Goal: Task Accomplishment & Management: Use online tool/utility

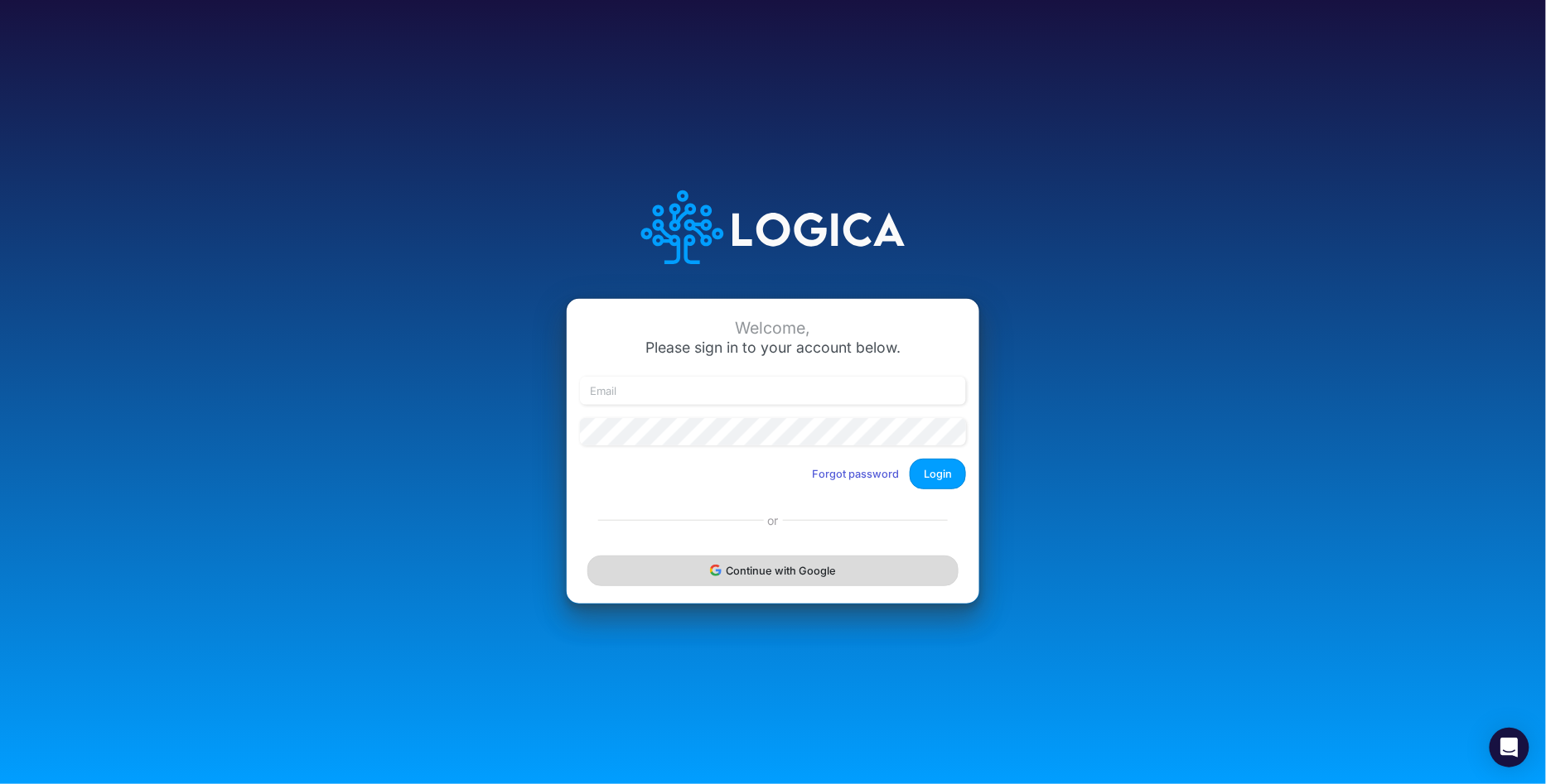
click at [674, 573] on button "Continue with Google" at bounding box center [773, 571] width 371 height 31
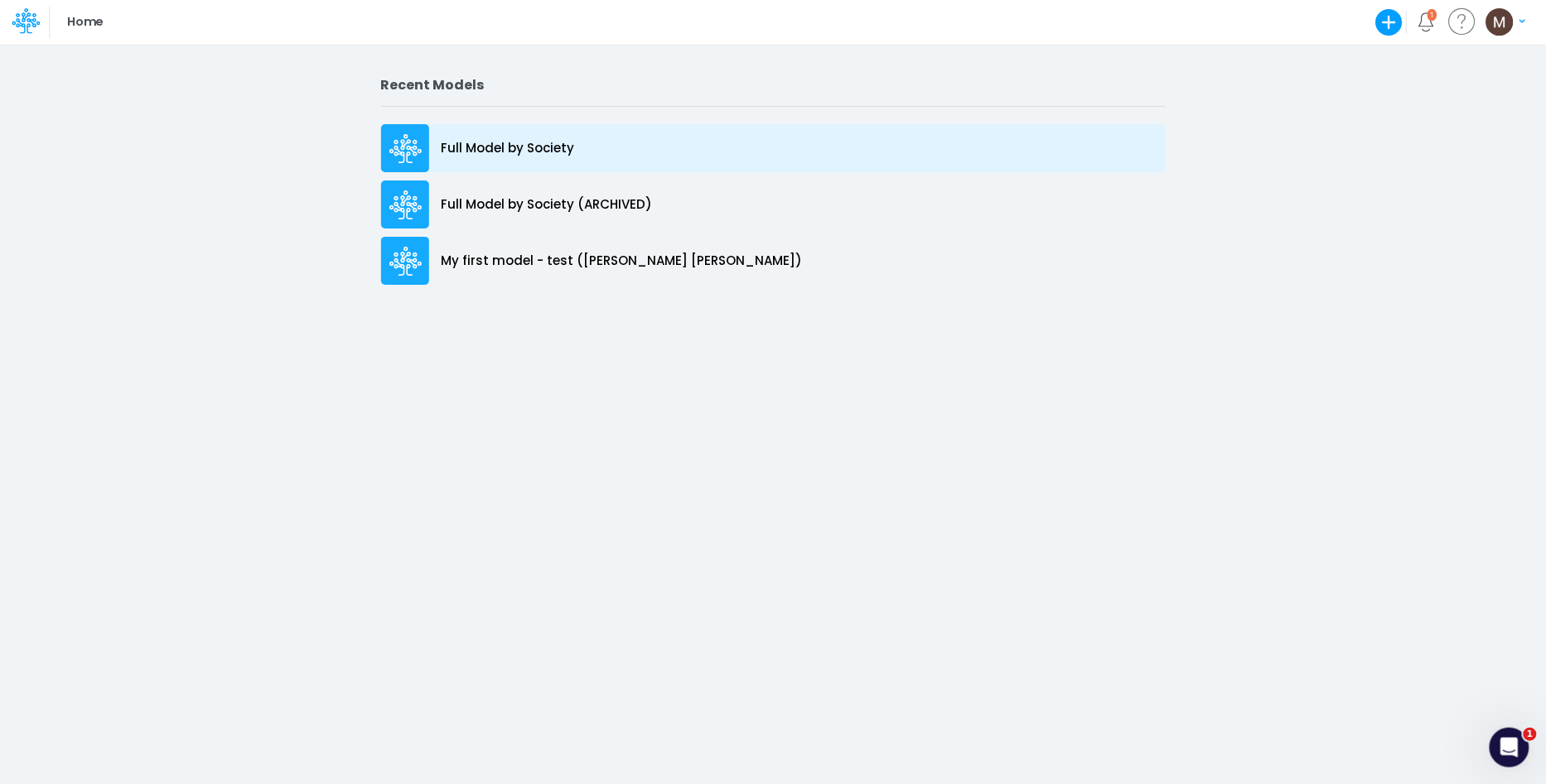
click at [484, 165] on div "Full Model by Society" at bounding box center [773, 148] width 784 height 48
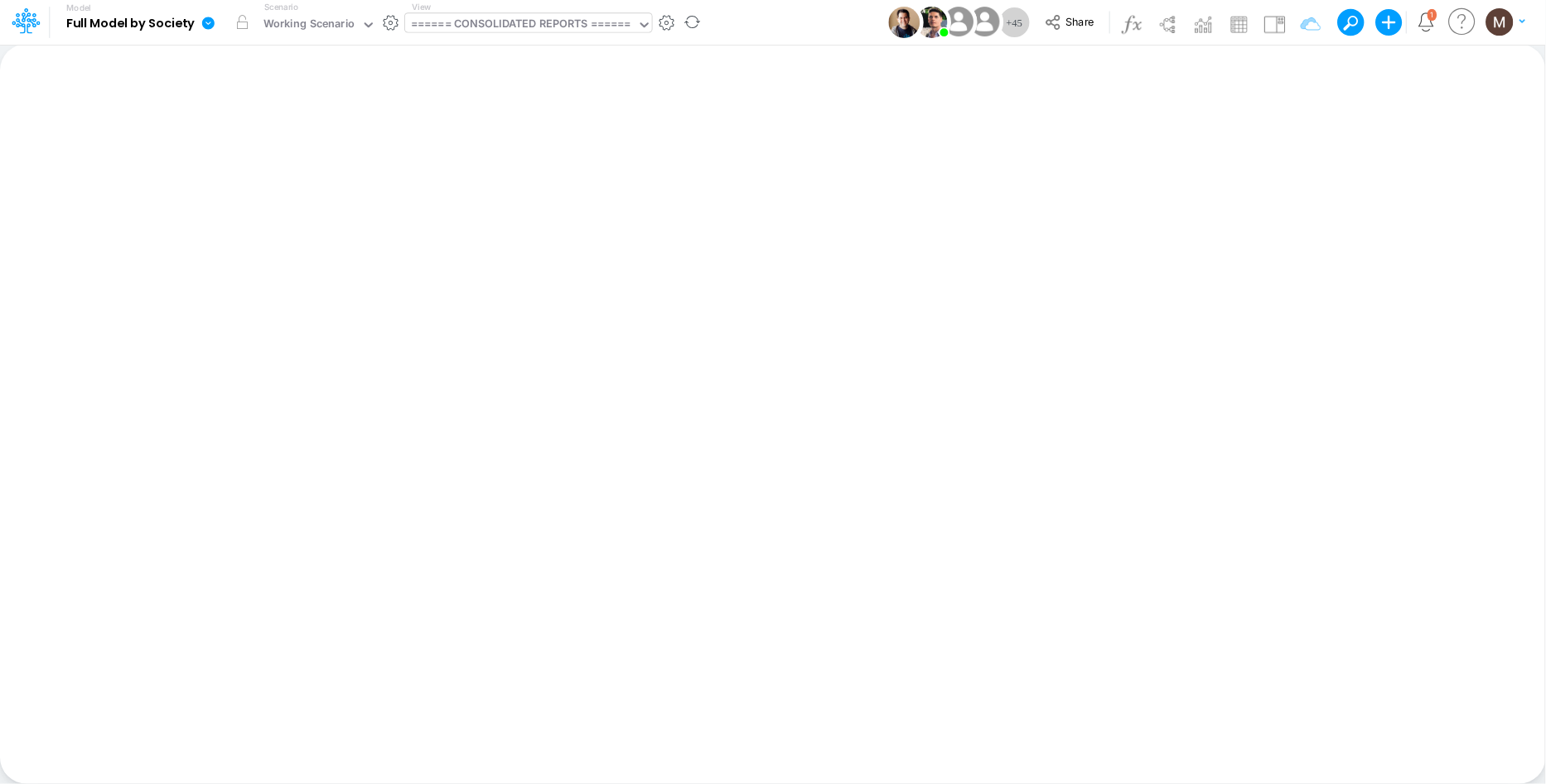
click at [492, 31] on div "====== CONSOLIDATED REPORTS ======" at bounding box center [521, 25] width 221 height 19
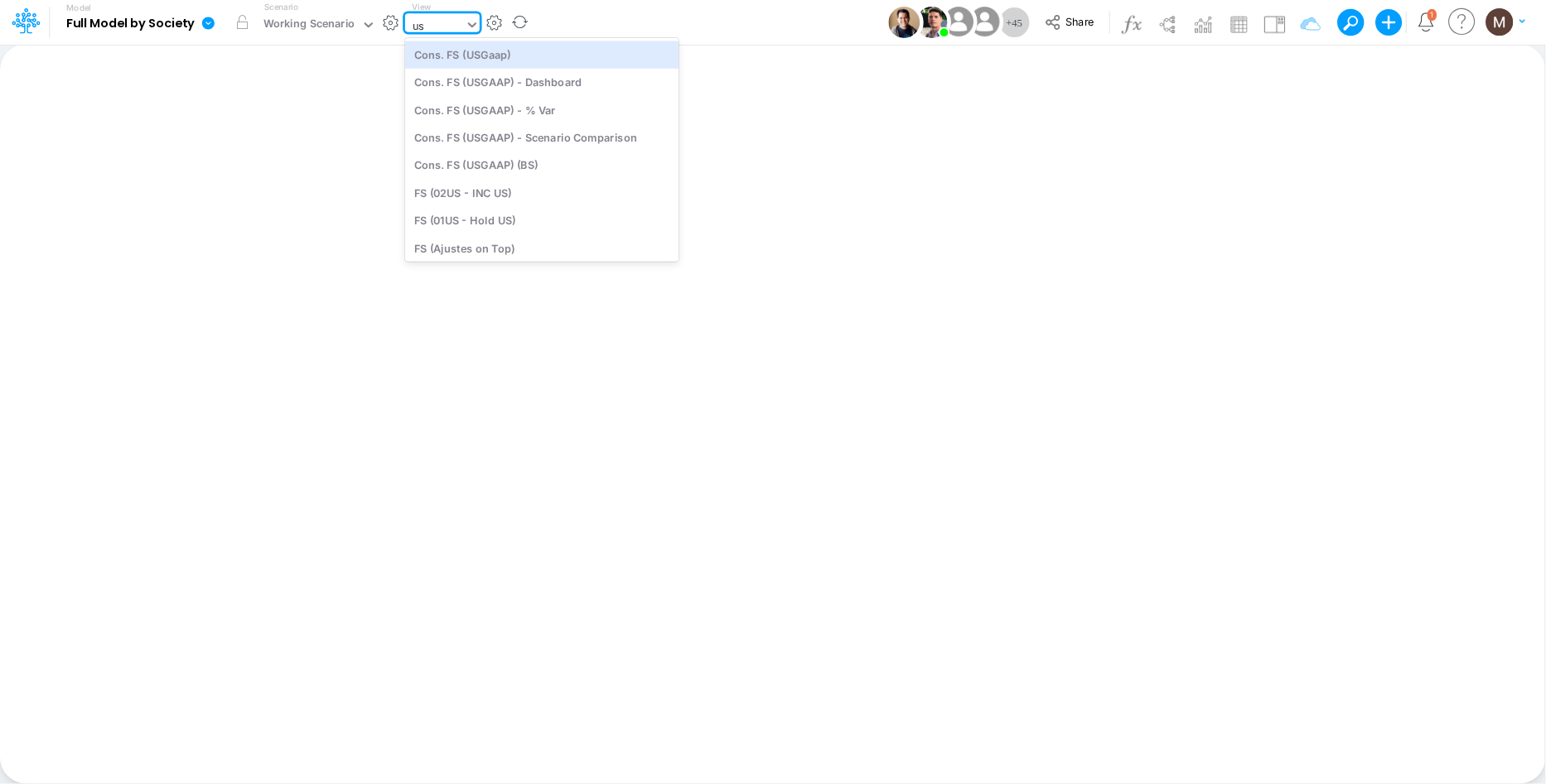
type input "usg"
click at [518, 49] on div "Cons. FS (USGaap)" at bounding box center [525, 55] width 241 height 27
type input "Consolidated FS - USGAAP"
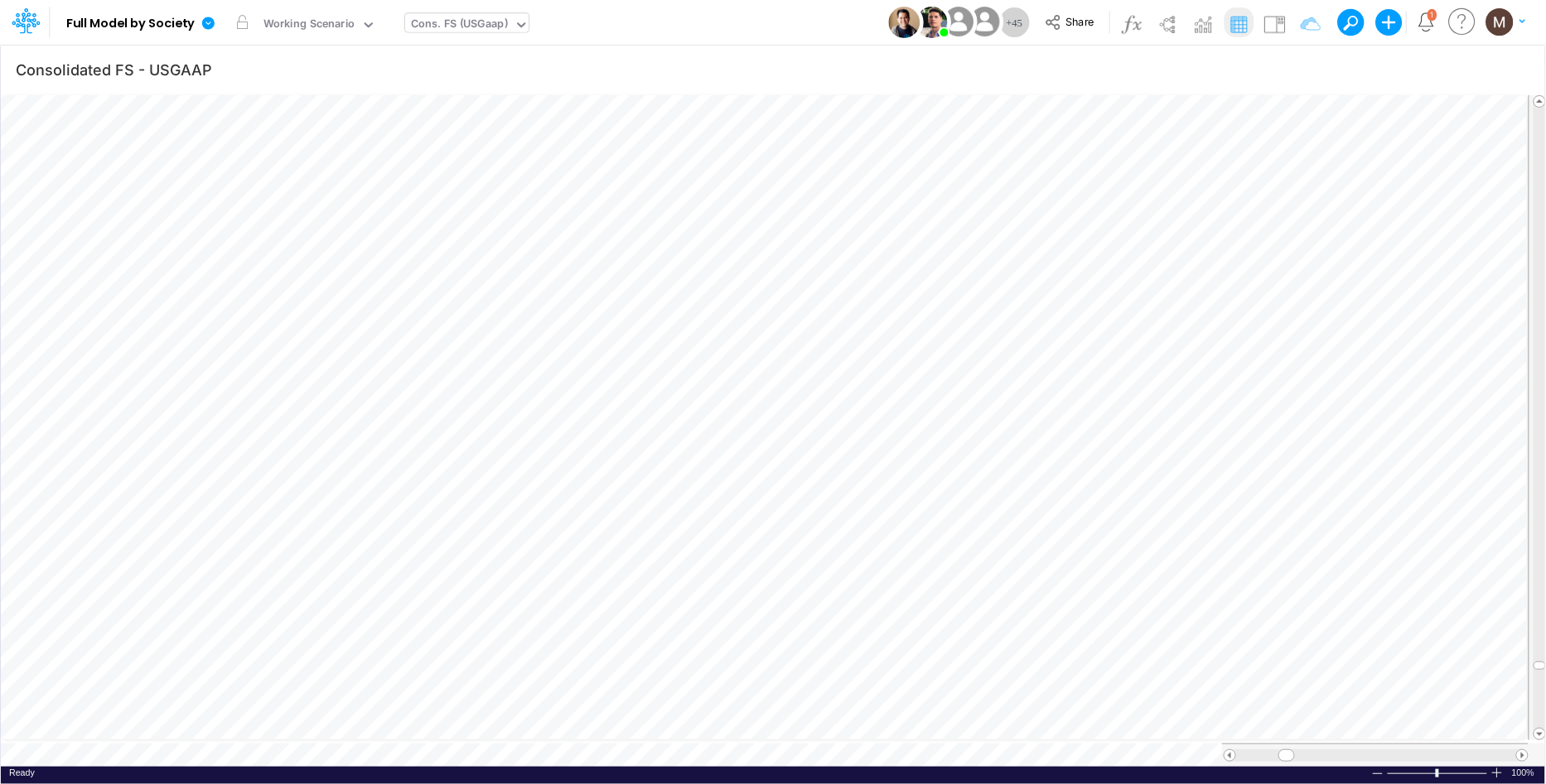
scroll to position [0, 1]
click at [463, 20] on div "Cons. FS (USGaap)" at bounding box center [459, 25] width 97 height 19
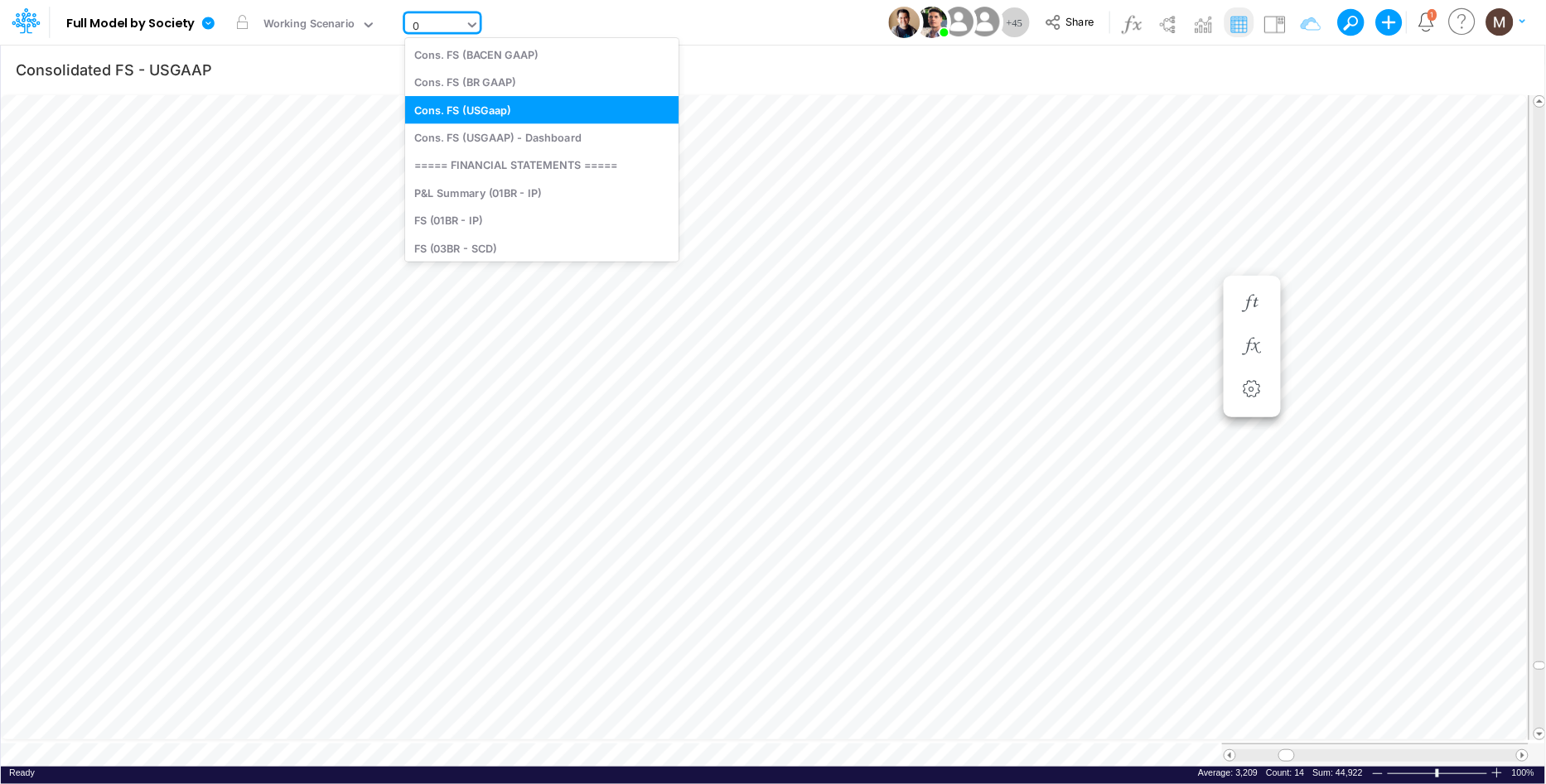
type input "01"
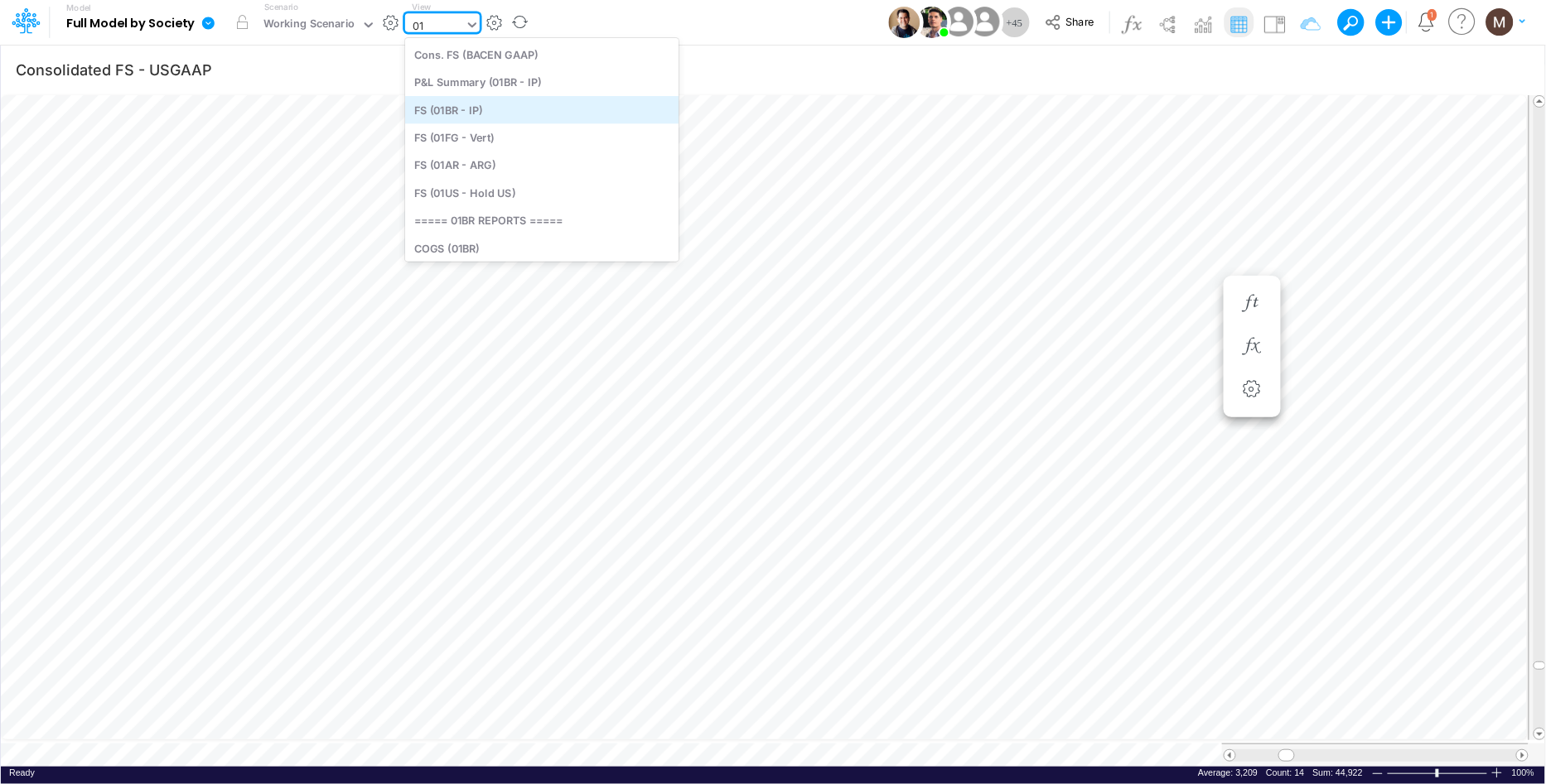
click at [500, 113] on div "FS (01BR - IP)" at bounding box center [542, 110] width 274 height 27
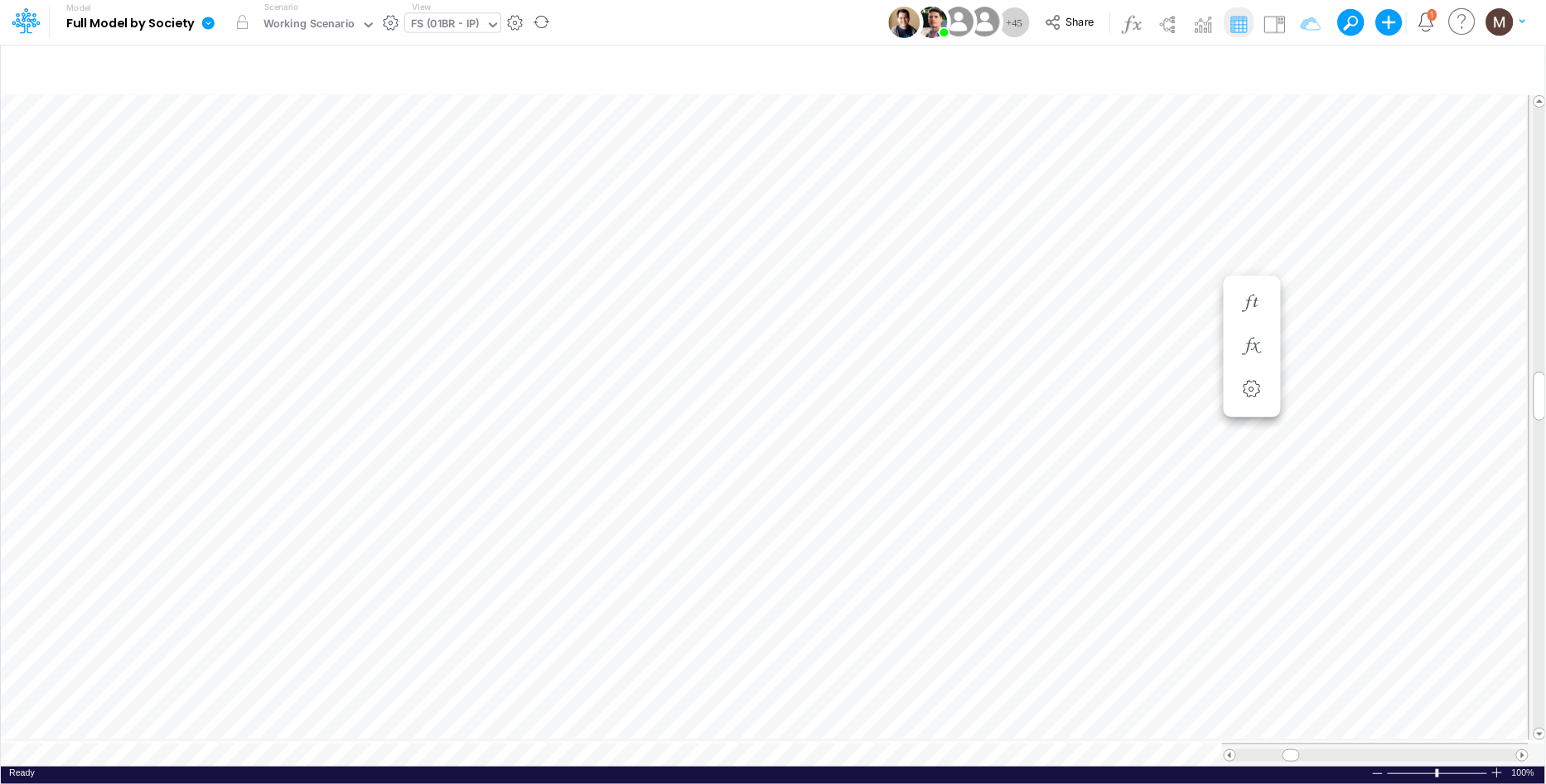
scroll to position [0, 1]
click at [1268, 25] on img at bounding box center [1274, 24] width 26 height 26
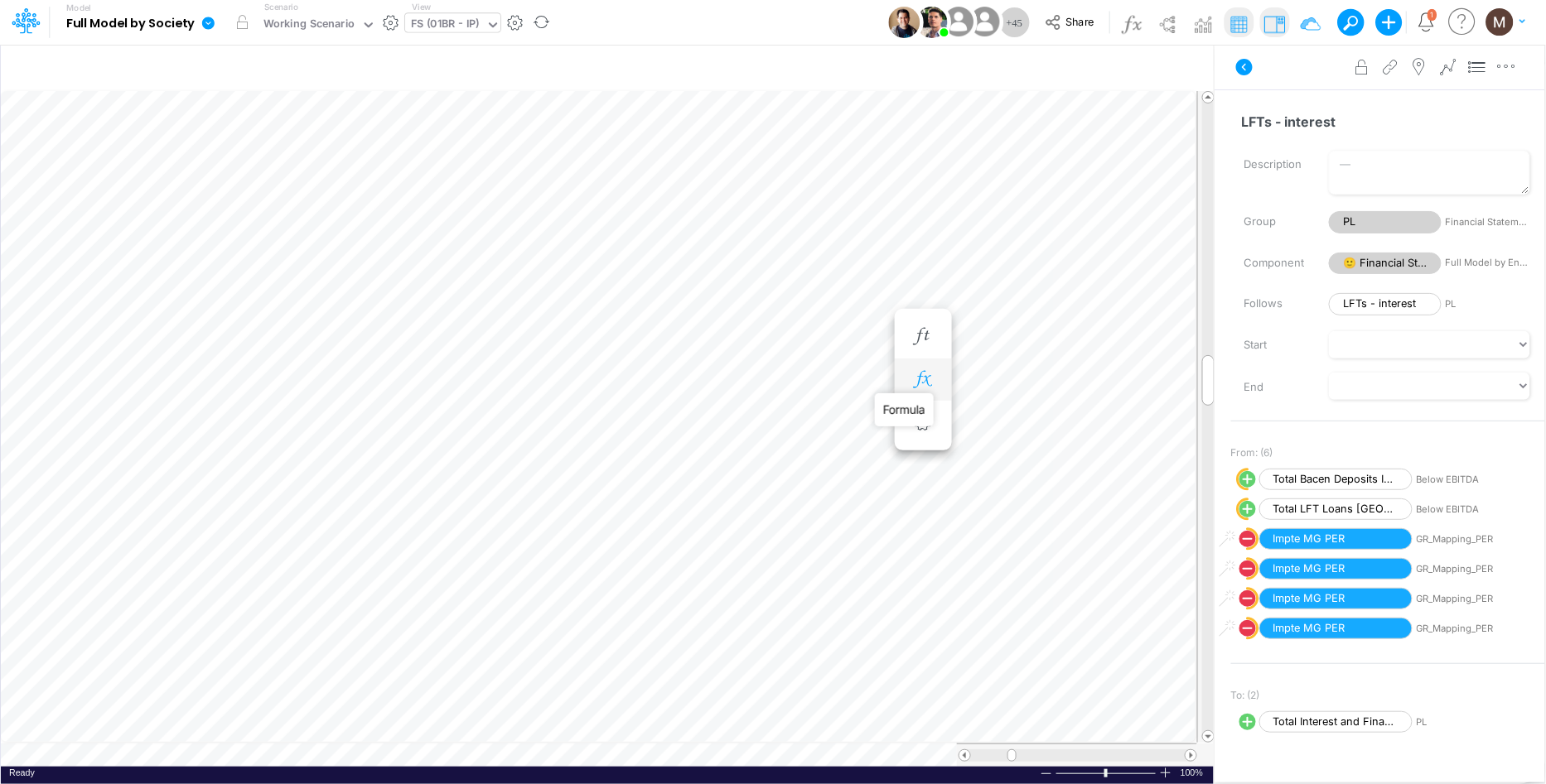
click at [924, 381] on icon "button" at bounding box center [923, 379] width 25 height 17
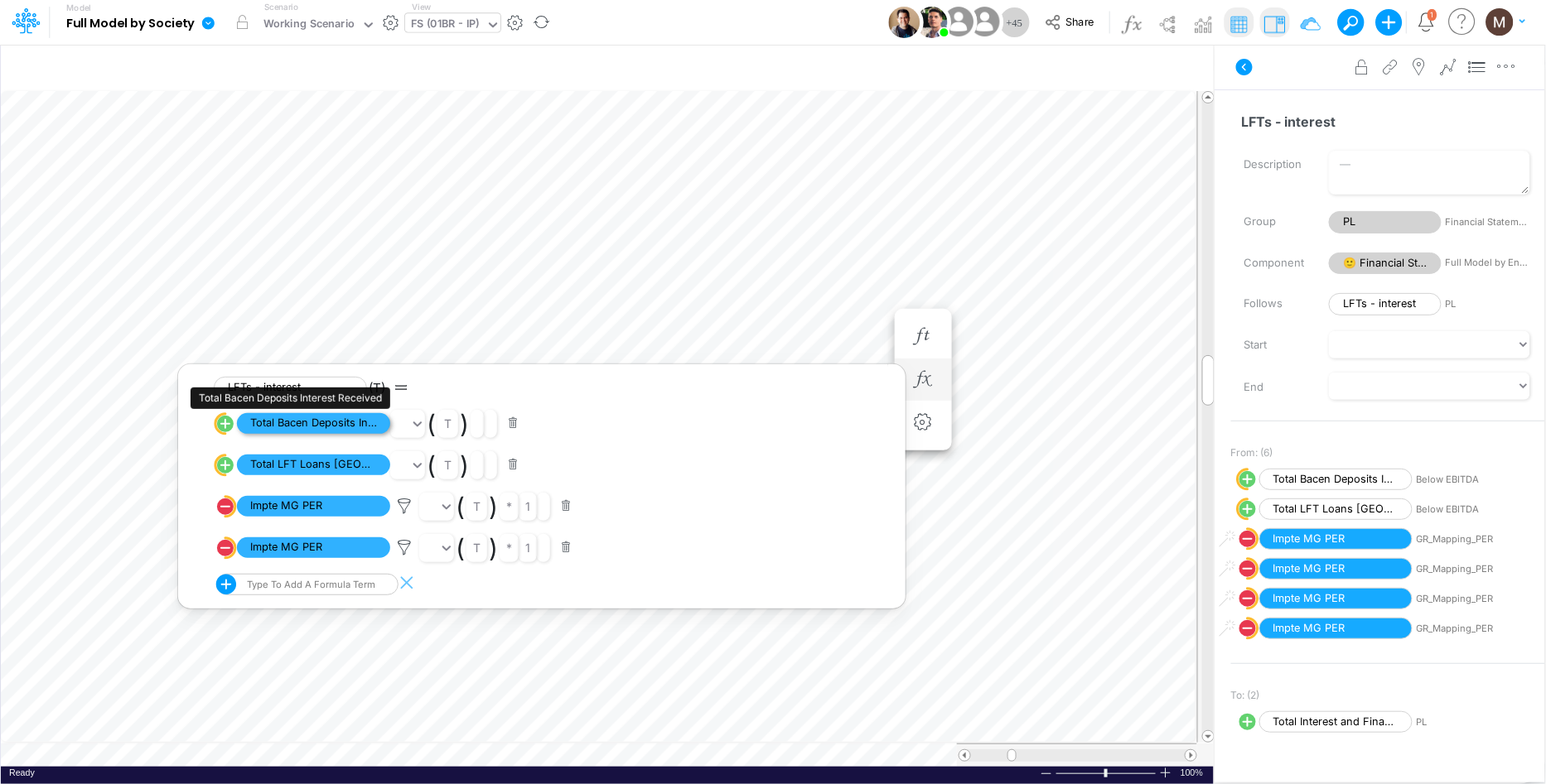
click at [344, 422] on span "Total Bacen Deposits Interest Received" at bounding box center [314, 423] width 154 height 21
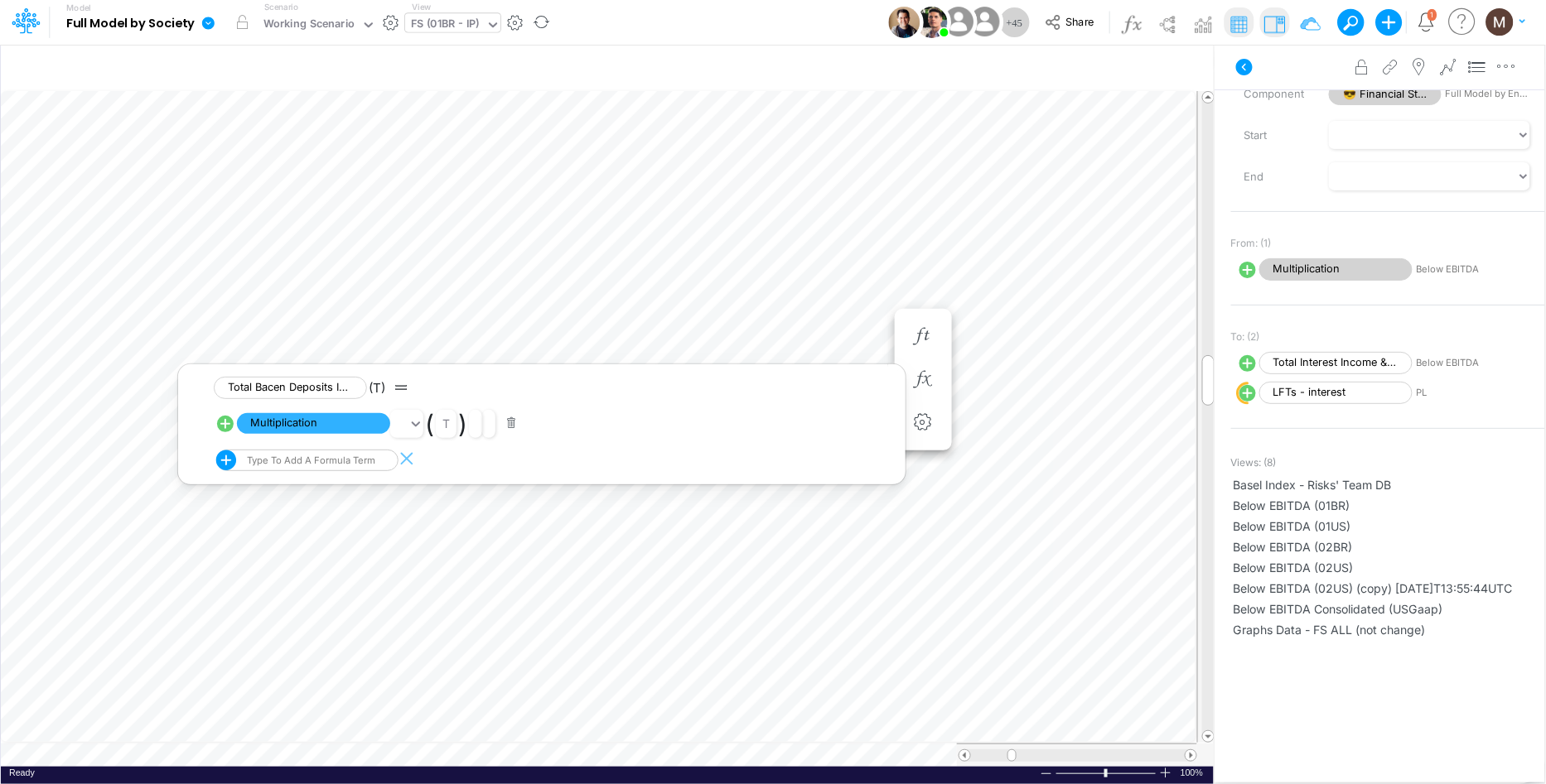
scroll to position [174, 0]
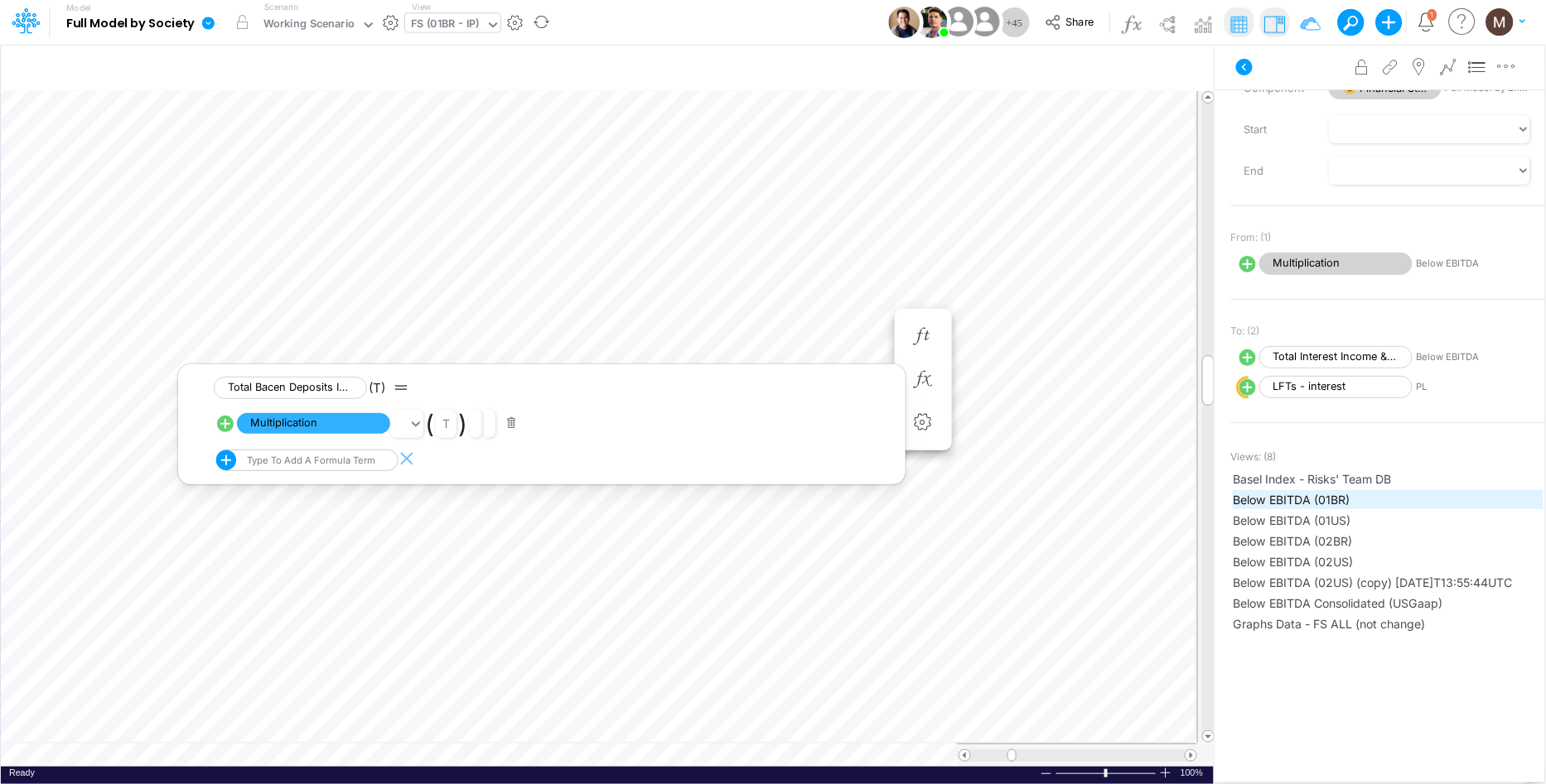
click at [1300, 499] on span "Below EBITDA (01BR)" at bounding box center [1389, 500] width 309 height 17
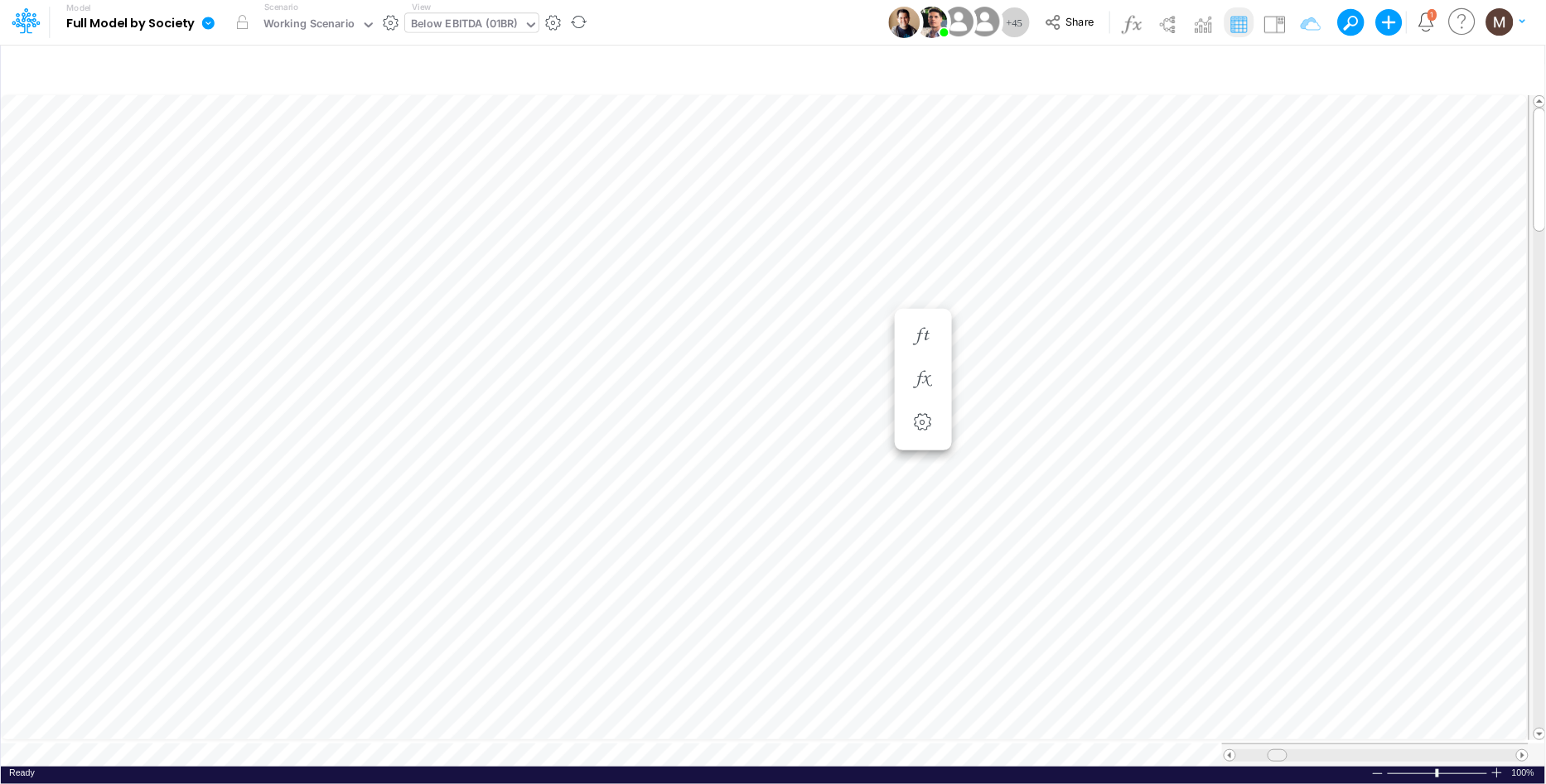
drag, startPoint x: 1244, startPoint y: 749, endPoint x: 1281, endPoint y: 746, distance: 37.1
click at [1281, 750] on span at bounding box center [1278, 756] width 11 height 11
click at [1525, 750] on span at bounding box center [1522, 756] width 11 height 11
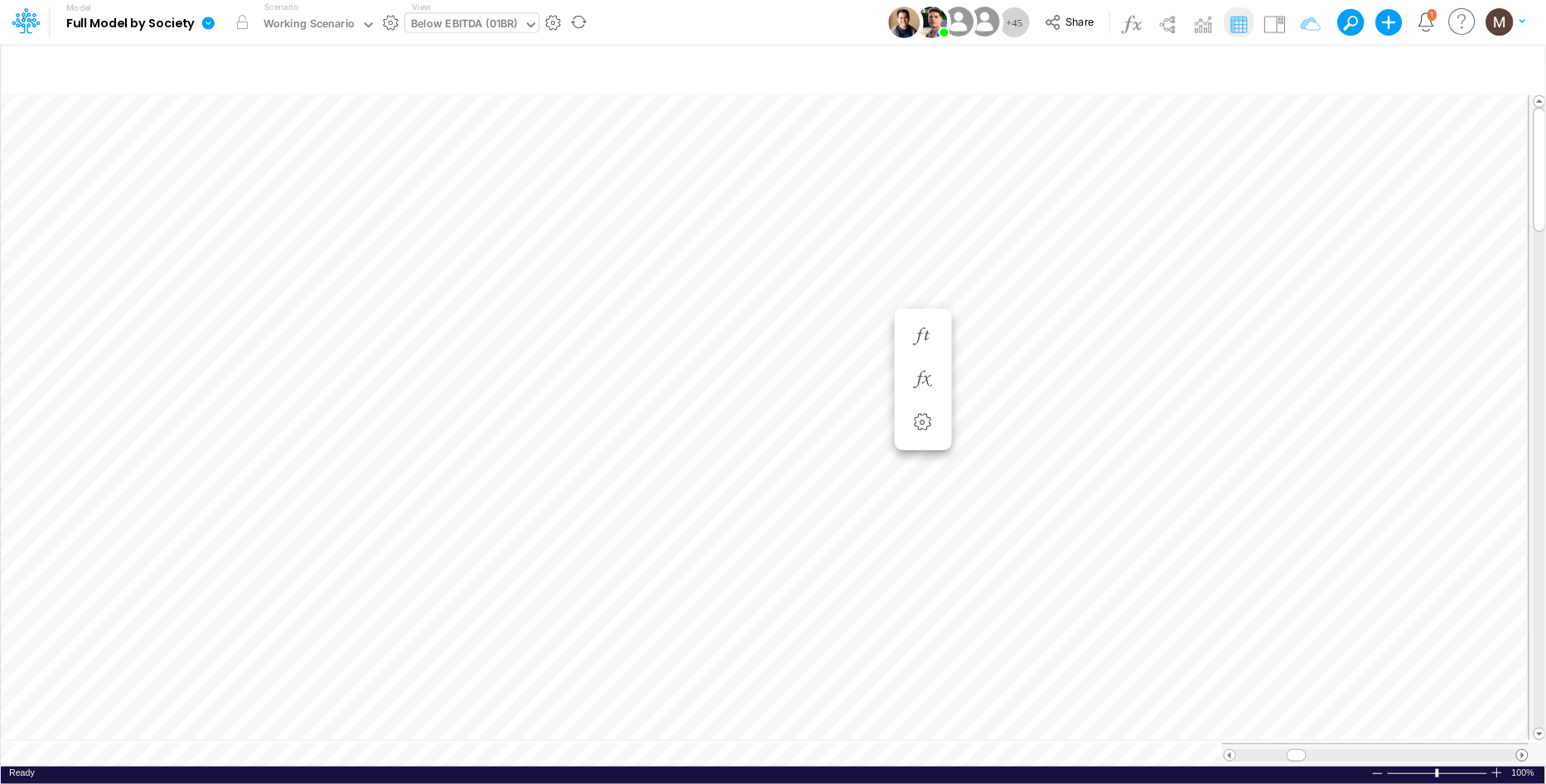
click at [1525, 750] on span at bounding box center [1522, 756] width 11 height 11
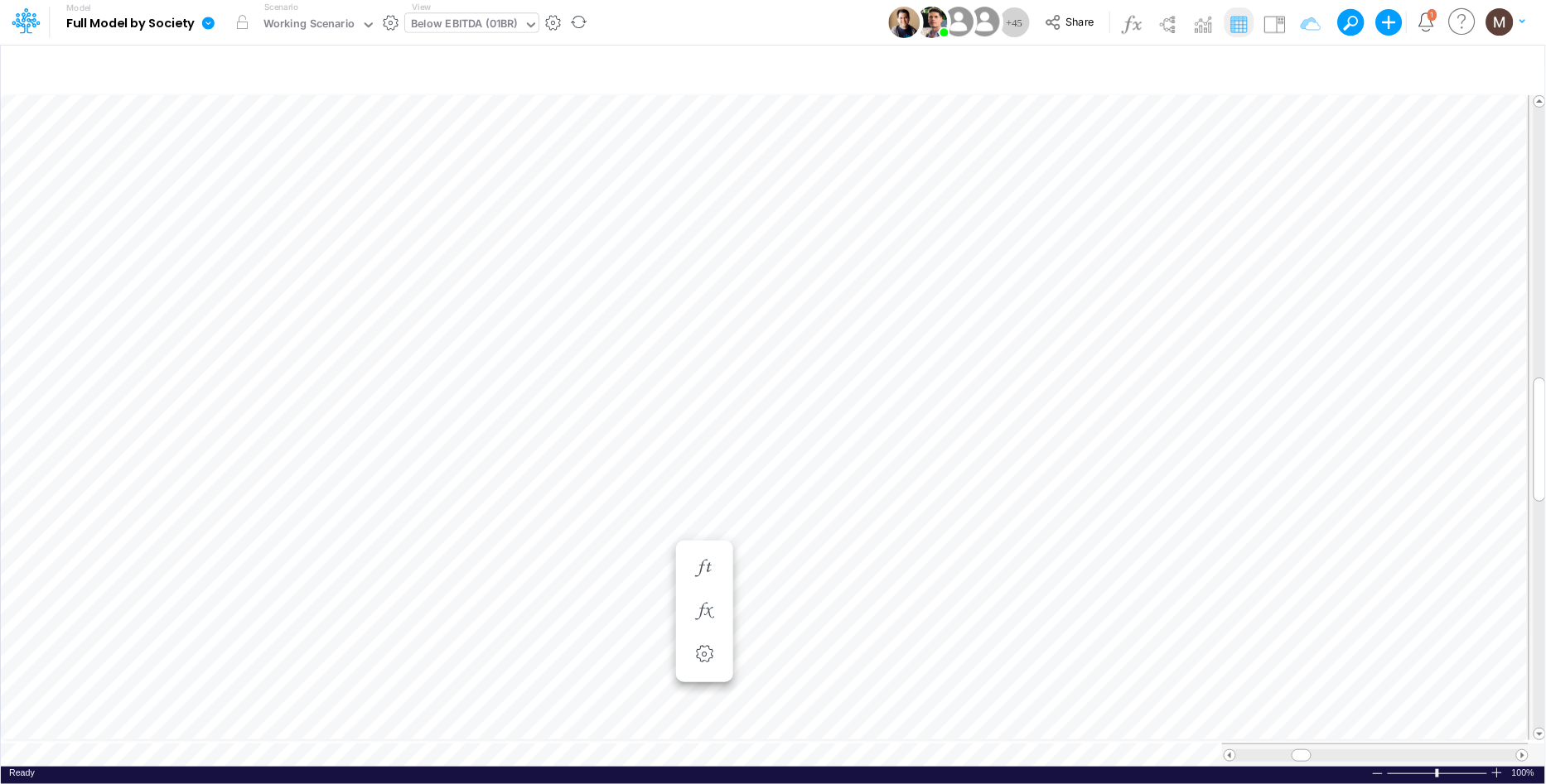
scroll to position [0, 1]
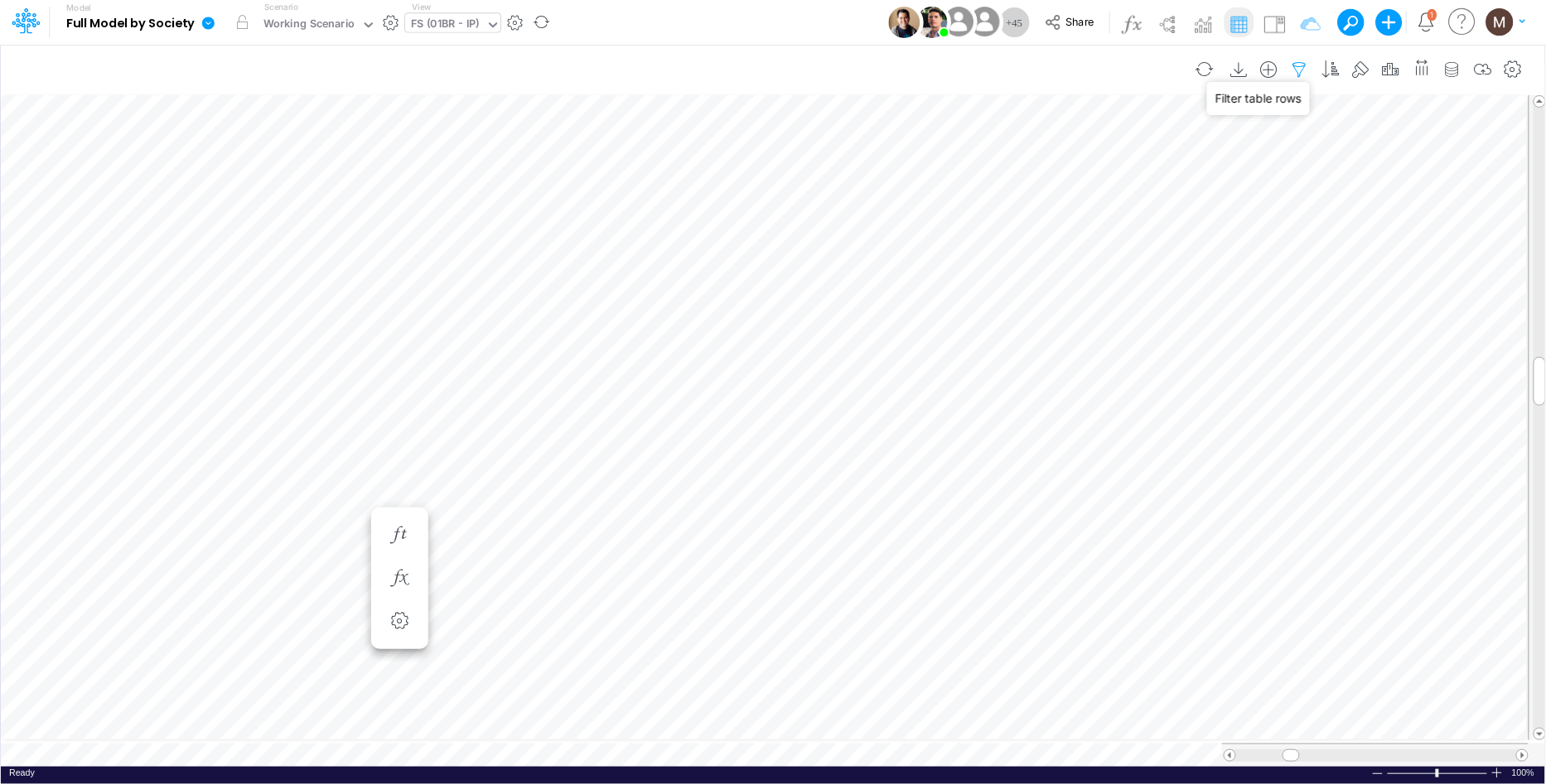
click at [1301, 69] on icon "button" at bounding box center [1300, 69] width 25 height 17
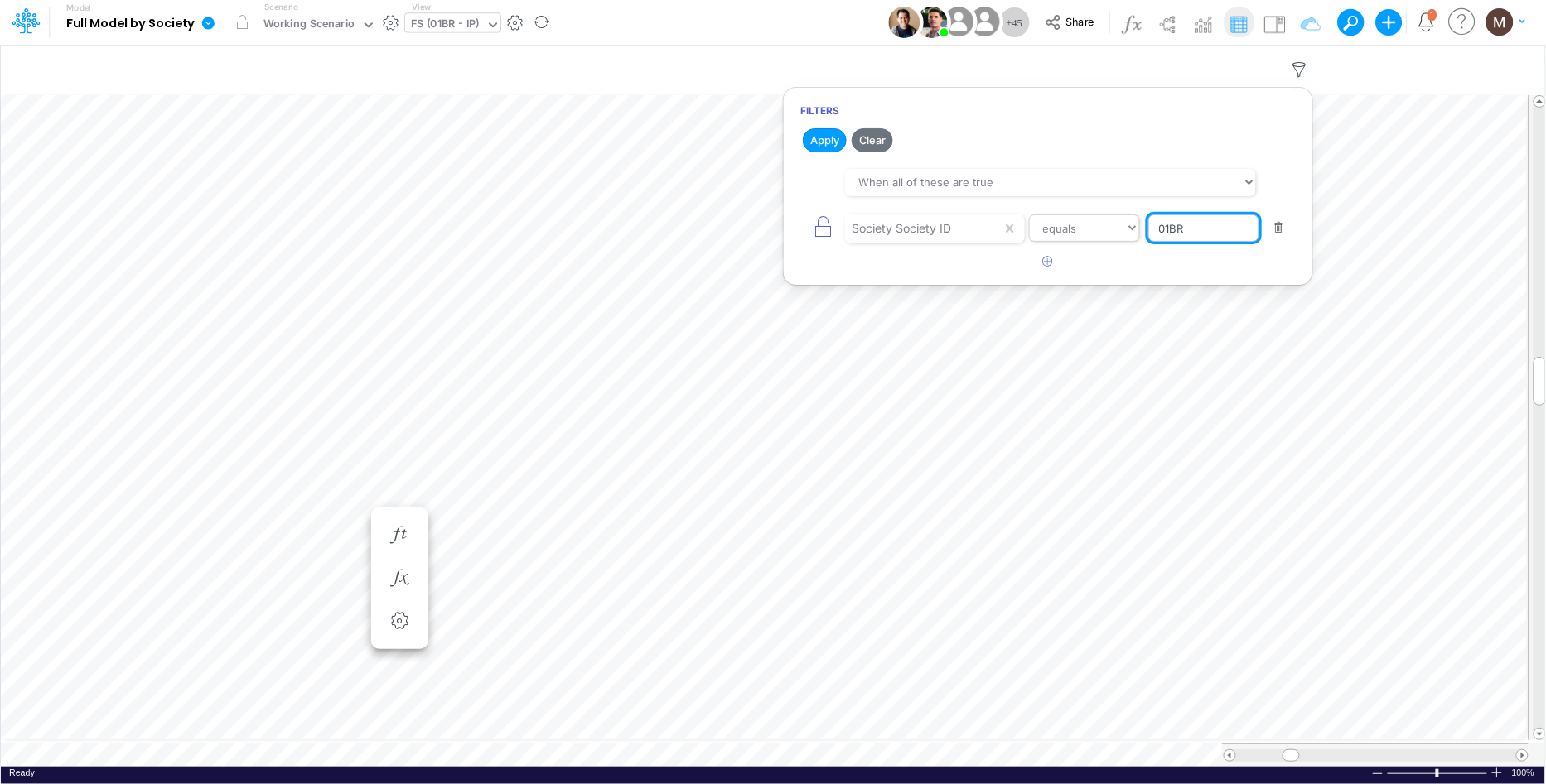
drag, startPoint x: 1193, startPoint y: 233, endPoint x: 1122, endPoint y: 231, distance: 71.0
click at [1122, 231] on div "Society Society ID equals not equal starts with ends with contains 01BR" at bounding box center [1048, 228] width 495 height 37
type input "01CG"
click at [806, 143] on button "Apply" at bounding box center [824, 140] width 44 height 24
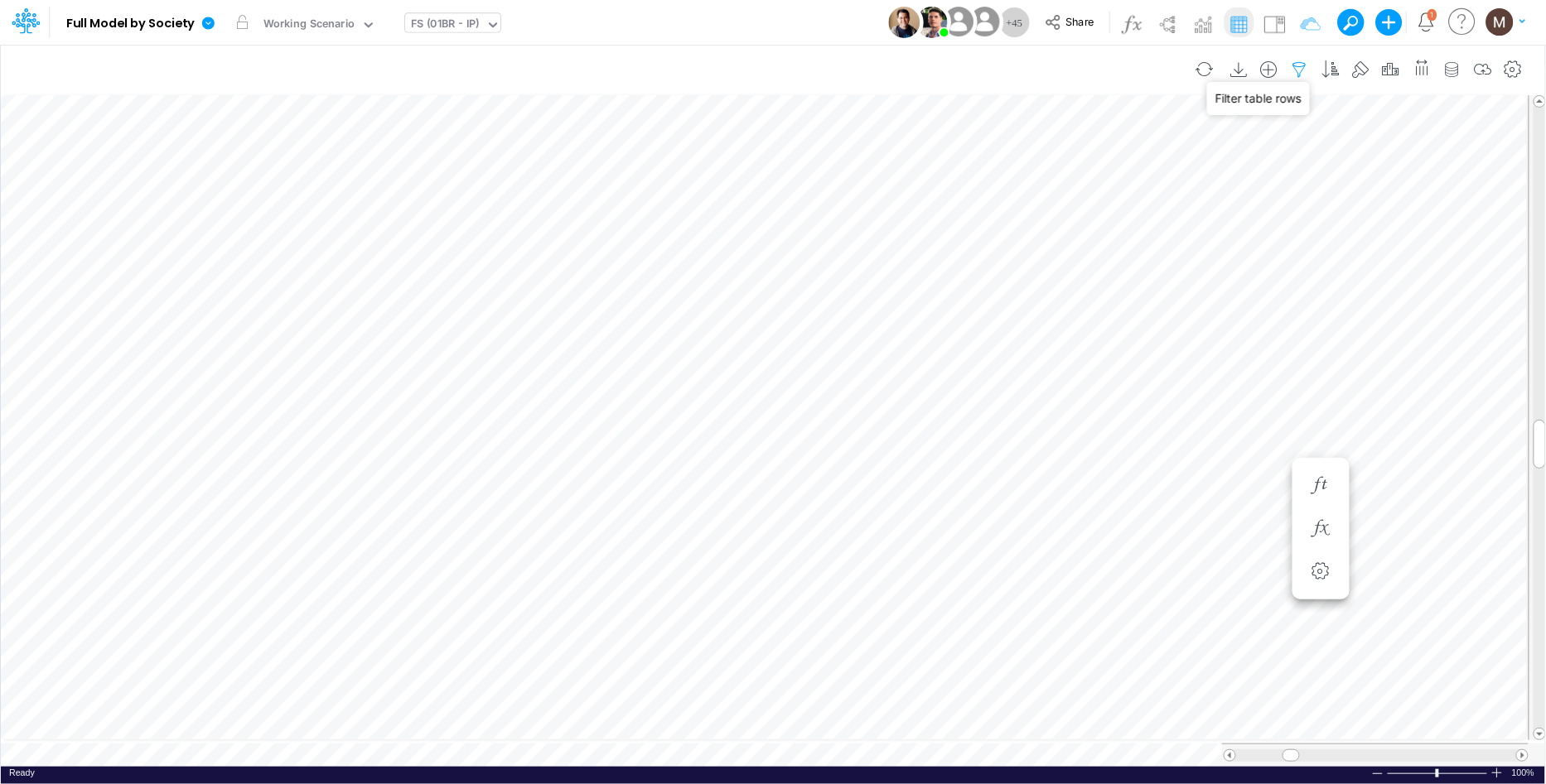
click at [1295, 65] on icon "button" at bounding box center [1300, 69] width 25 height 17
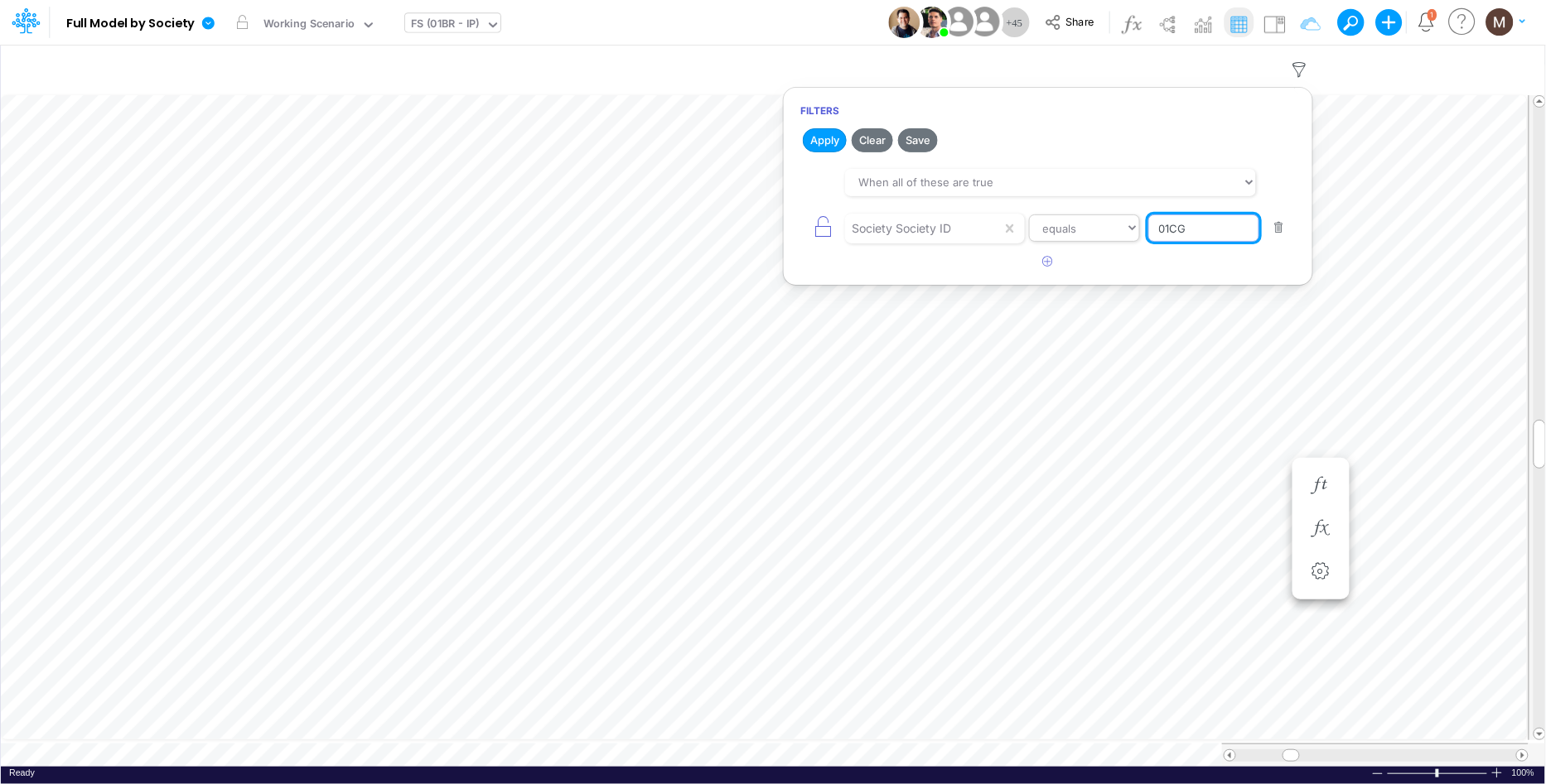
drag, startPoint x: 1199, startPoint y: 222, endPoint x: 1091, endPoint y: 221, distance: 108.0
click at [1091, 221] on div "Society Society ID equals not equal starts with ends with contains 01CG" at bounding box center [1048, 228] width 495 height 37
drag, startPoint x: 1188, startPoint y: 233, endPoint x: 1155, endPoint y: 222, distance: 34.8
click at [1155, 222] on input "01CG" at bounding box center [1203, 228] width 112 height 28
type input "ELIM-BRGAAP"
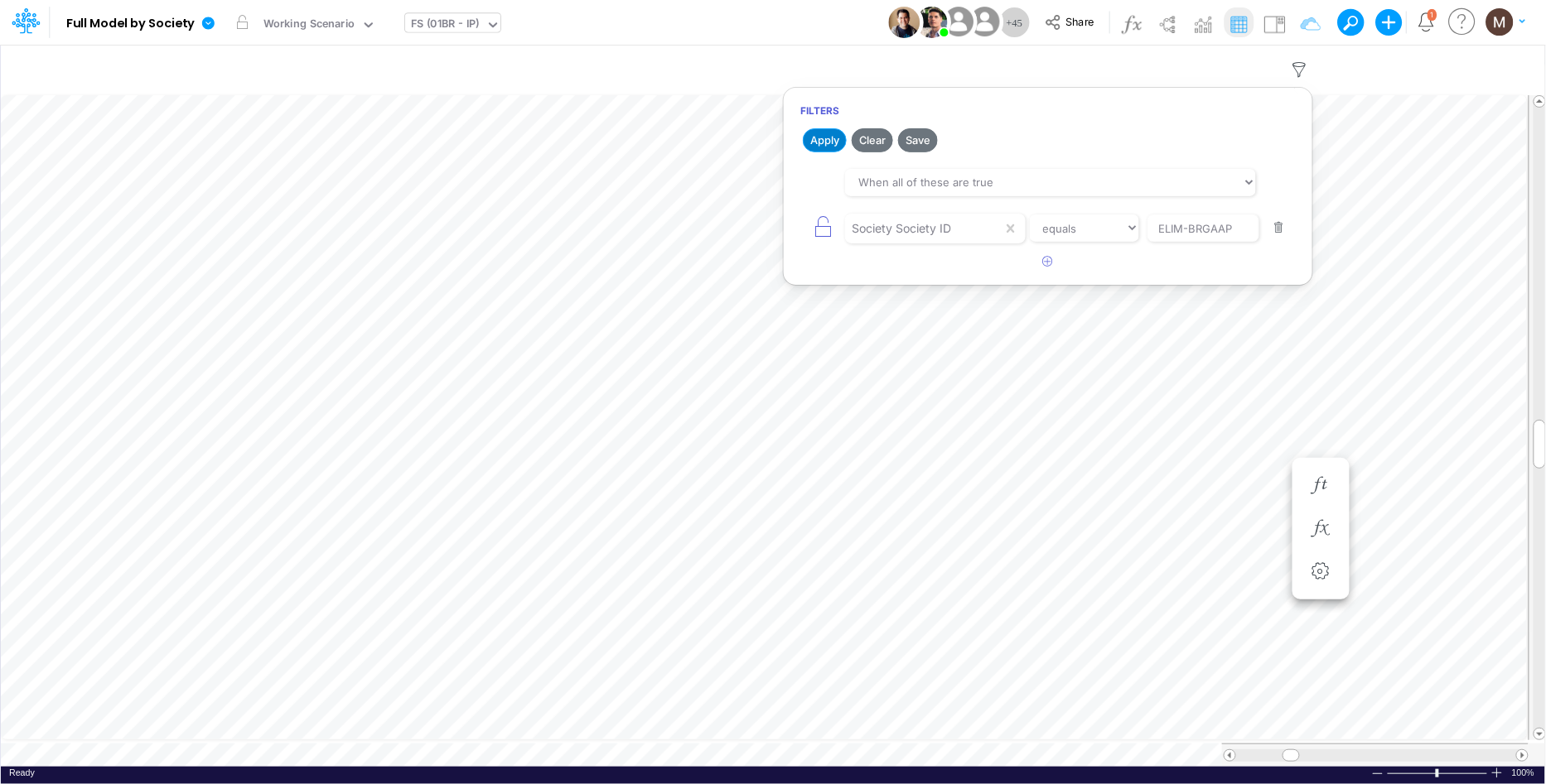
click at [832, 143] on button "Apply" at bounding box center [824, 140] width 44 height 24
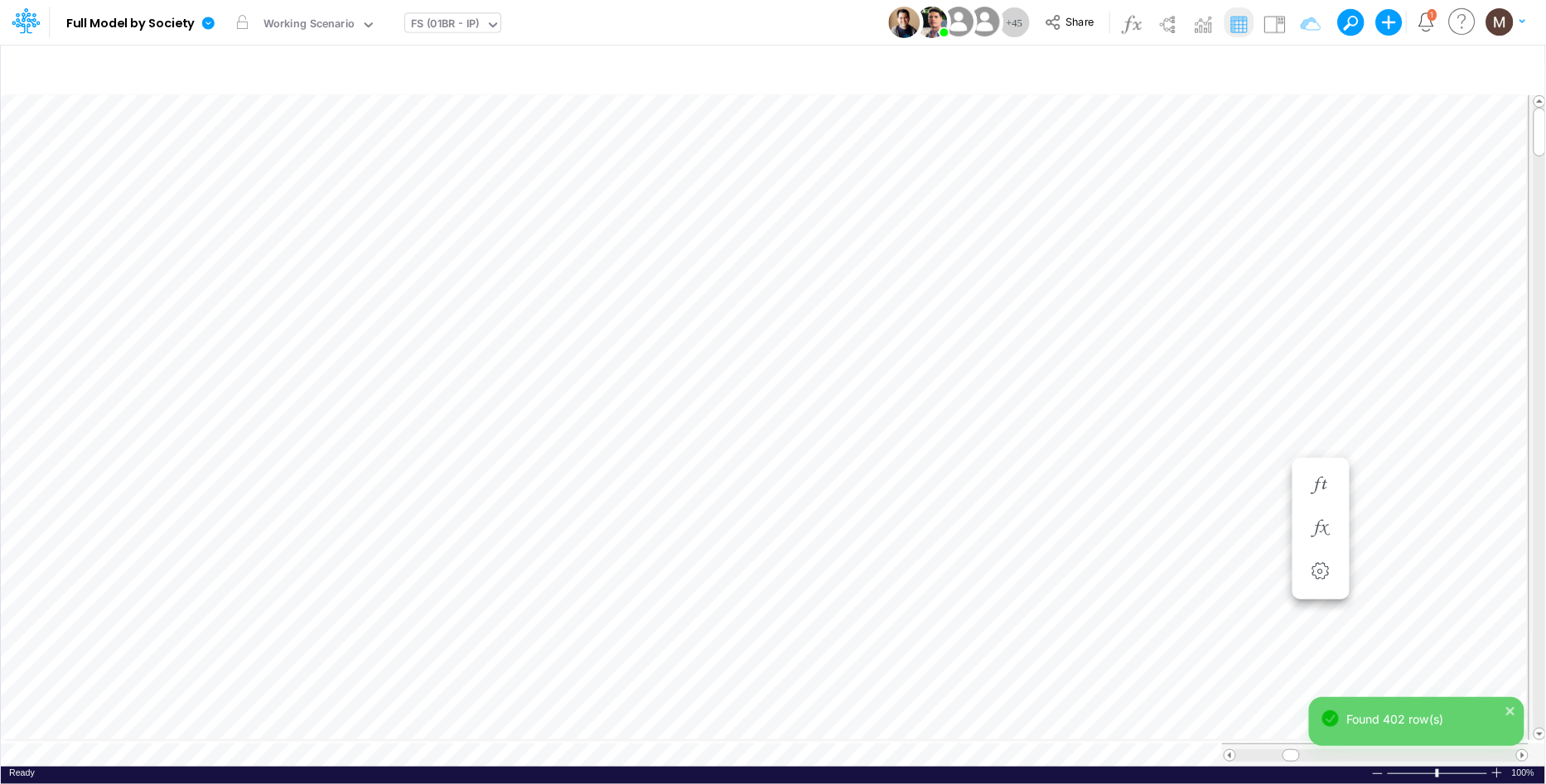
scroll to position [0, 1]
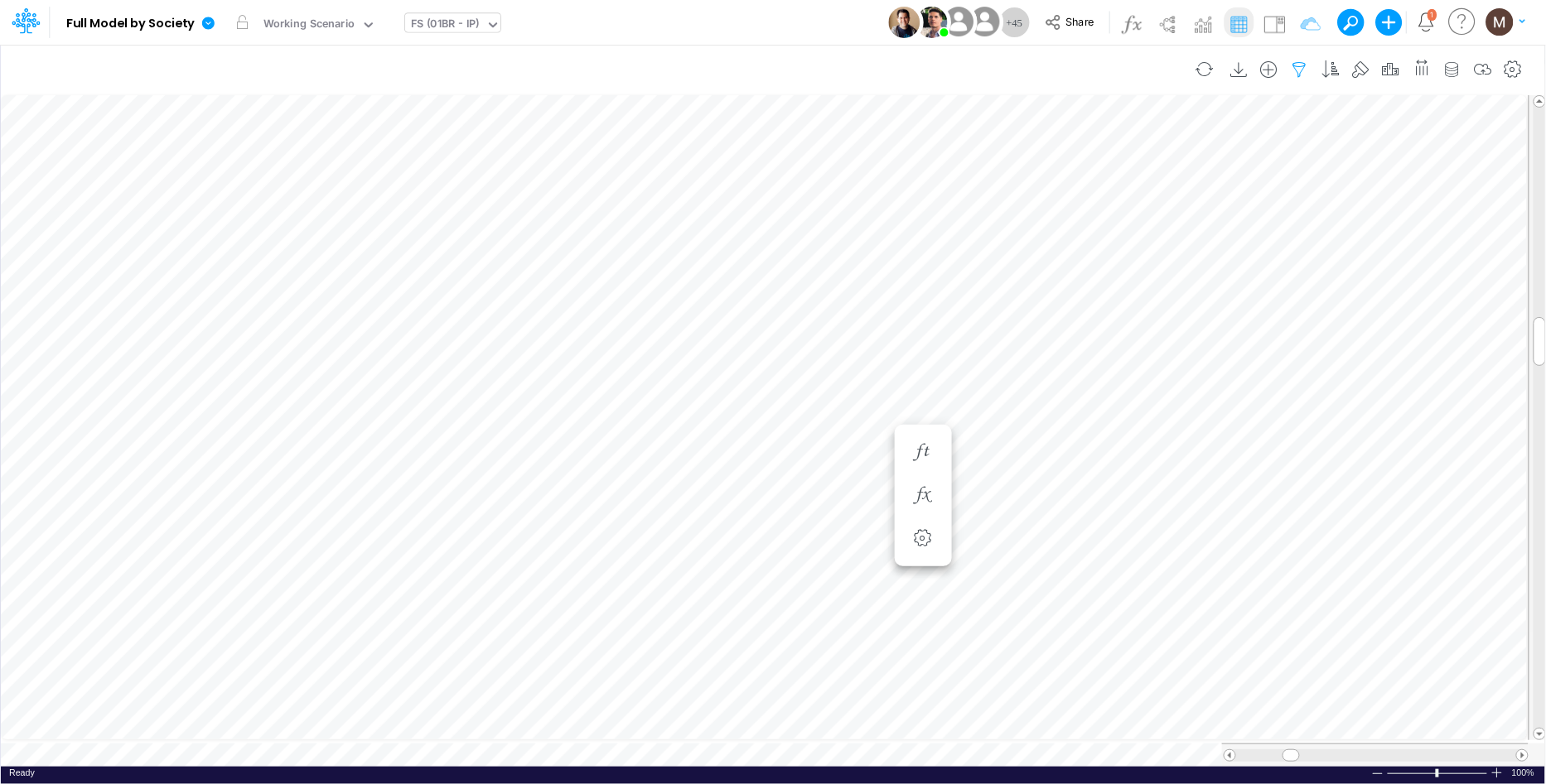
click at [1291, 62] on icon "button" at bounding box center [1300, 69] width 25 height 17
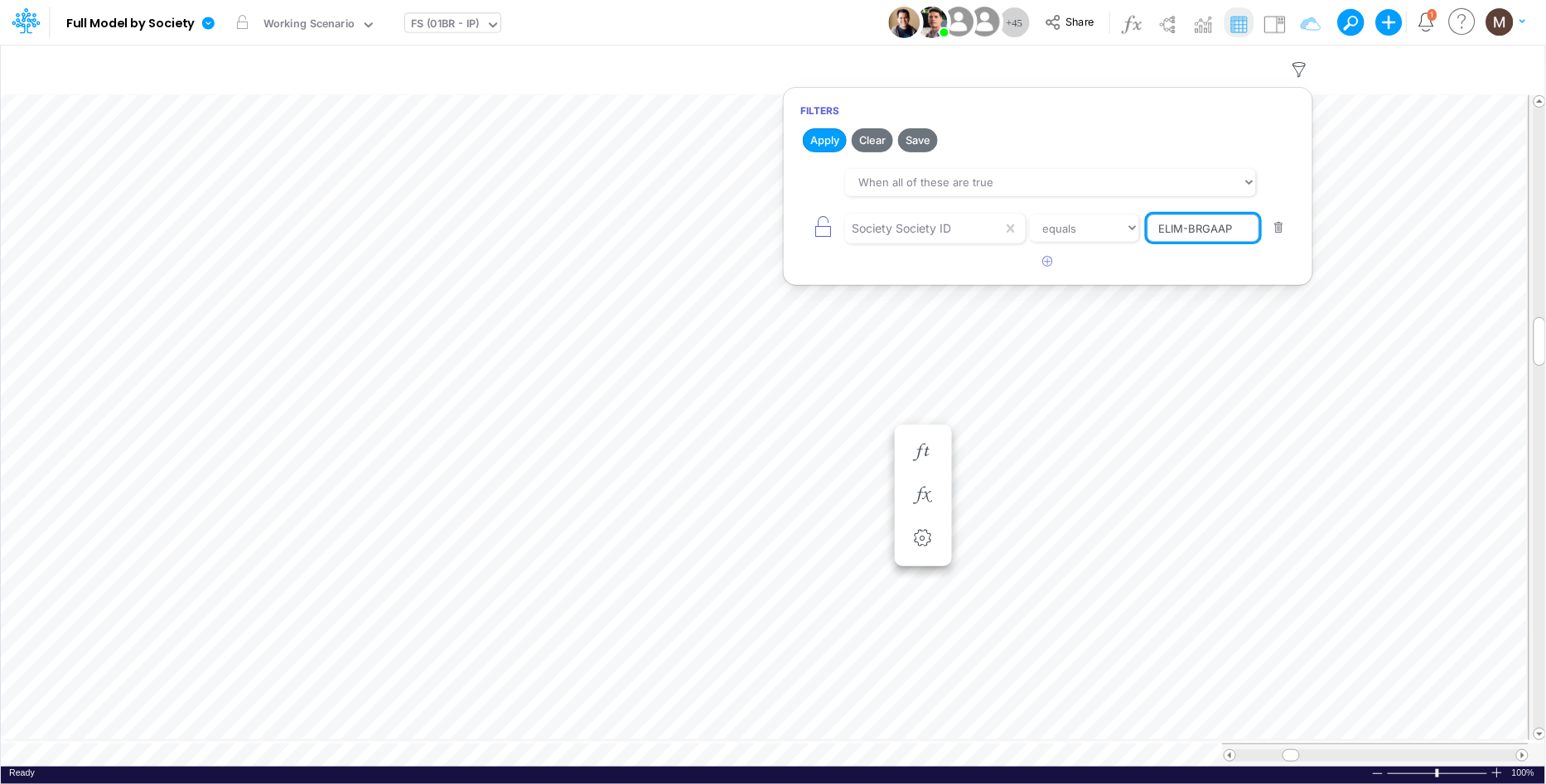
drag, startPoint x: 1184, startPoint y: 224, endPoint x: 1148, endPoint y: 222, distance: 36.1
click at [1148, 222] on input "ELIM-BRGAAP" at bounding box center [1203, 228] width 112 height 28
type input "02BR"
click at [814, 136] on button "Apply" at bounding box center [824, 140] width 44 height 24
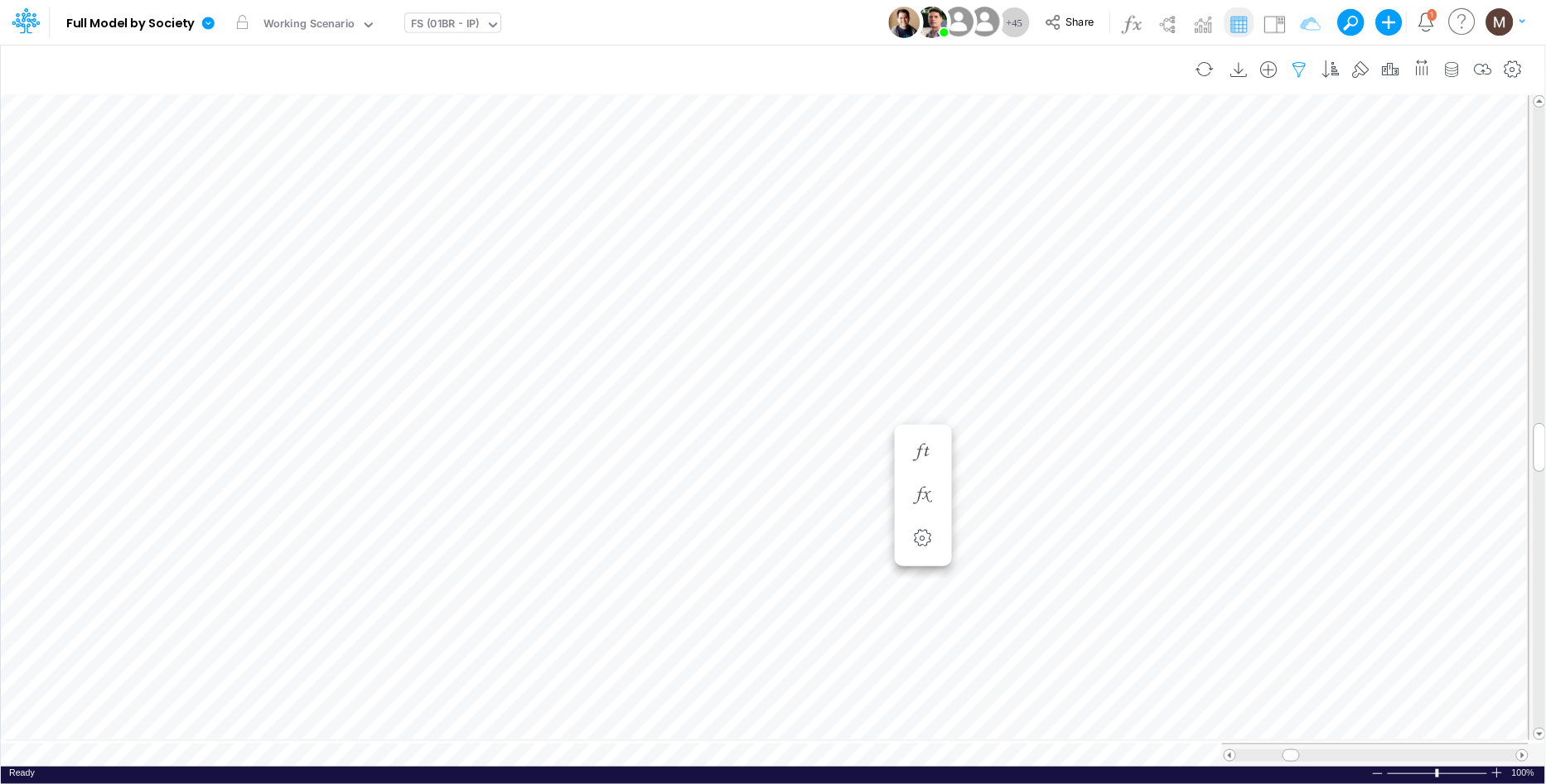
click at [1291, 65] on icon "button" at bounding box center [1300, 69] width 25 height 17
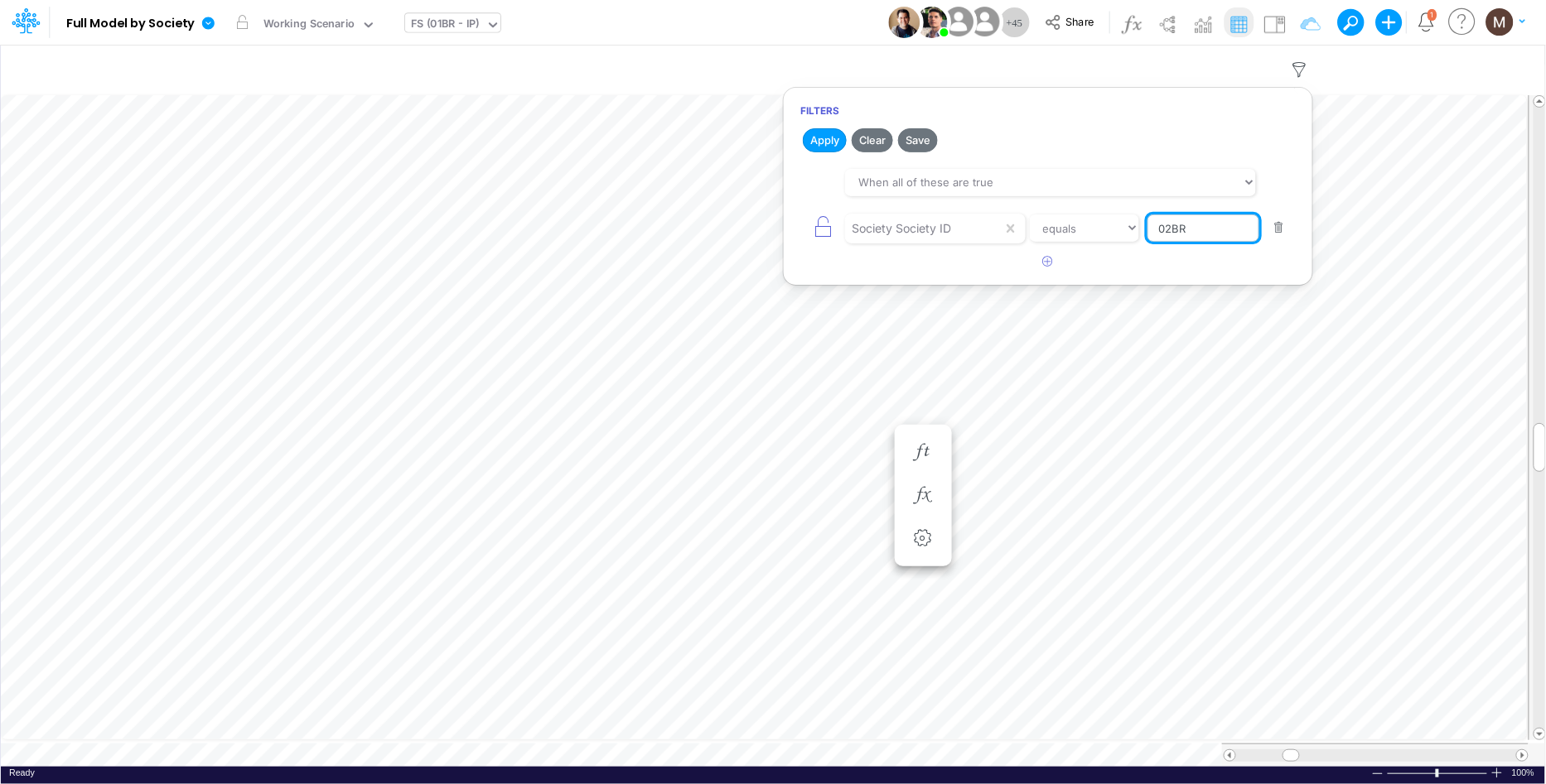
drag, startPoint x: 1220, startPoint y: 227, endPoint x: 1187, endPoint y: 227, distance: 33.0
click at [1187, 227] on input "02BR" at bounding box center [1203, 228] width 112 height 28
type input "0"
type input "ELIM-BACEN"
click at [811, 144] on button "Apply" at bounding box center [824, 140] width 44 height 24
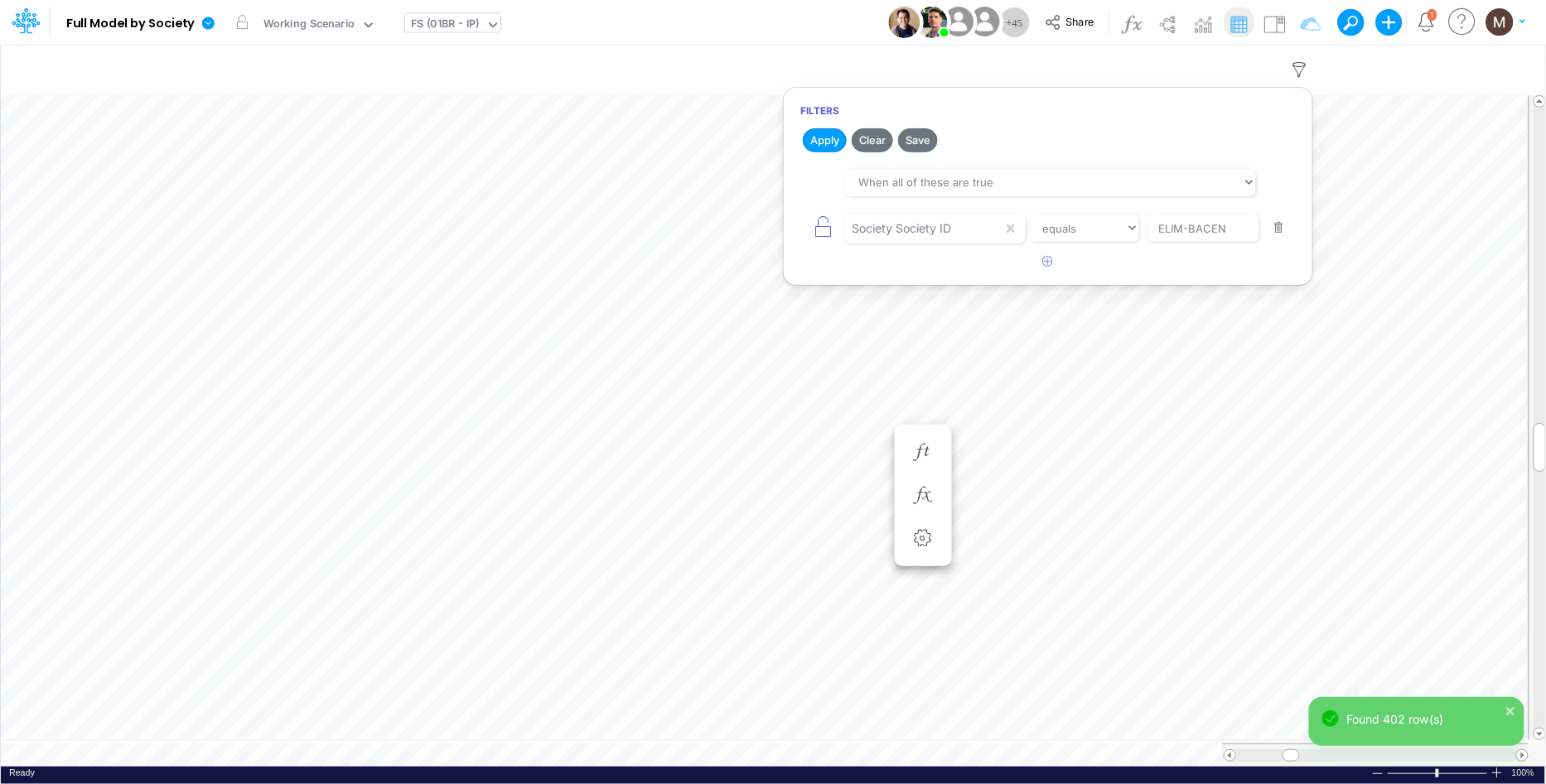
scroll to position [0, 1]
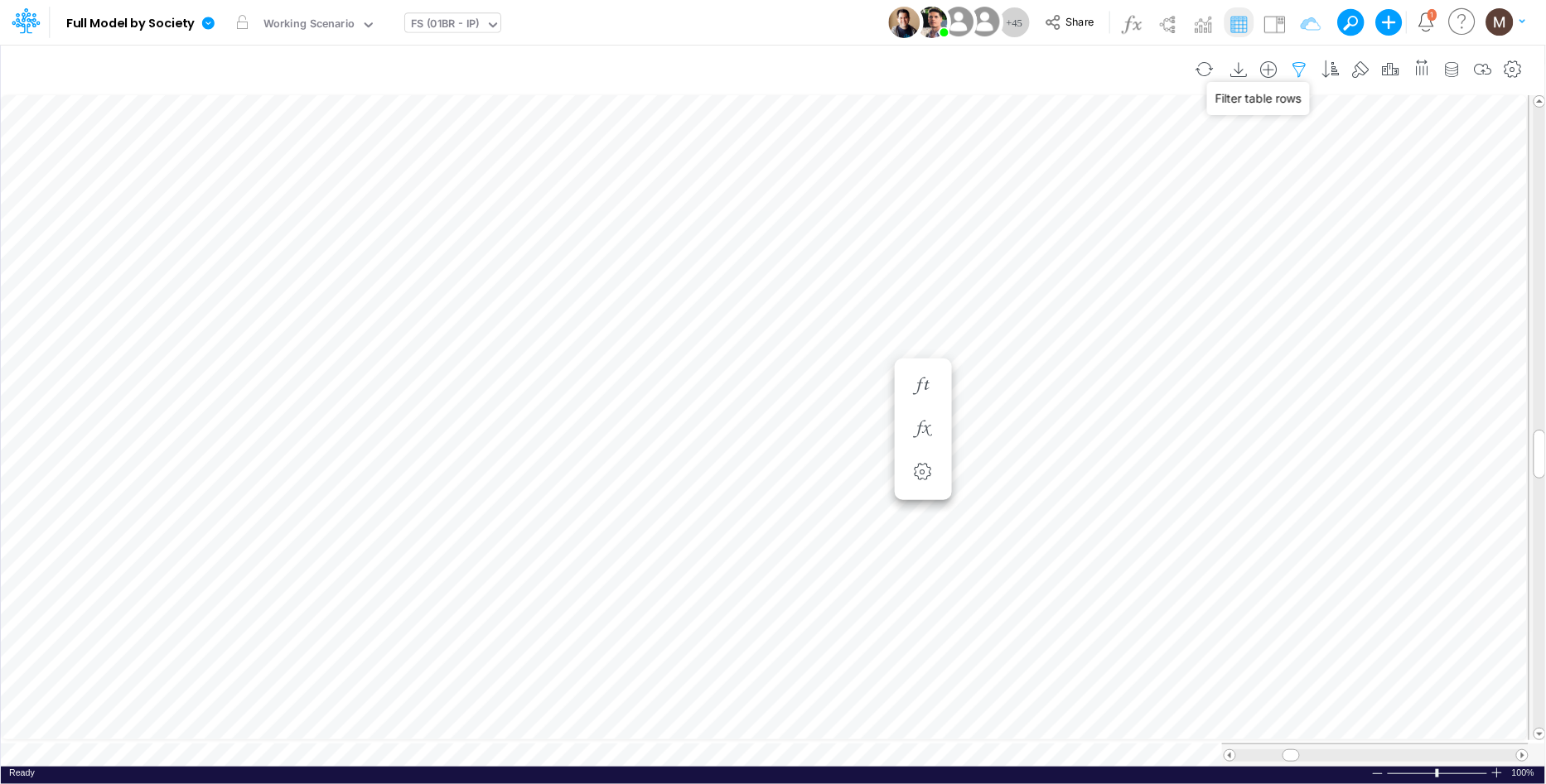
click at [1293, 69] on icon "button" at bounding box center [1300, 69] width 25 height 17
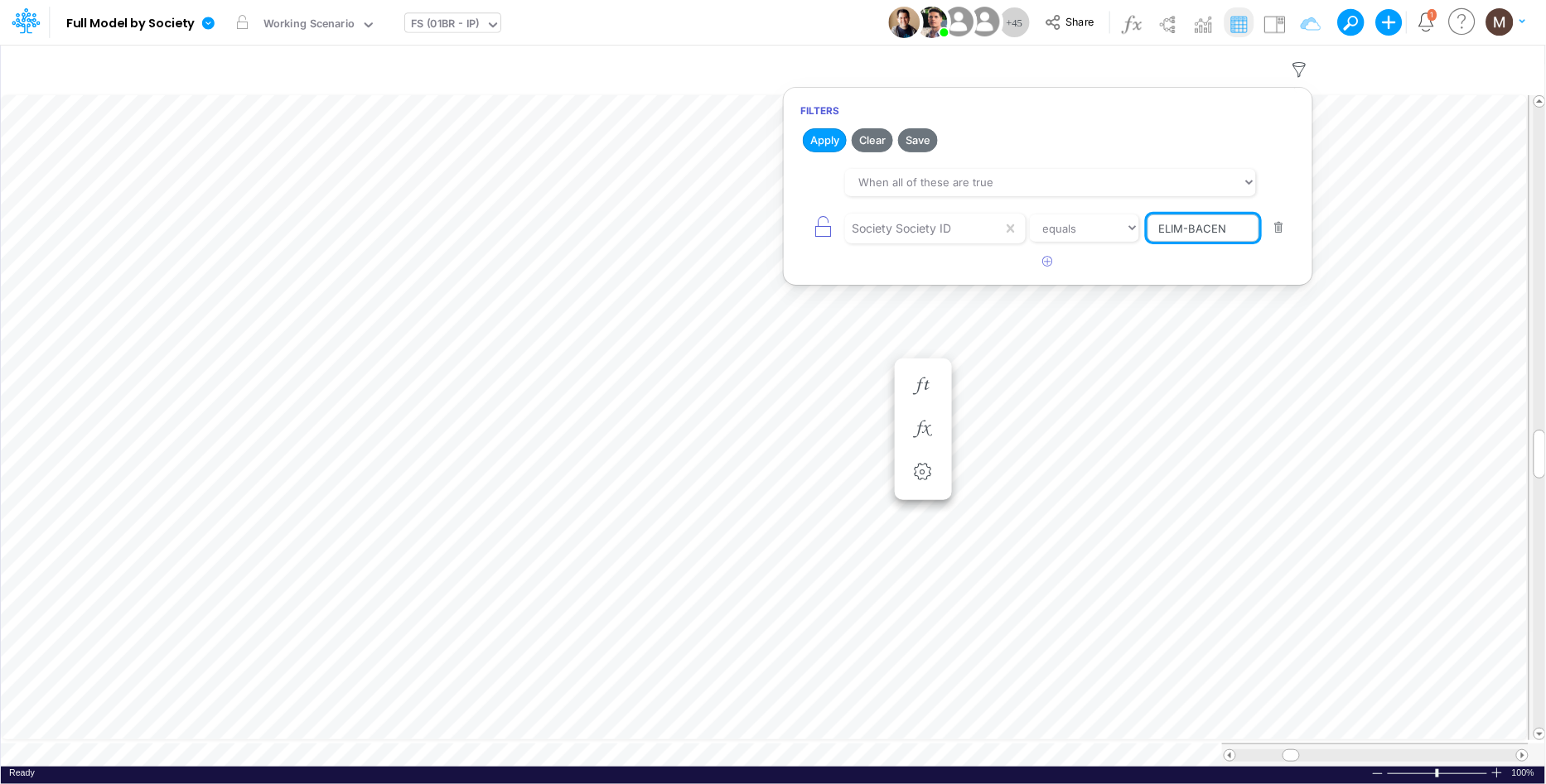
click at [1222, 239] on input "ELIM-BACEN" at bounding box center [1203, 228] width 112 height 28
type input "03BR"
click at [821, 138] on button "Apply" at bounding box center [824, 140] width 44 height 24
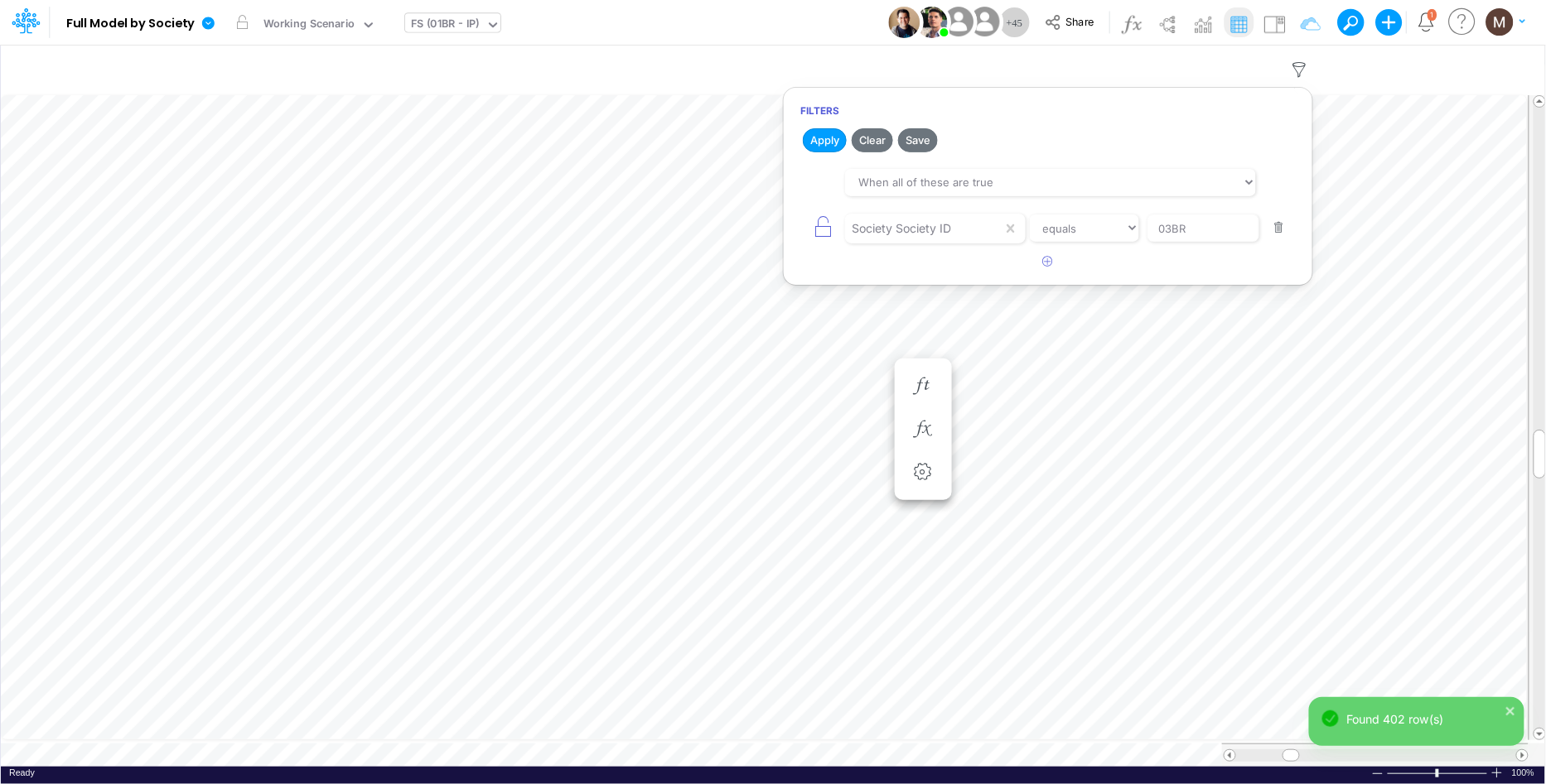
scroll to position [0, 1]
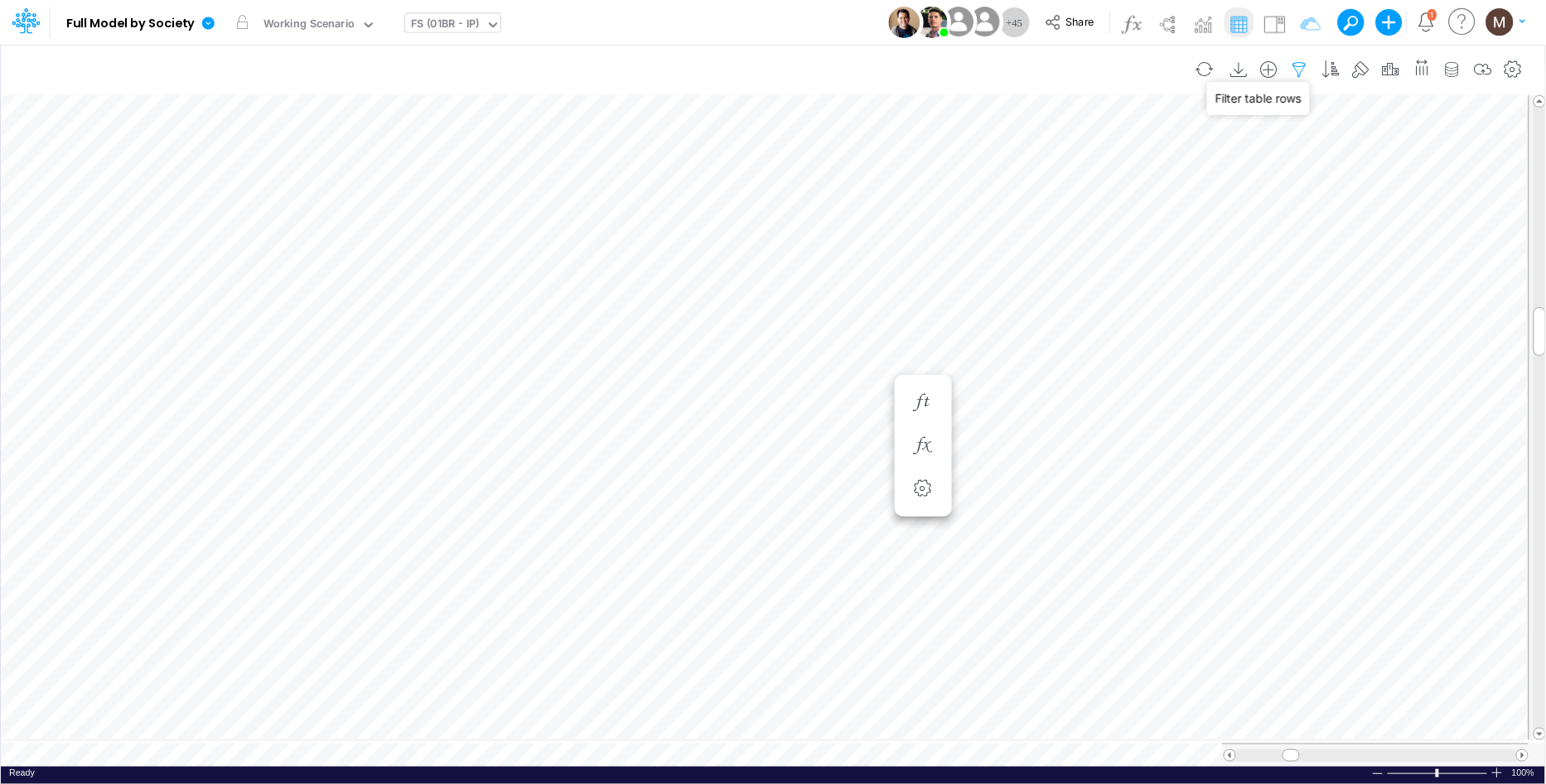
click at [1296, 68] on icon "button" at bounding box center [1300, 69] width 25 height 17
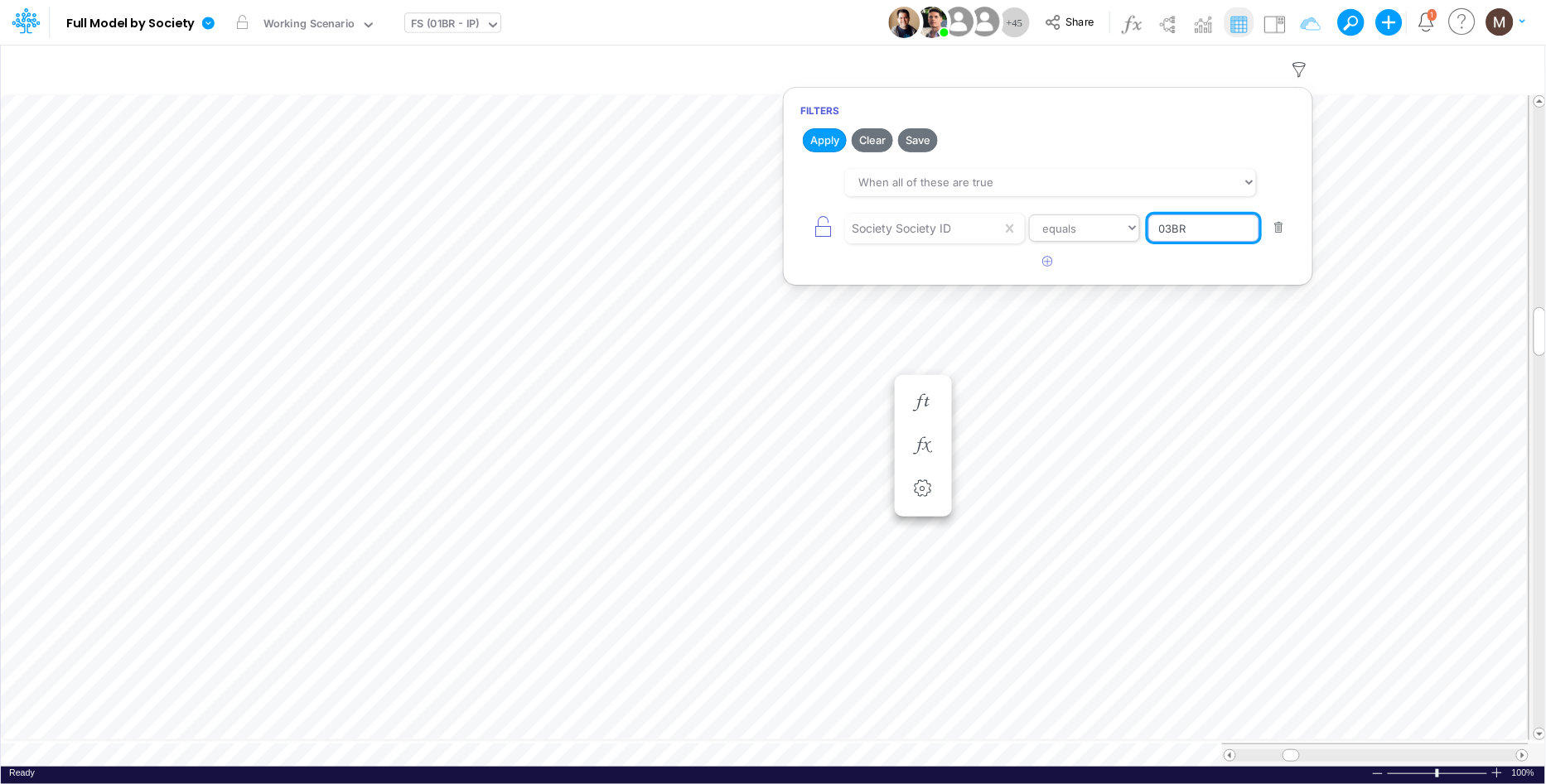
drag, startPoint x: 1195, startPoint y: 230, endPoint x: 1115, endPoint y: 230, distance: 80.0
click at [1117, 230] on div "Society Society ID equals not equal starts with ends with contains 03BR" at bounding box center [1048, 228] width 495 height 37
type input "01BR"
click at [823, 134] on button "Apply" at bounding box center [824, 140] width 44 height 24
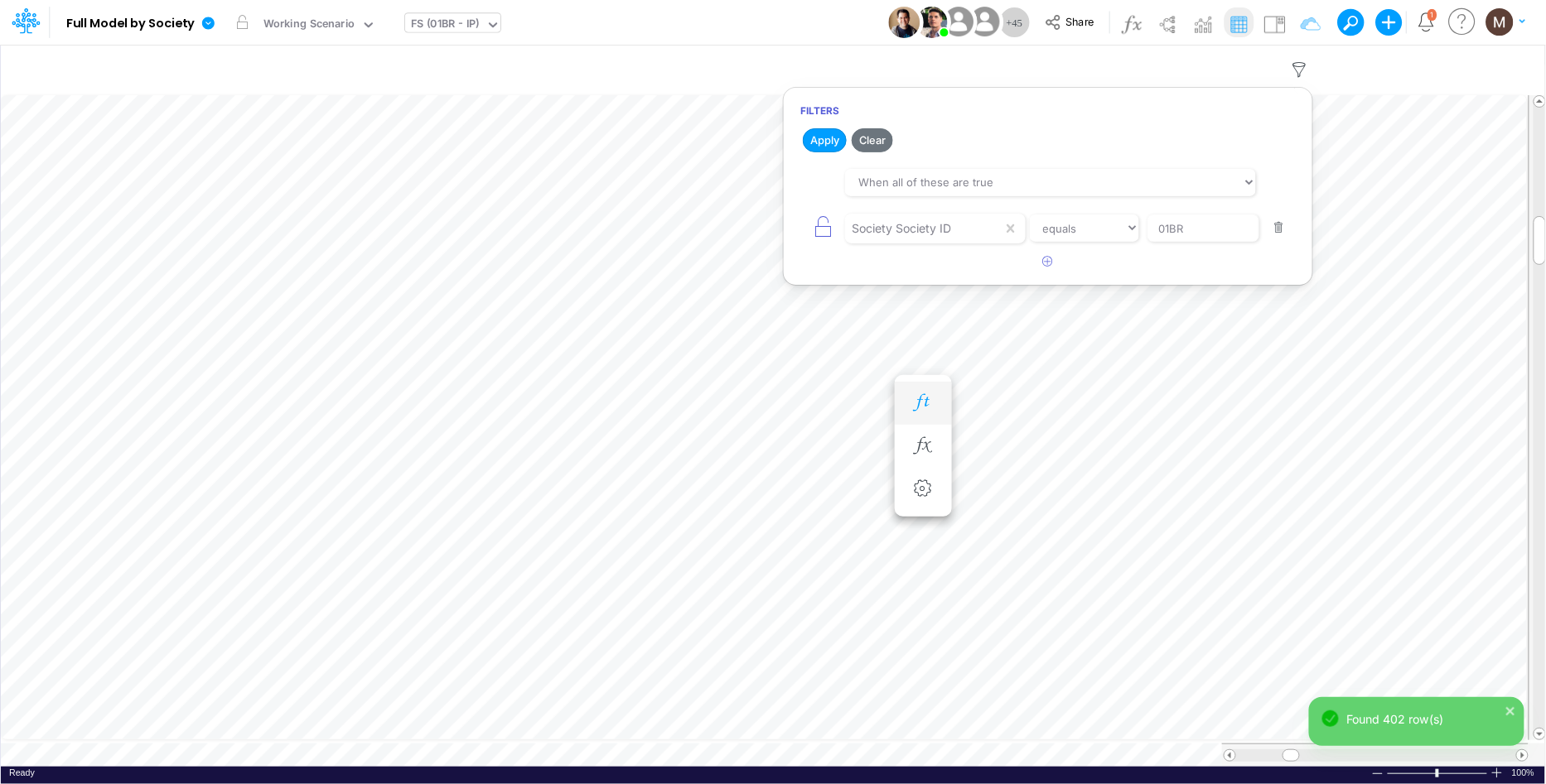
scroll to position [0, 1]
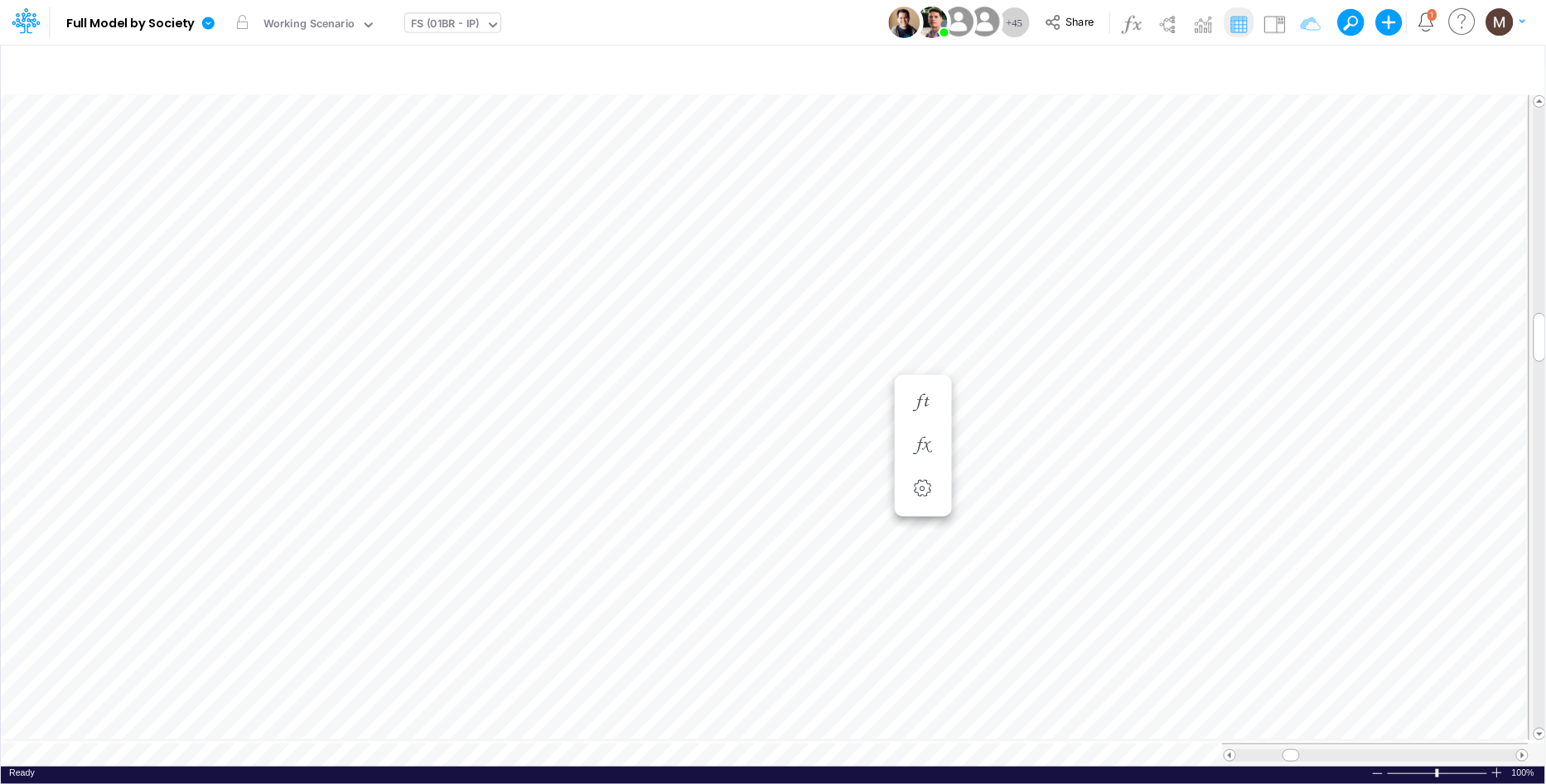
scroll to position [0, 1]
type input "Consolidated FS - USGAAP"
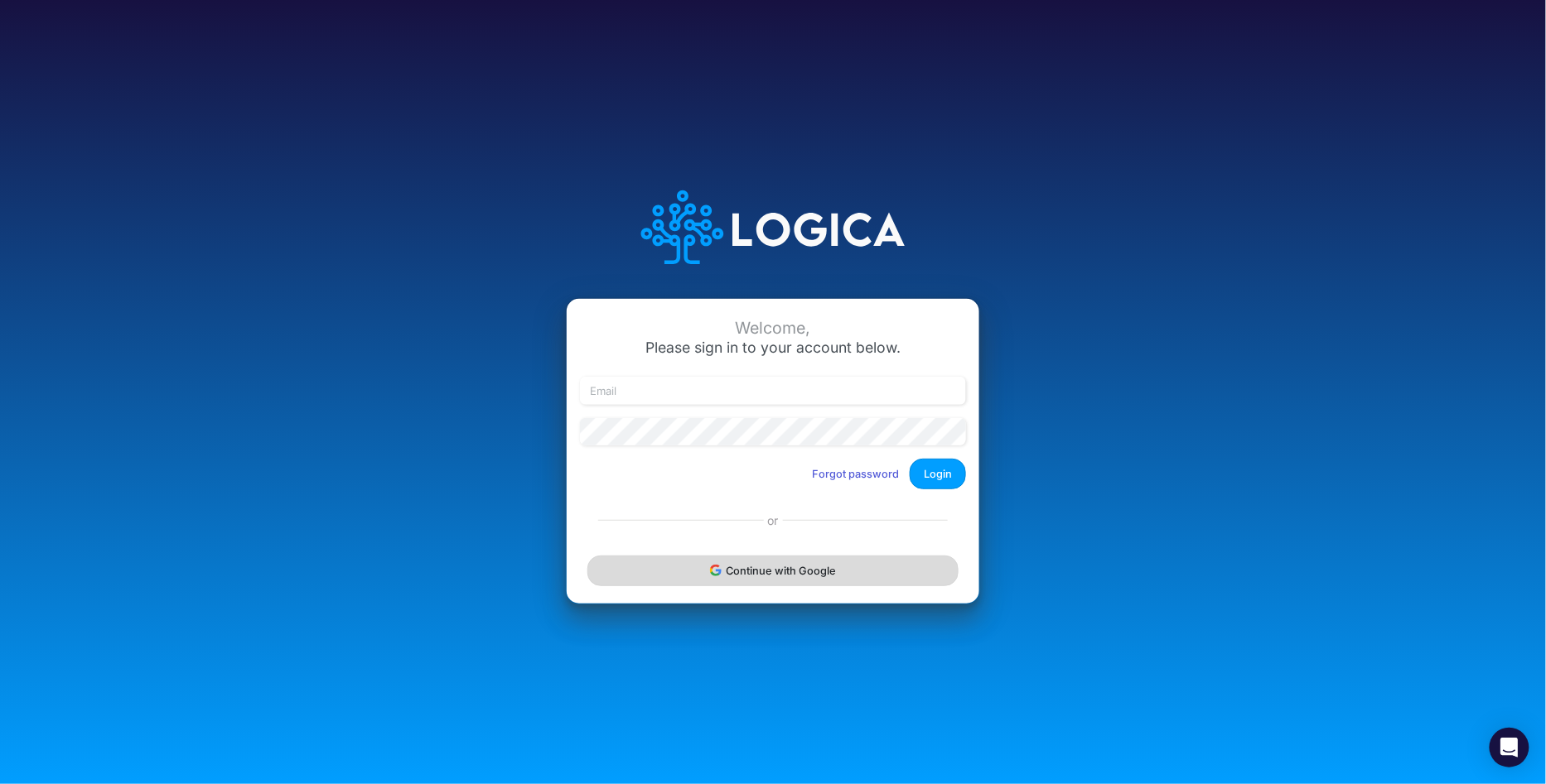
click at [765, 579] on button "Continue with Google" at bounding box center [773, 571] width 371 height 31
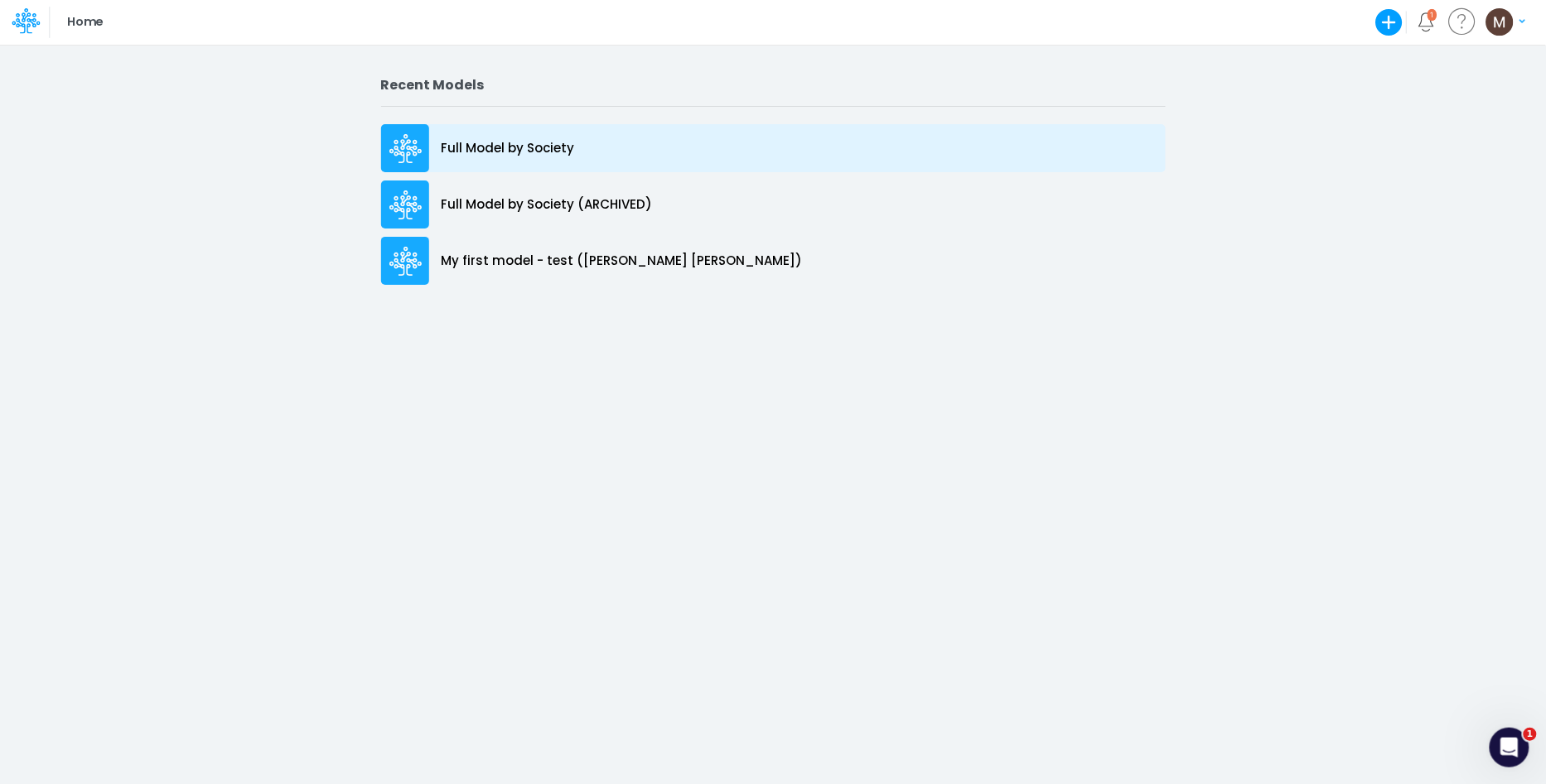
click at [493, 131] on div "Full Model by Society" at bounding box center [773, 148] width 784 height 48
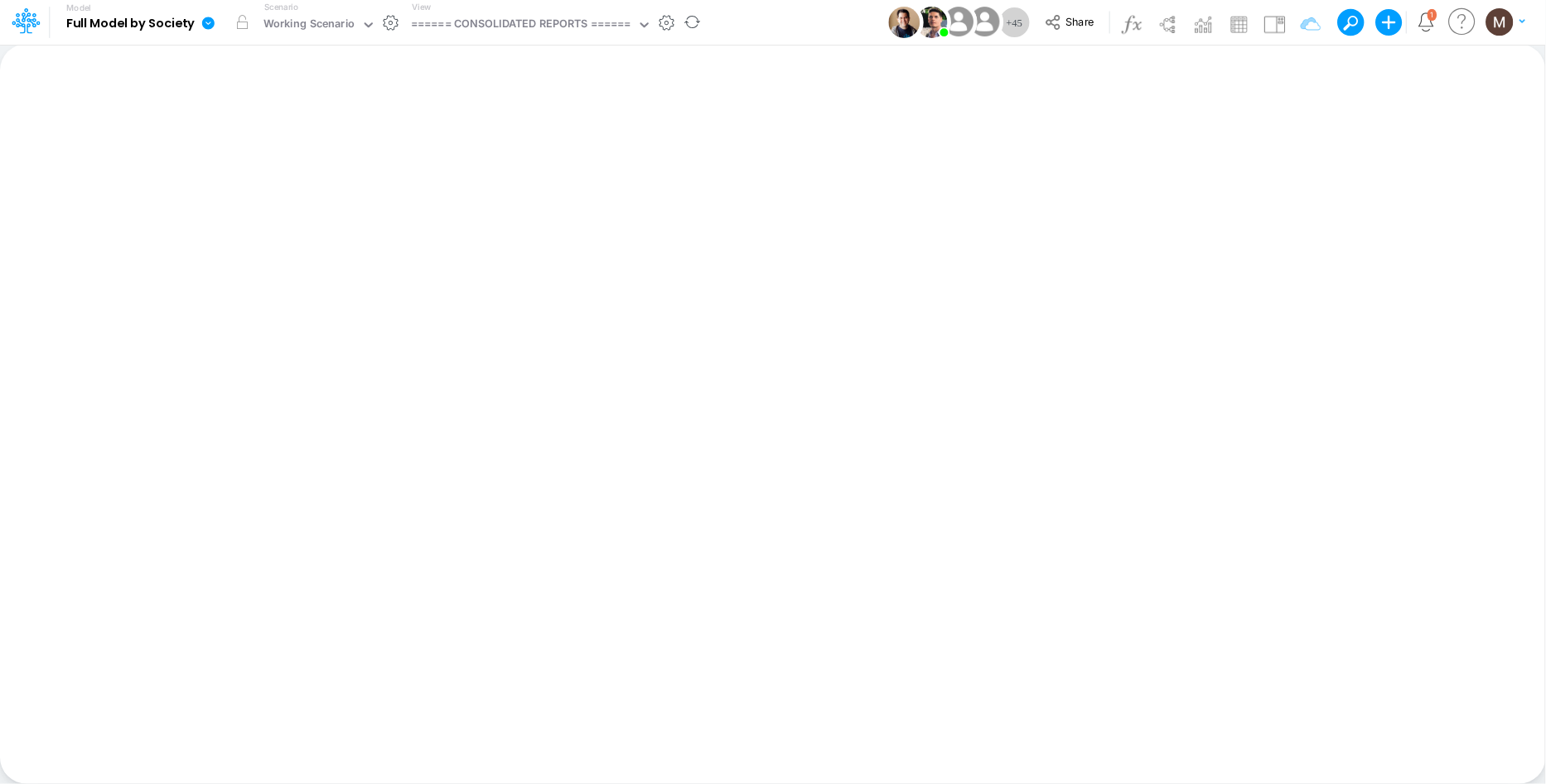
click at [534, 37] on div "View ====== CONSOLIDATED REPORTS ======" at bounding box center [529, 22] width 247 height 43
click at [524, 17] on div "====== CONSOLIDATED REPORTS ======" at bounding box center [521, 25] width 221 height 19
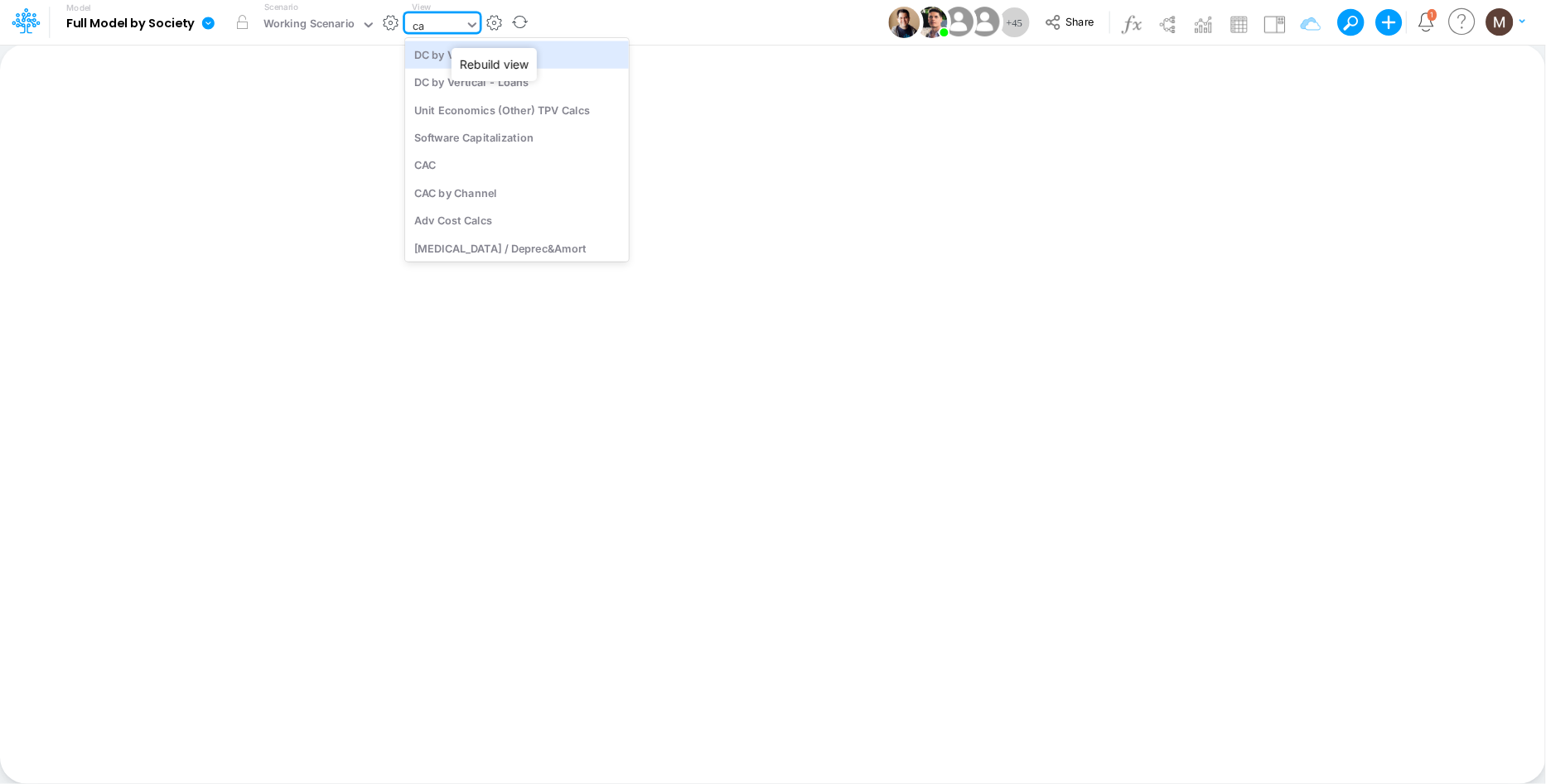
type input "cac"
click at [464, 62] on div "CAC" at bounding box center [517, 55] width 224 height 27
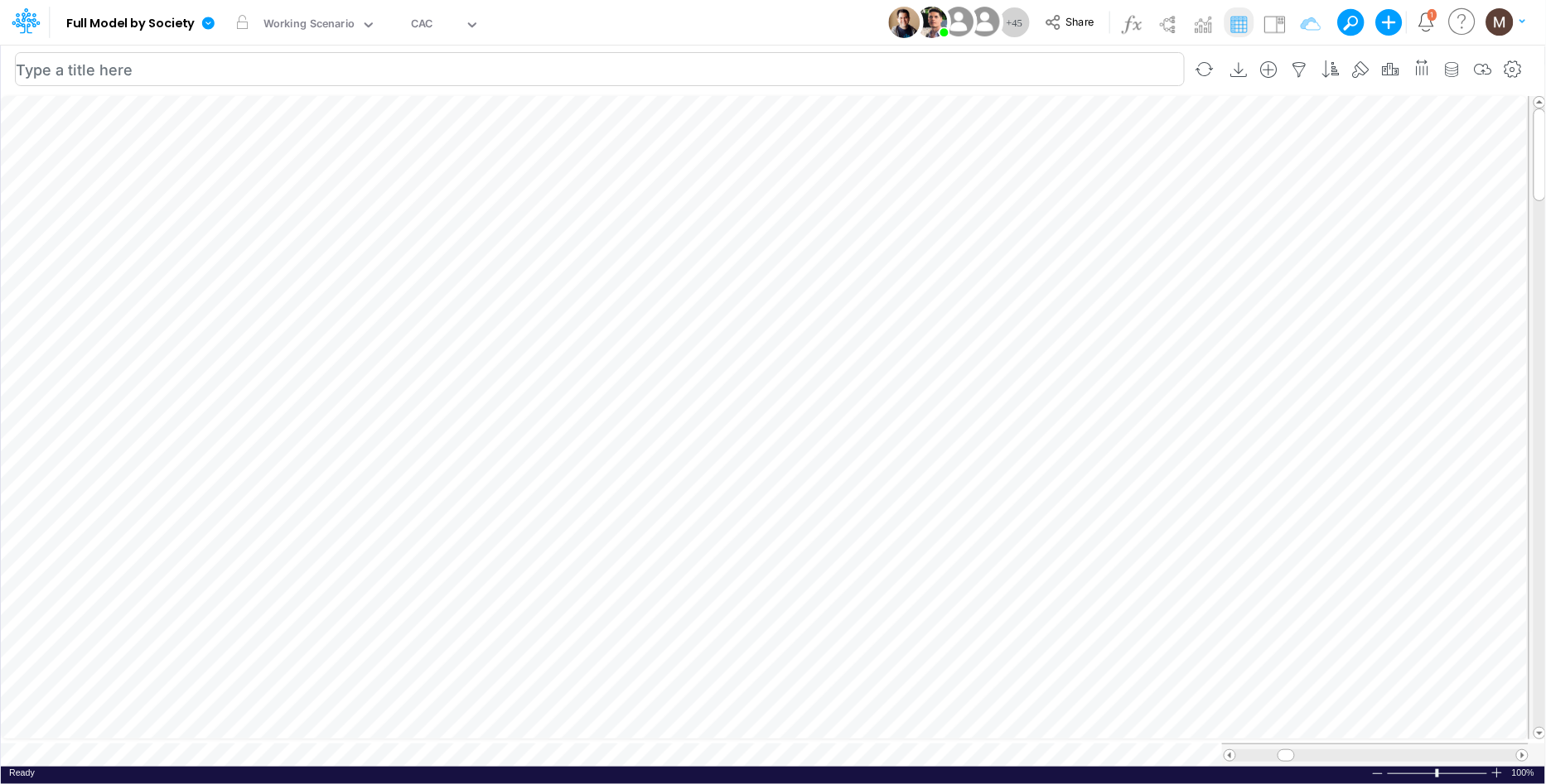
scroll to position [0, 1]
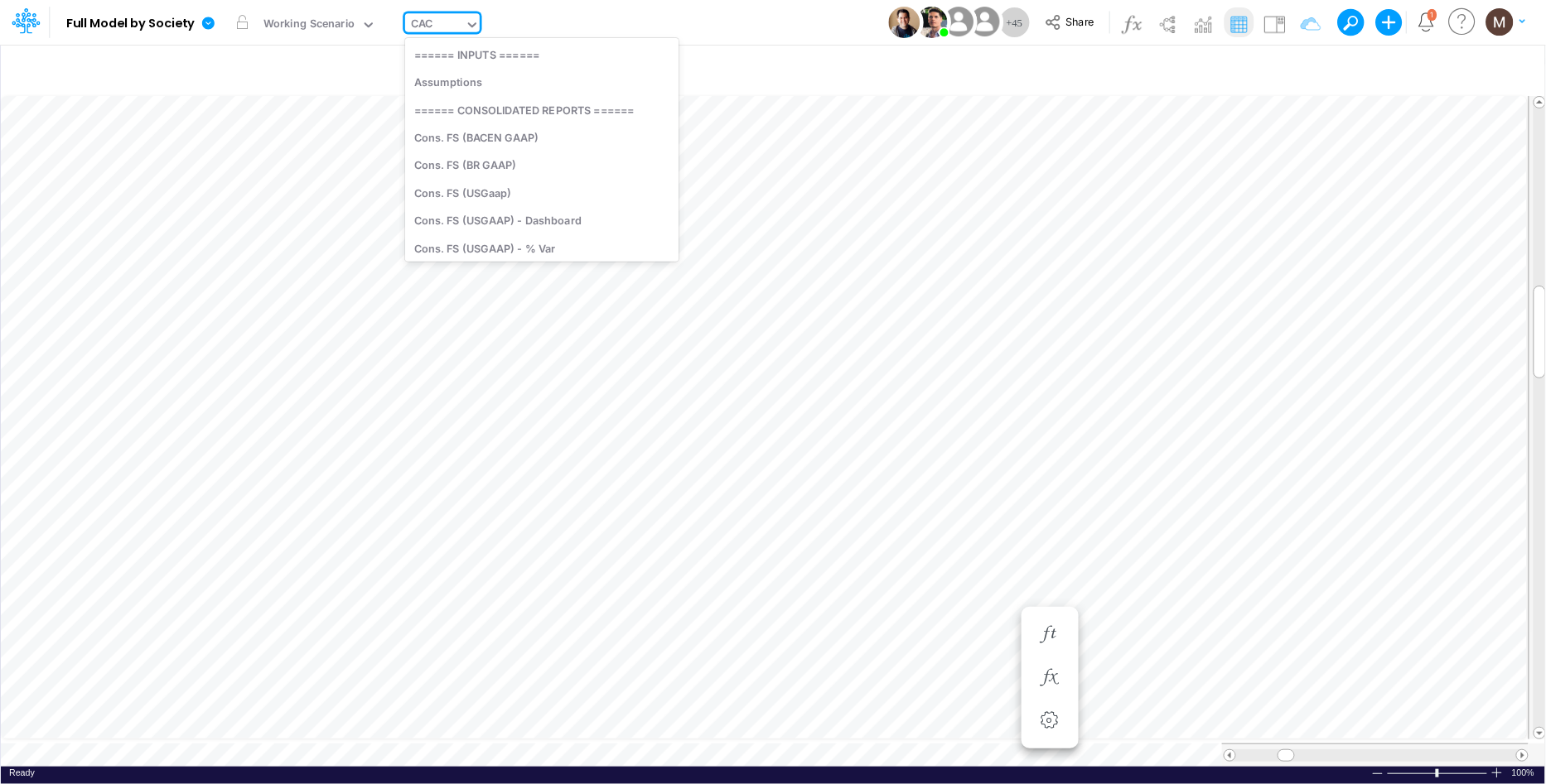
click at [427, 21] on div "CAC" at bounding box center [422, 25] width 22 height 19
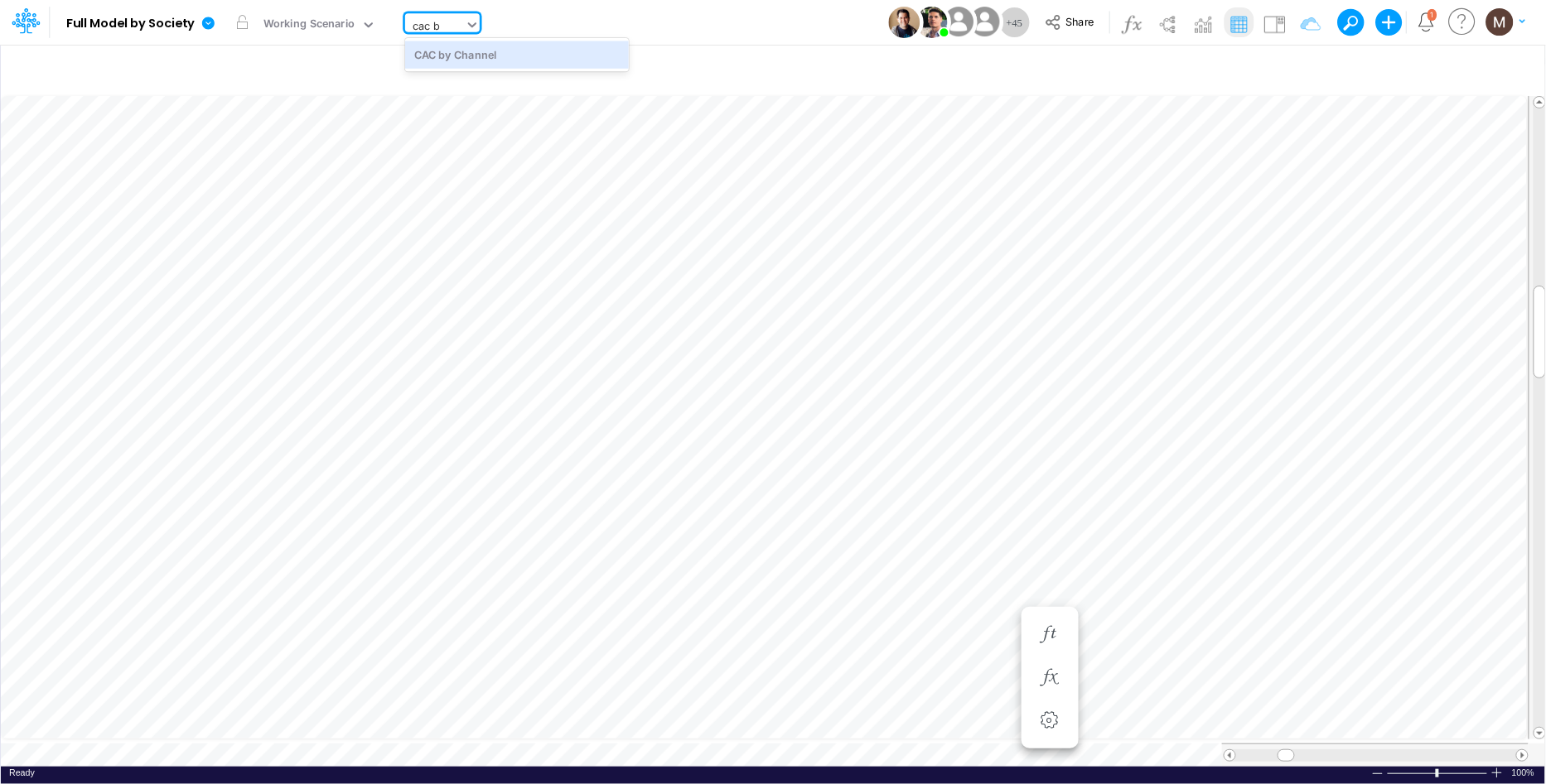
type input "cac by"
click at [509, 60] on div "CAC by Channel" at bounding box center [517, 55] width 224 height 27
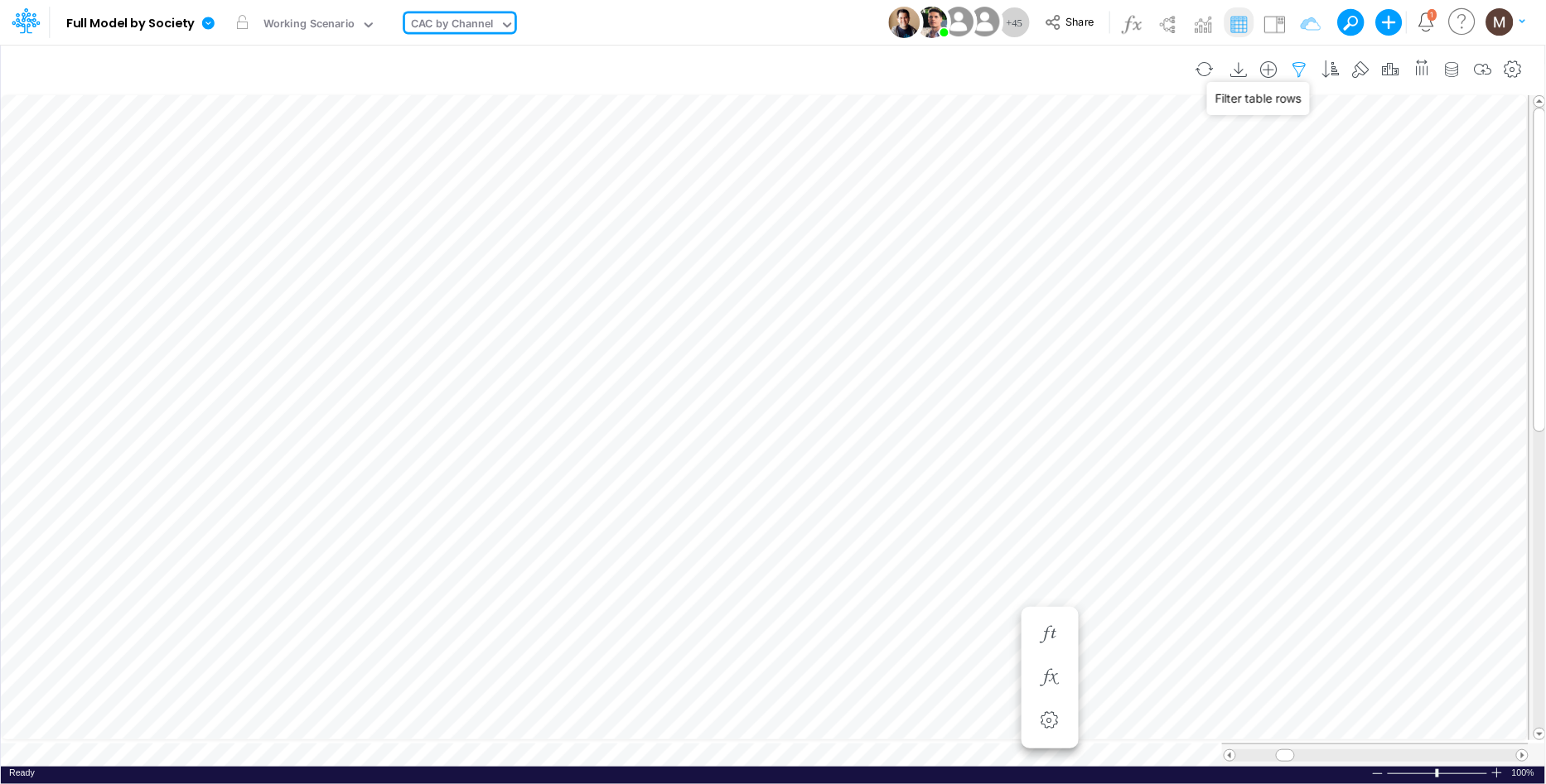
click at [1295, 63] on icon "button" at bounding box center [1300, 69] width 25 height 17
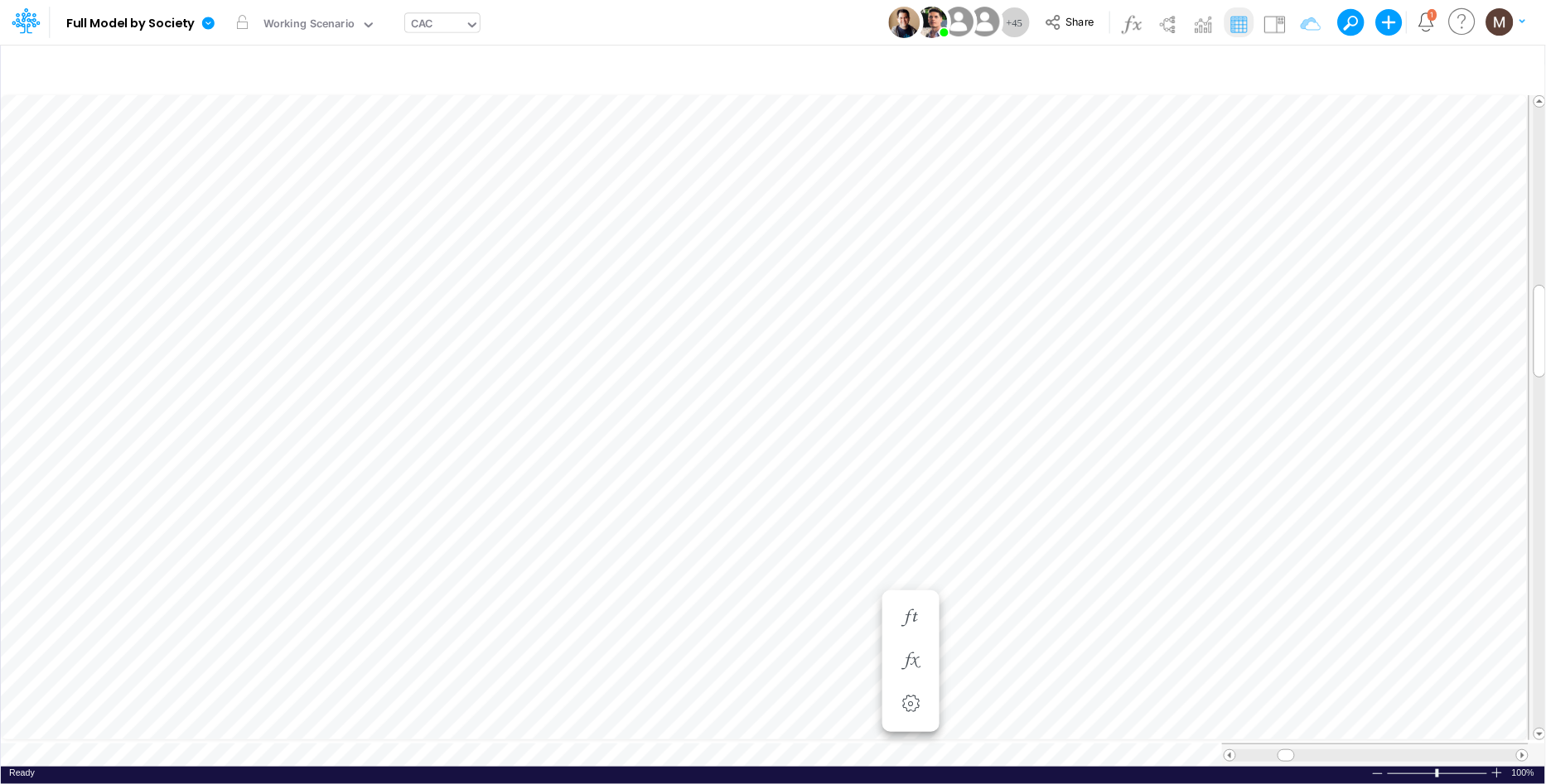
scroll to position [0, 1]
click at [1301, 61] on icon "button" at bounding box center [1300, 69] width 25 height 17
select select "notEqual"
click at [956, 356] on icon "button" at bounding box center [961, 352] width 25 height 17
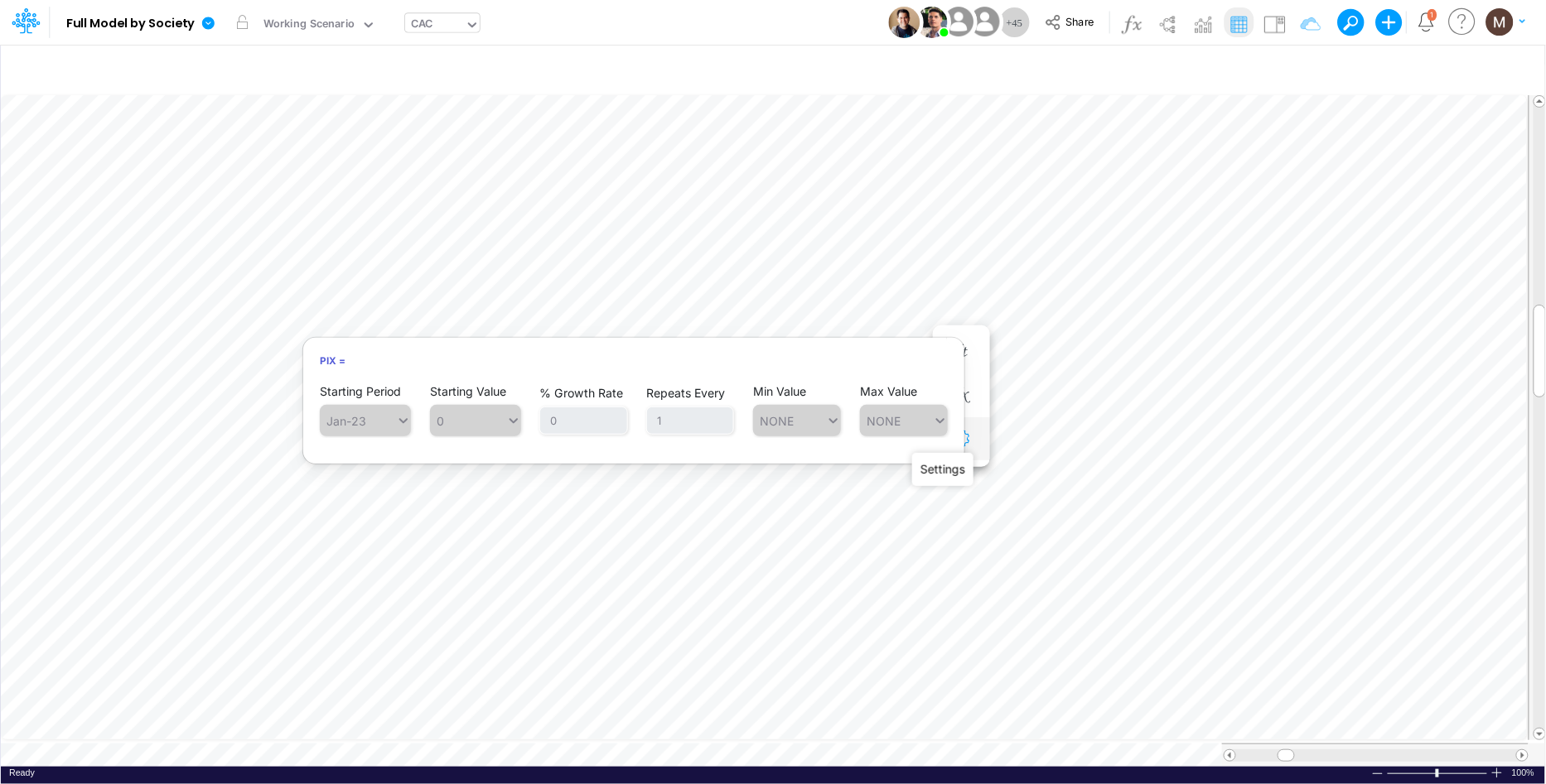
click at [959, 443] on icon "button" at bounding box center [961, 439] width 25 height 17
select select "field"
select select "Number"
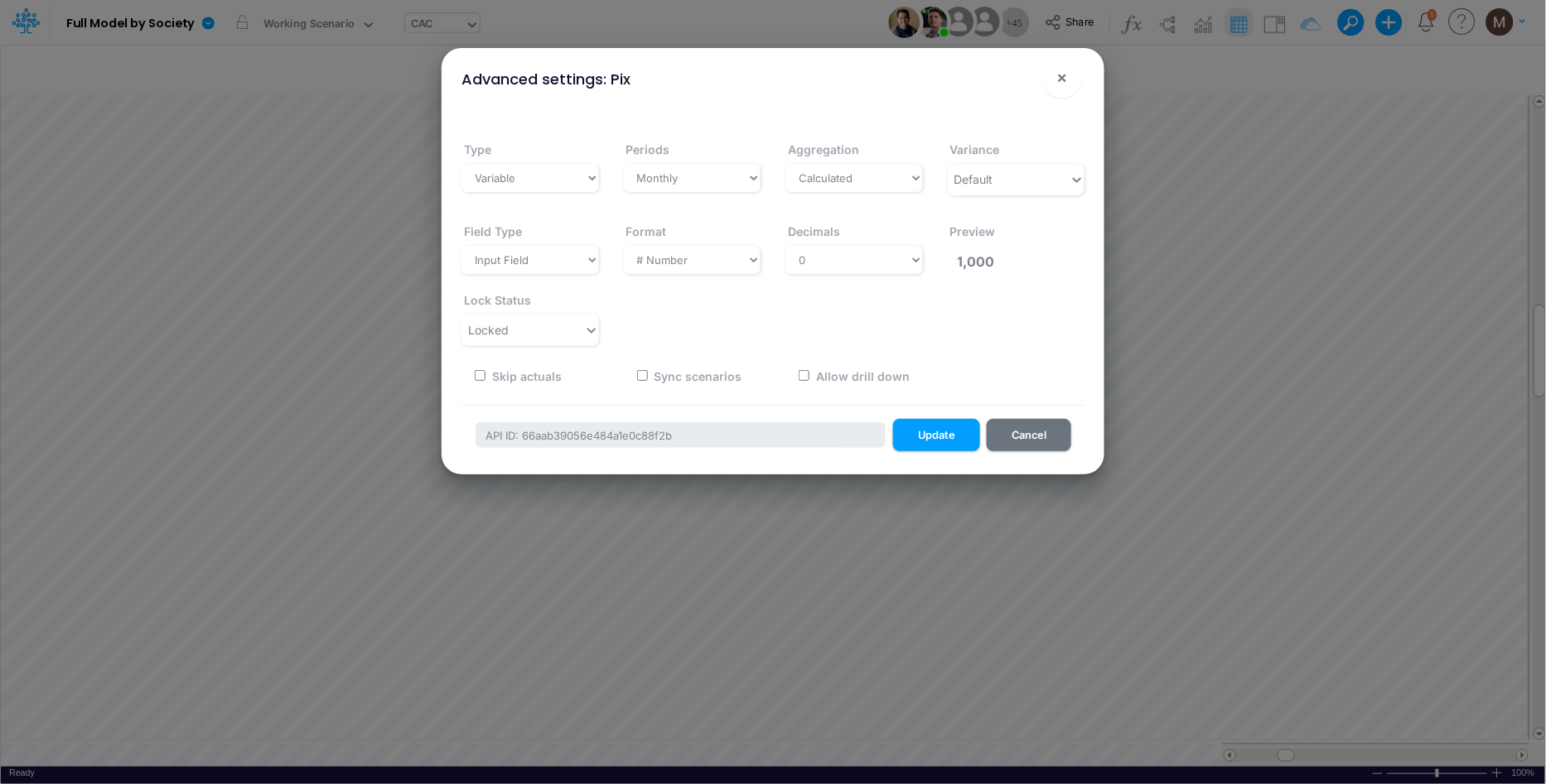
click at [1252, 295] on div "Advanced settings: Pix × Type Variable Constant Periods Select period type Mont…" at bounding box center [773, 392] width 1546 height 784
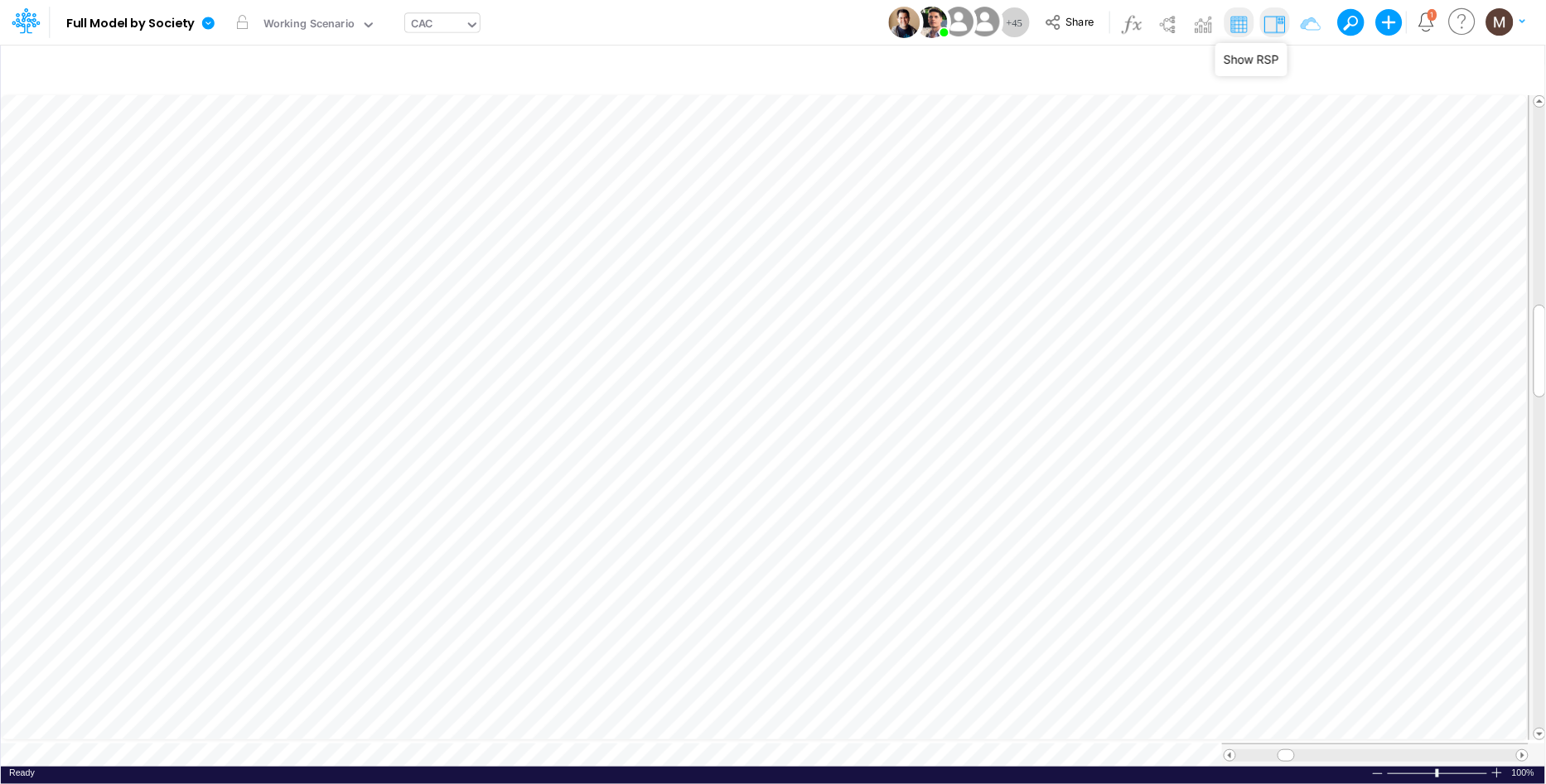
click at [1271, 31] on img at bounding box center [1274, 24] width 26 height 26
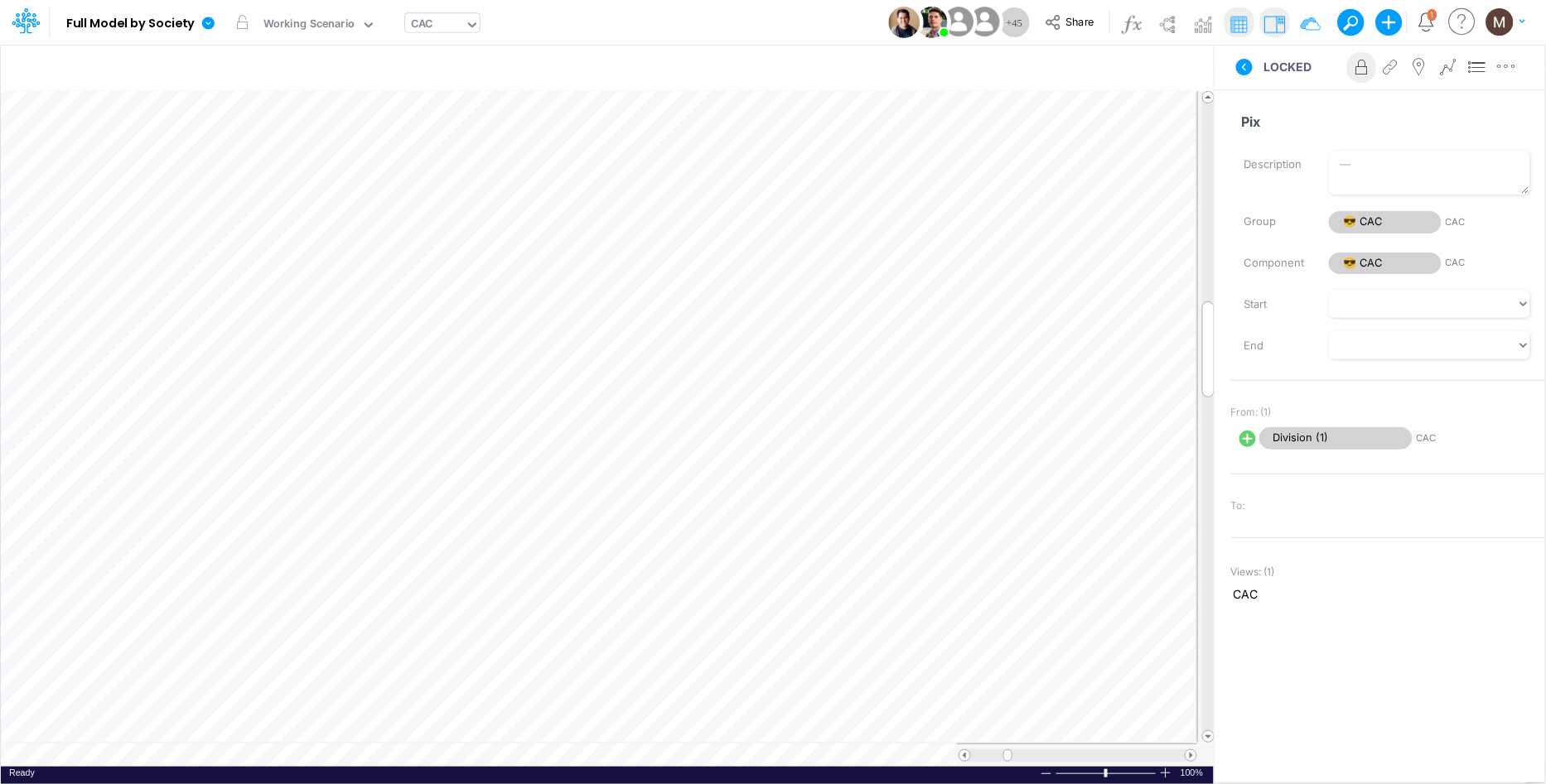
scroll to position [0, 1]
click at [967, 394] on icon "button" at bounding box center [961, 396] width 25 height 17
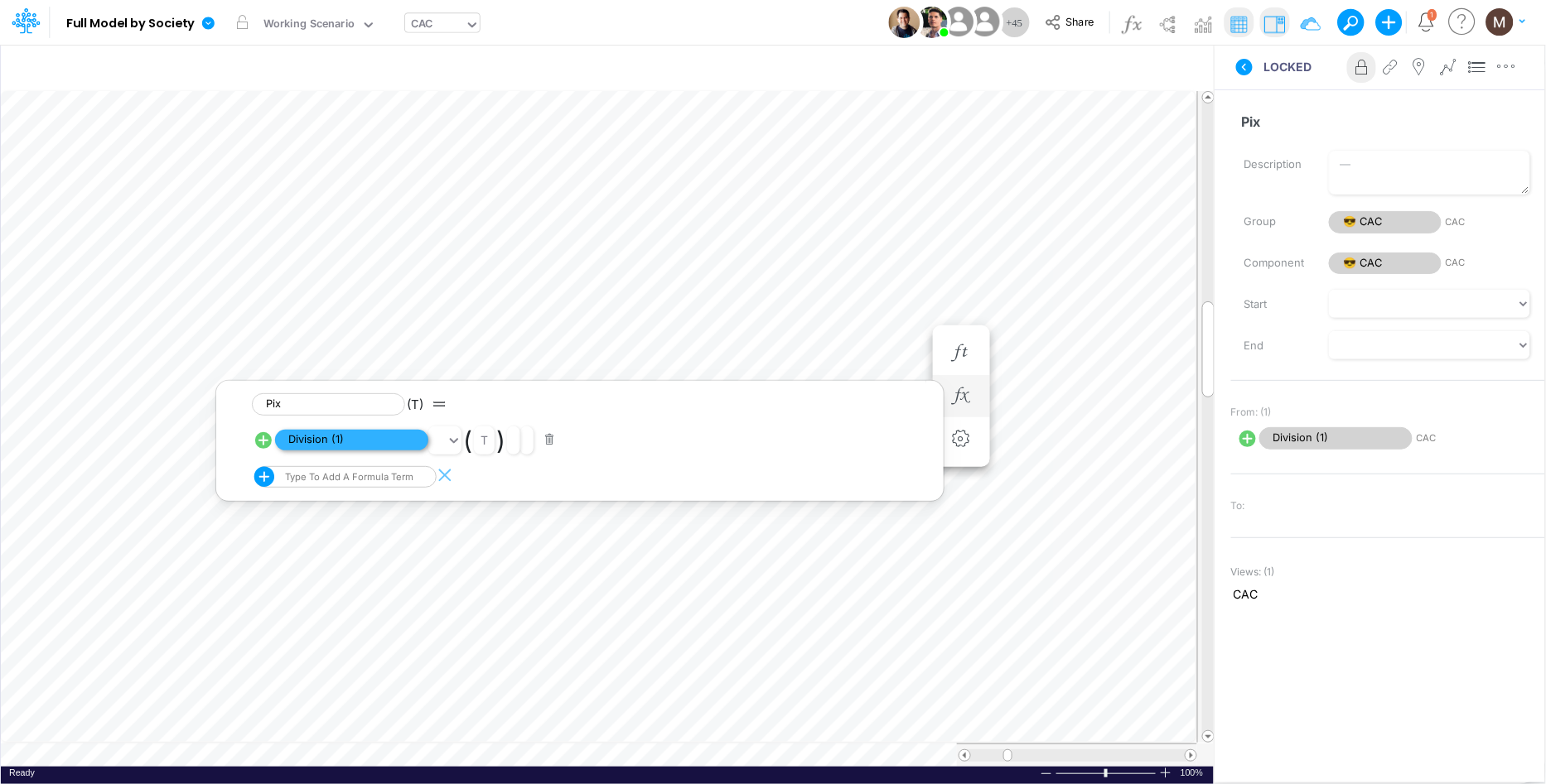
click at [360, 444] on span "Division (1)" at bounding box center [352, 440] width 154 height 21
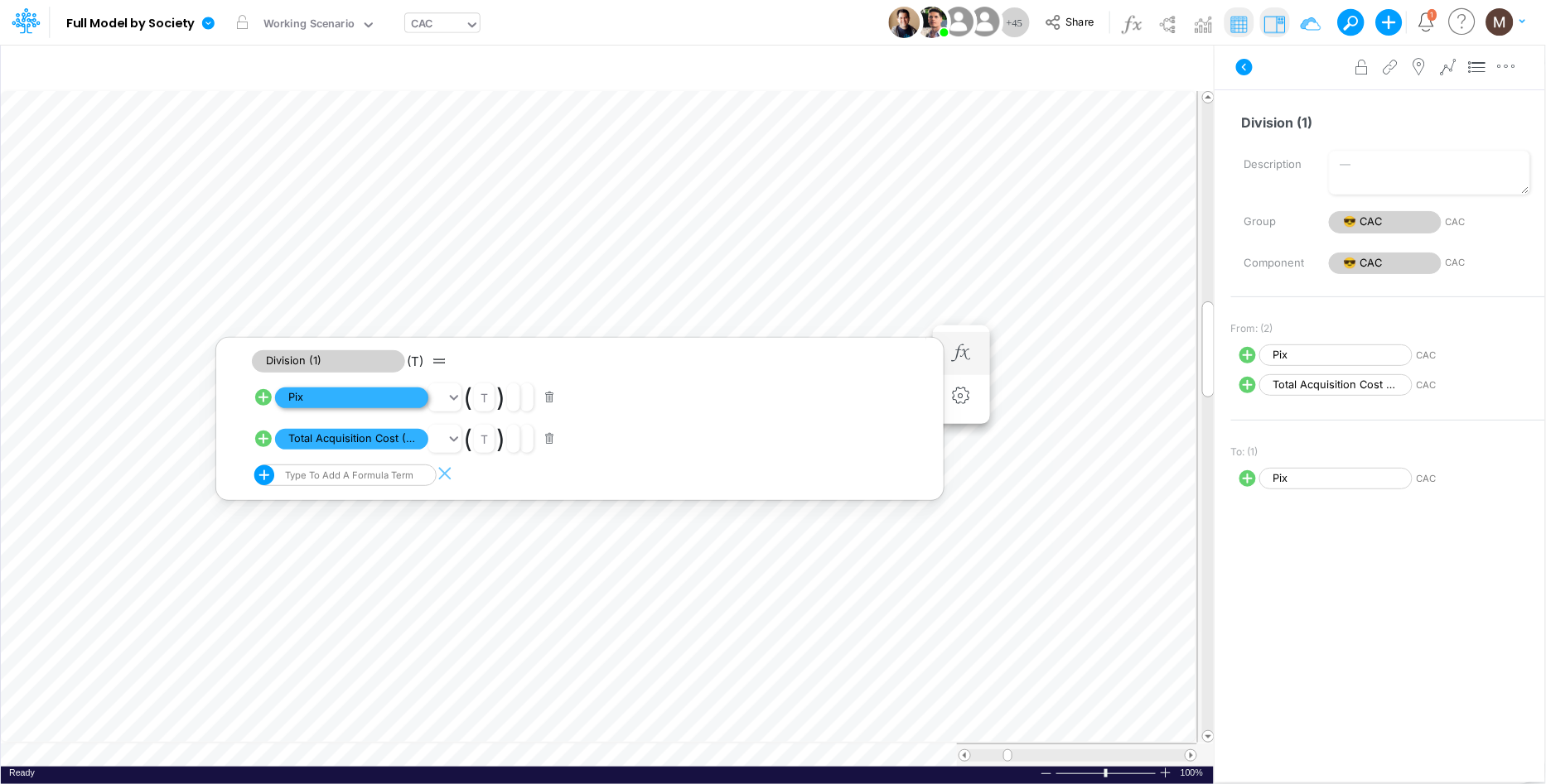
click at [389, 402] on span "Pix" at bounding box center [352, 398] width 154 height 21
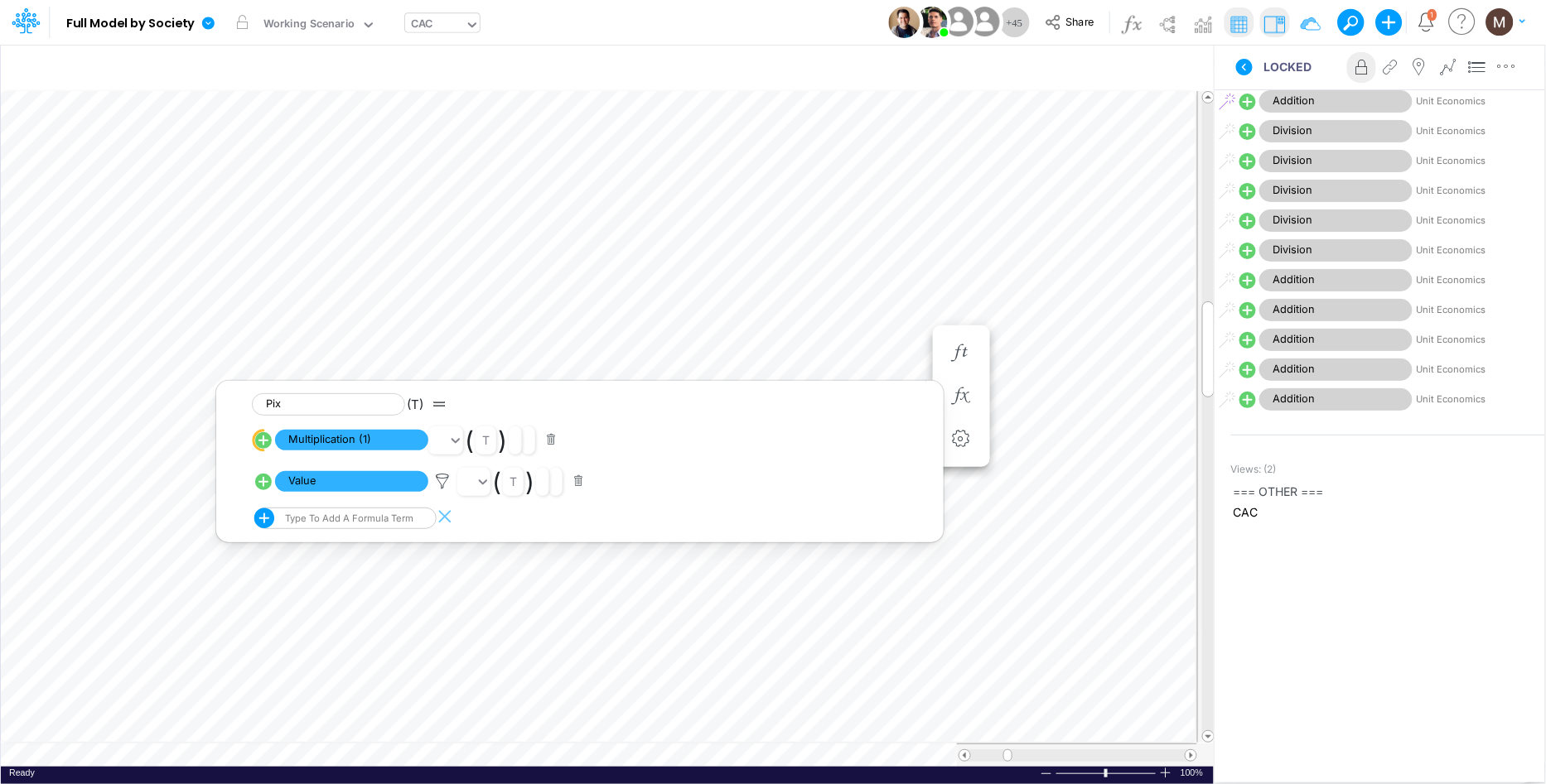
scroll to position [961, 0]
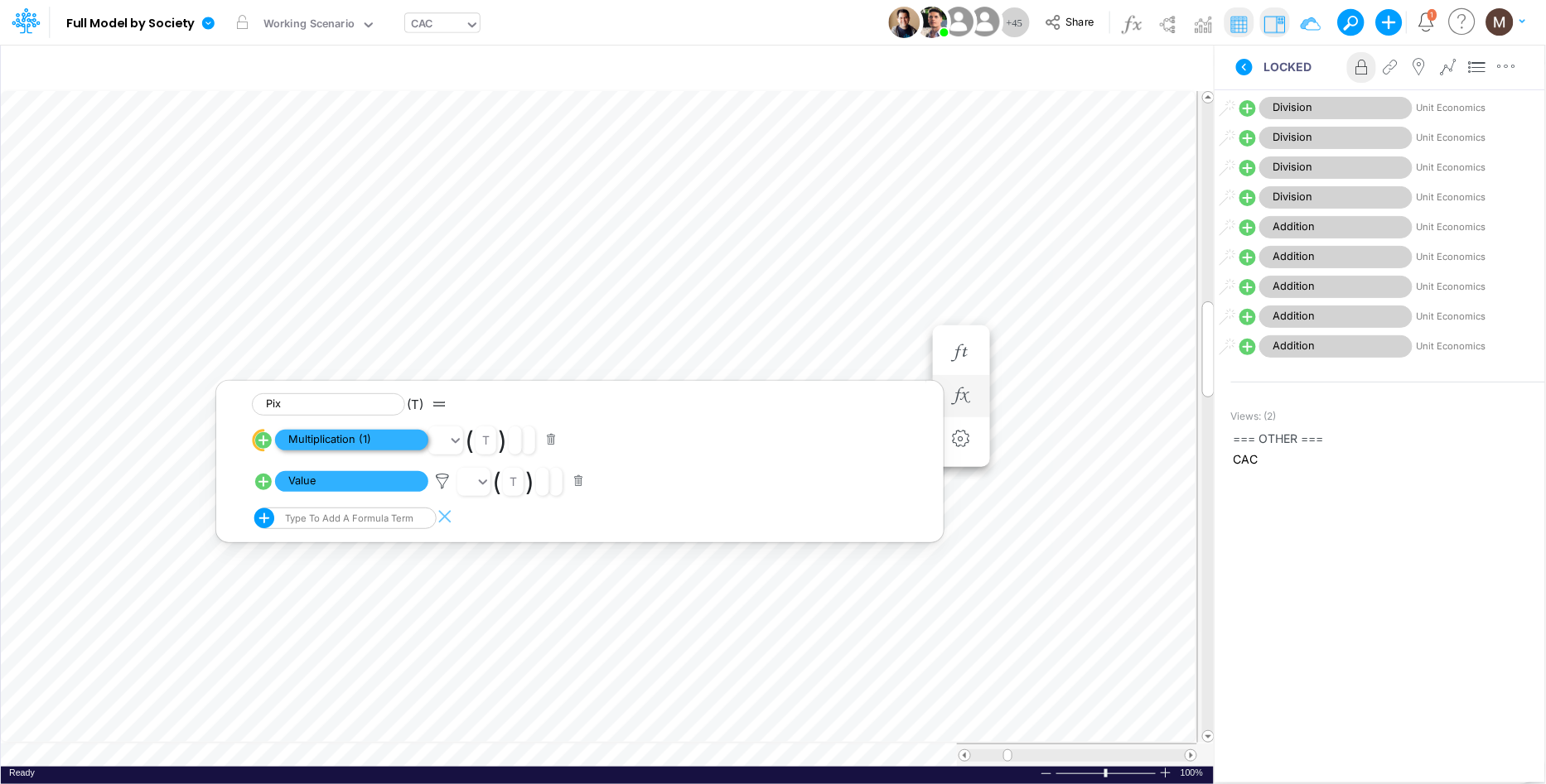
click at [393, 438] on span "Multiplication (1)" at bounding box center [352, 440] width 154 height 21
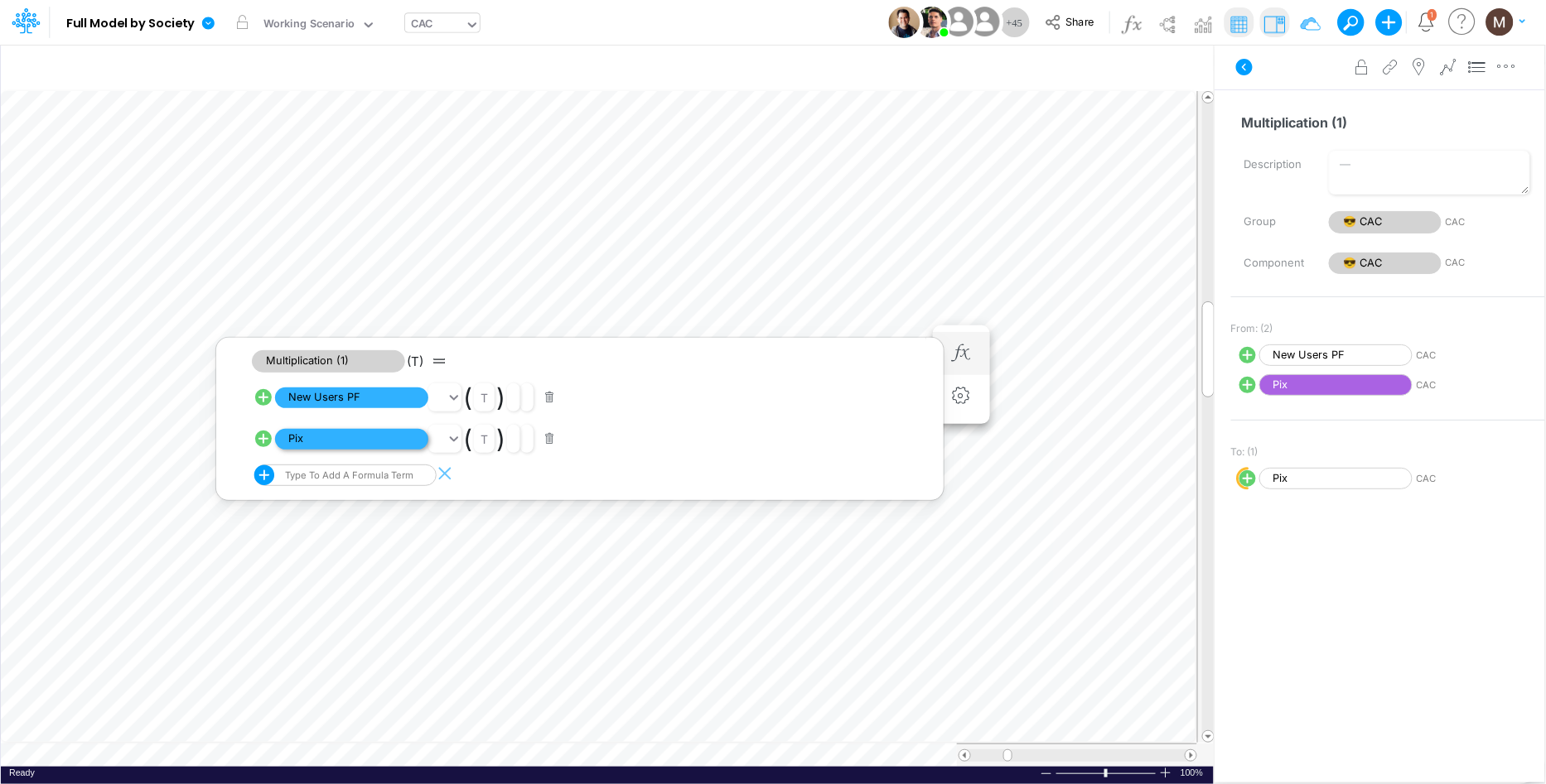
click at [354, 441] on span "Pix" at bounding box center [352, 439] width 154 height 21
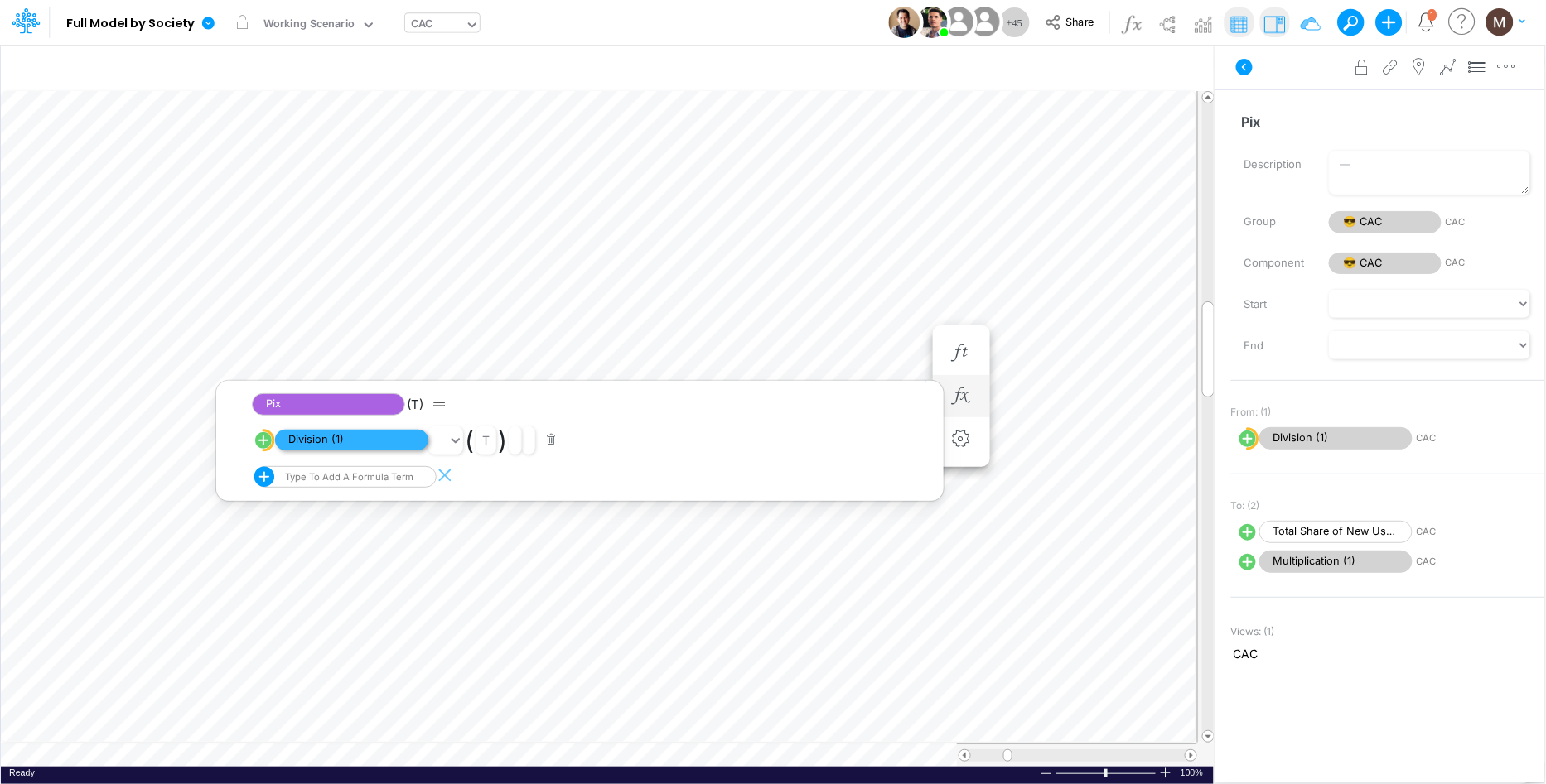
click at [330, 446] on span "Division (1)" at bounding box center [352, 440] width 154 height 21
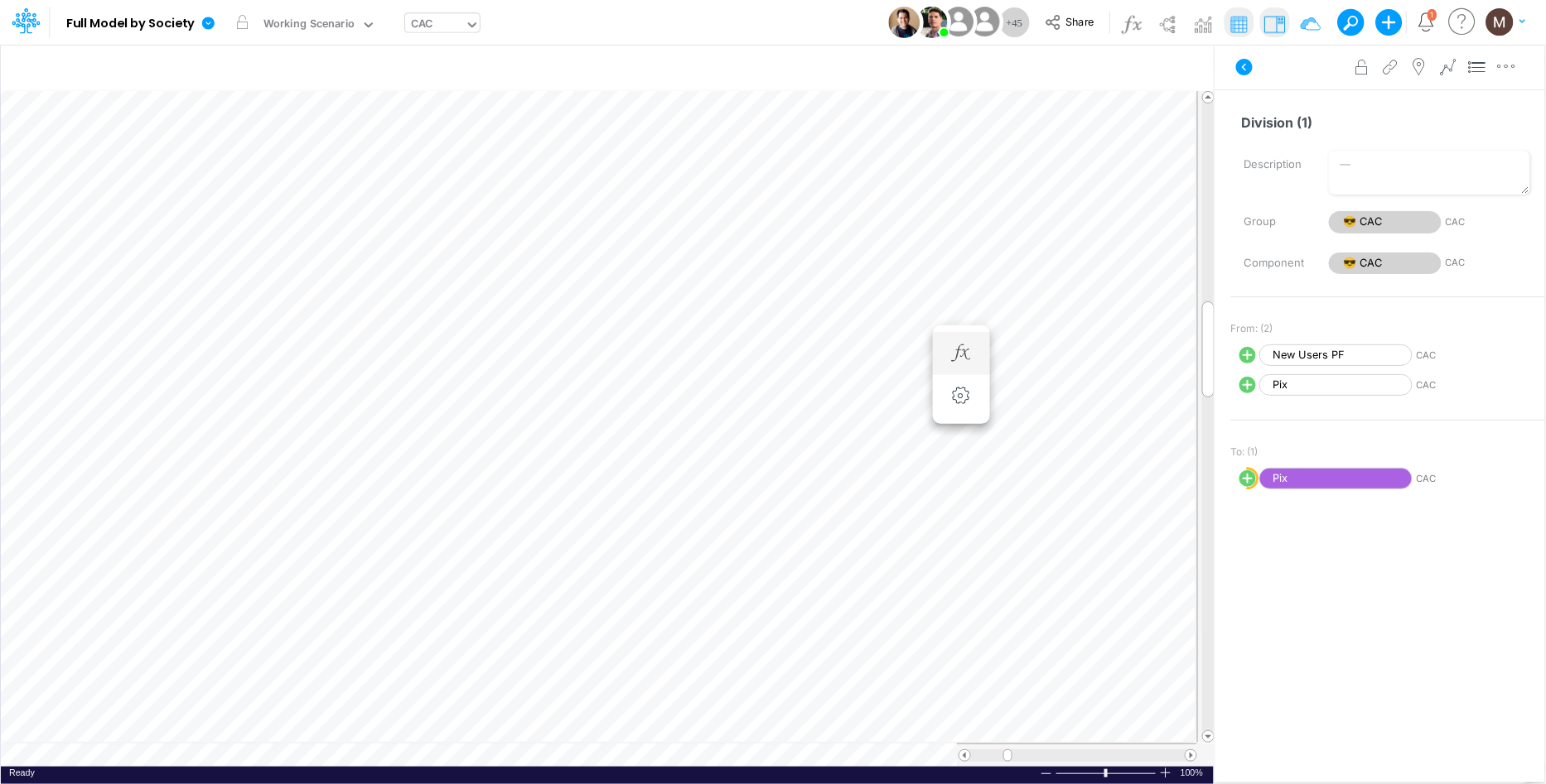
scroll to position [0, 1]
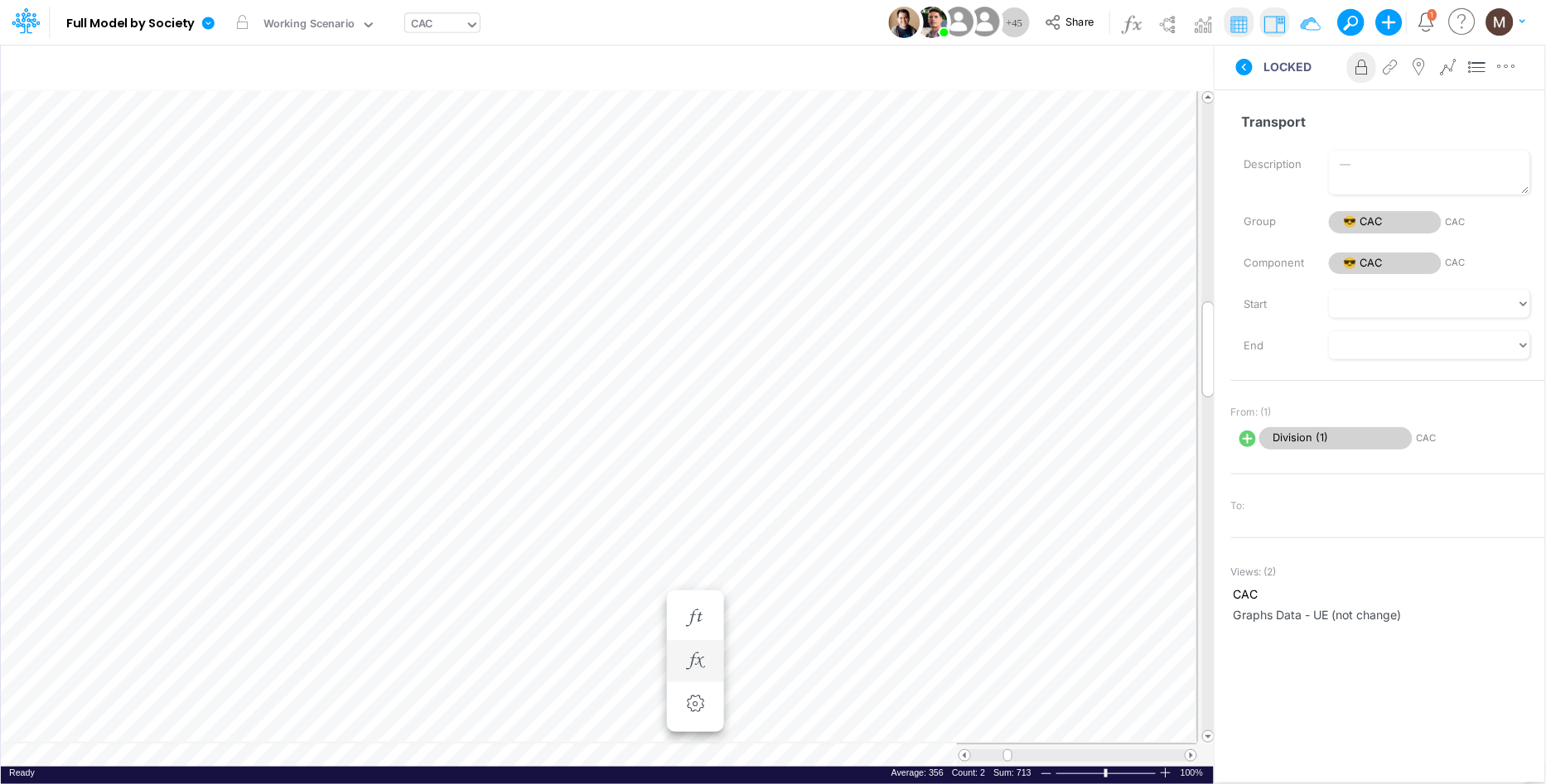
scroll to position [0, 1]
click at [1273, 24] on img at bounding box center [1274, 24] width 26 height 26
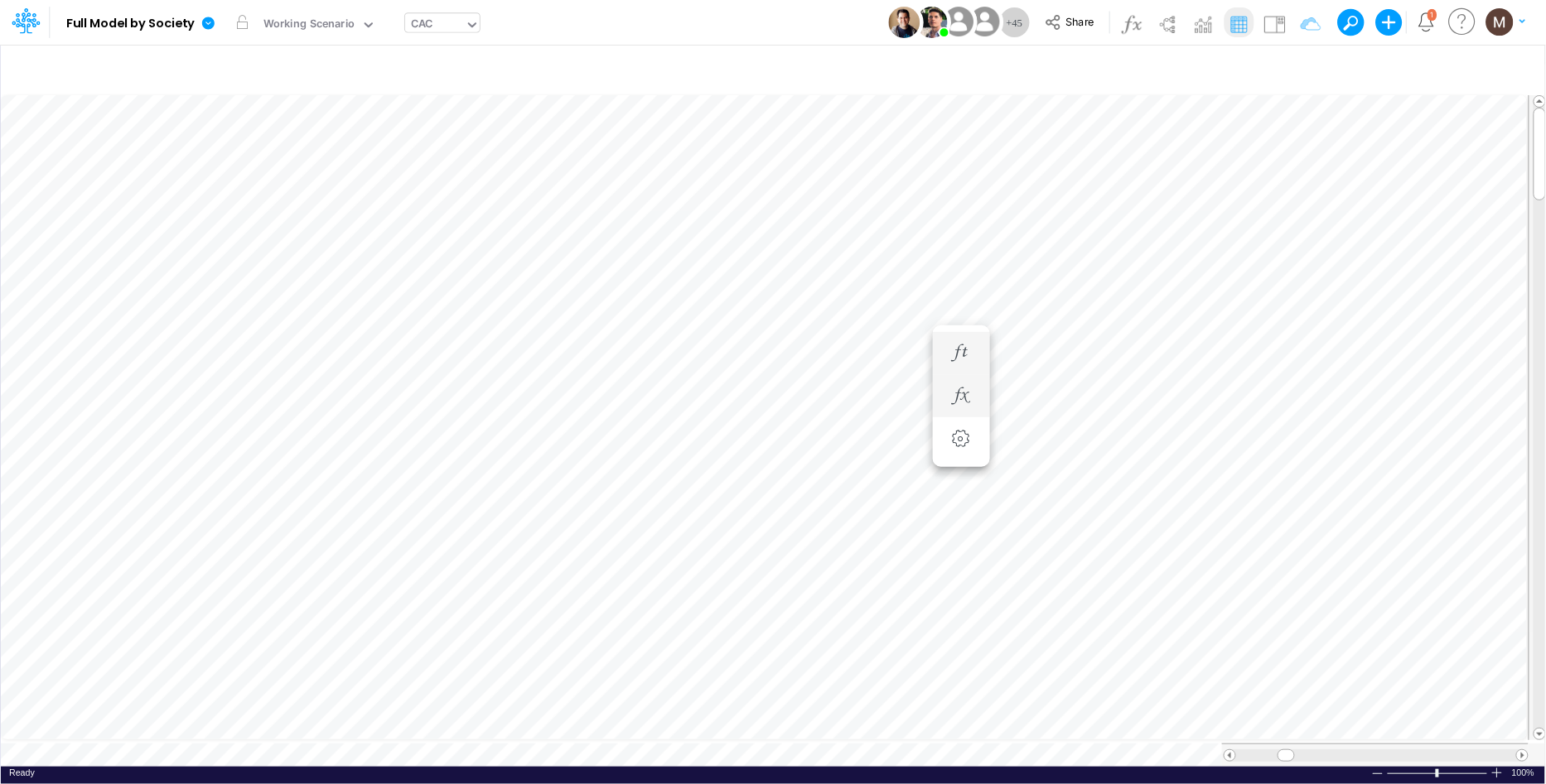
scroll to position [0, 1]
click at [1265, 26] on img at bounding box center [1274, 24] width 26 height 26
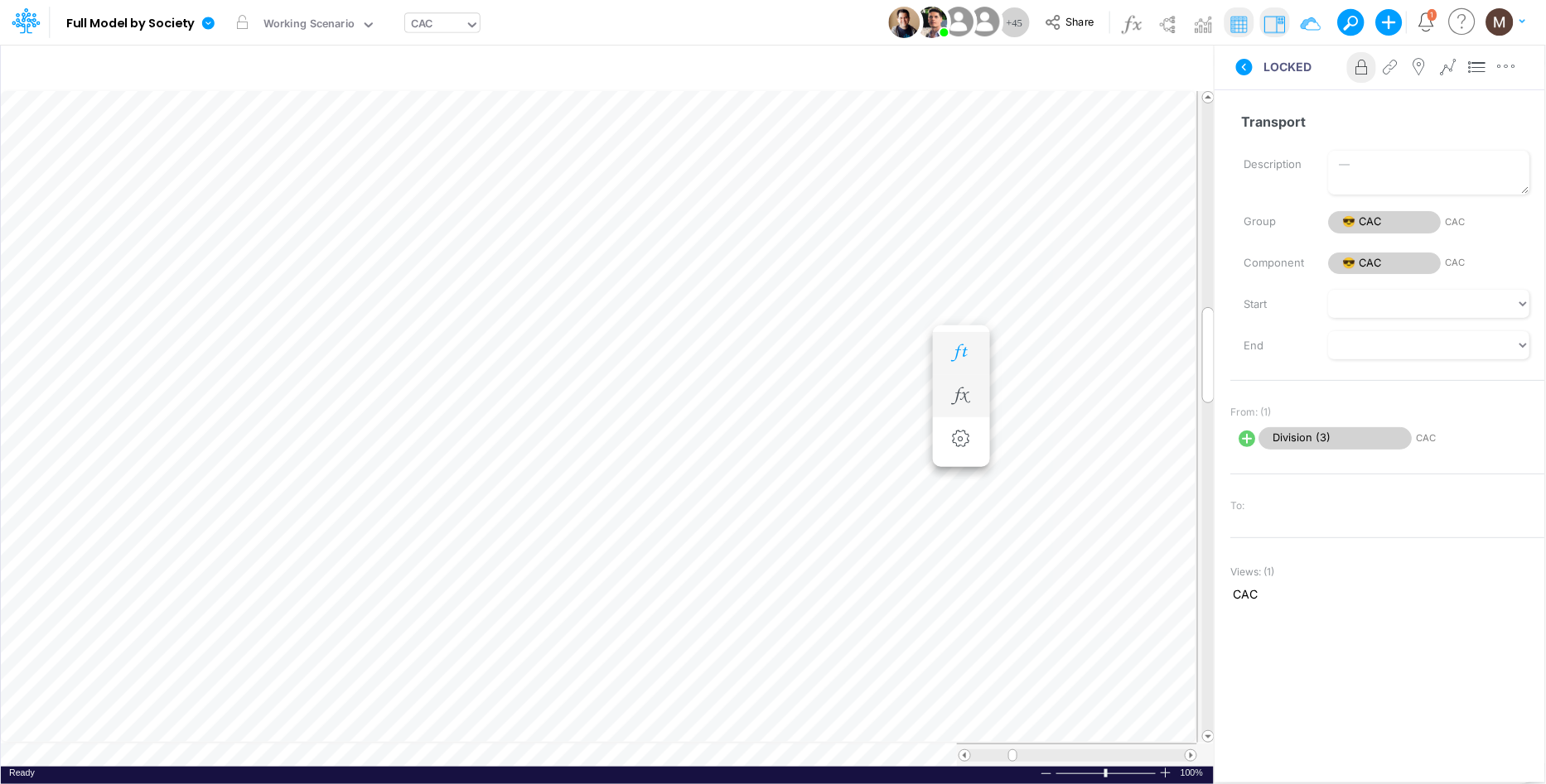
click at [953, 353] on icon "button" at bounding box center [961, 352] width 25 height 17
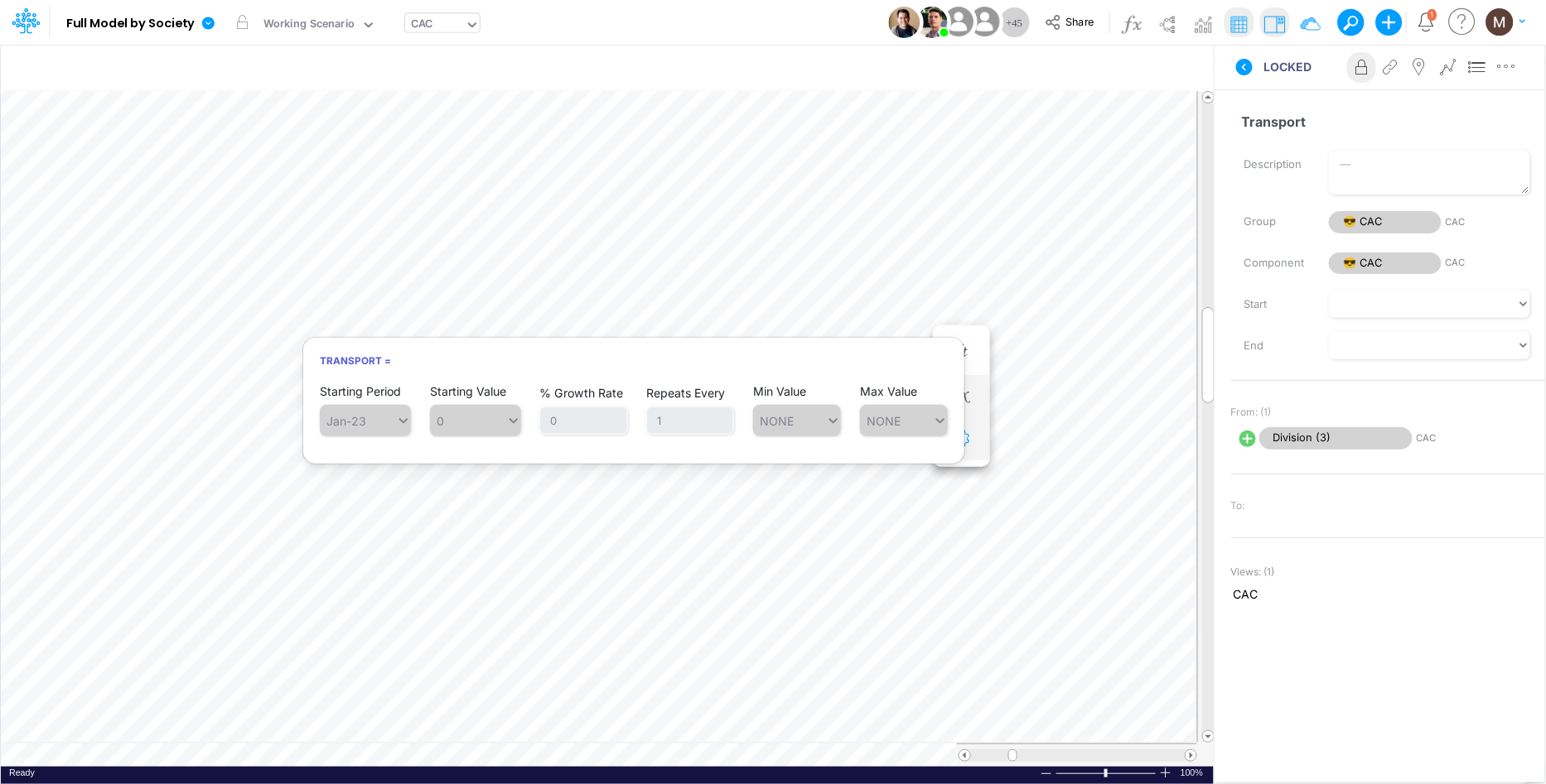
click at [967, 451] on button "button" at bounding box center [962, 439] width 31 height 33
select select "field"
select select "Number"
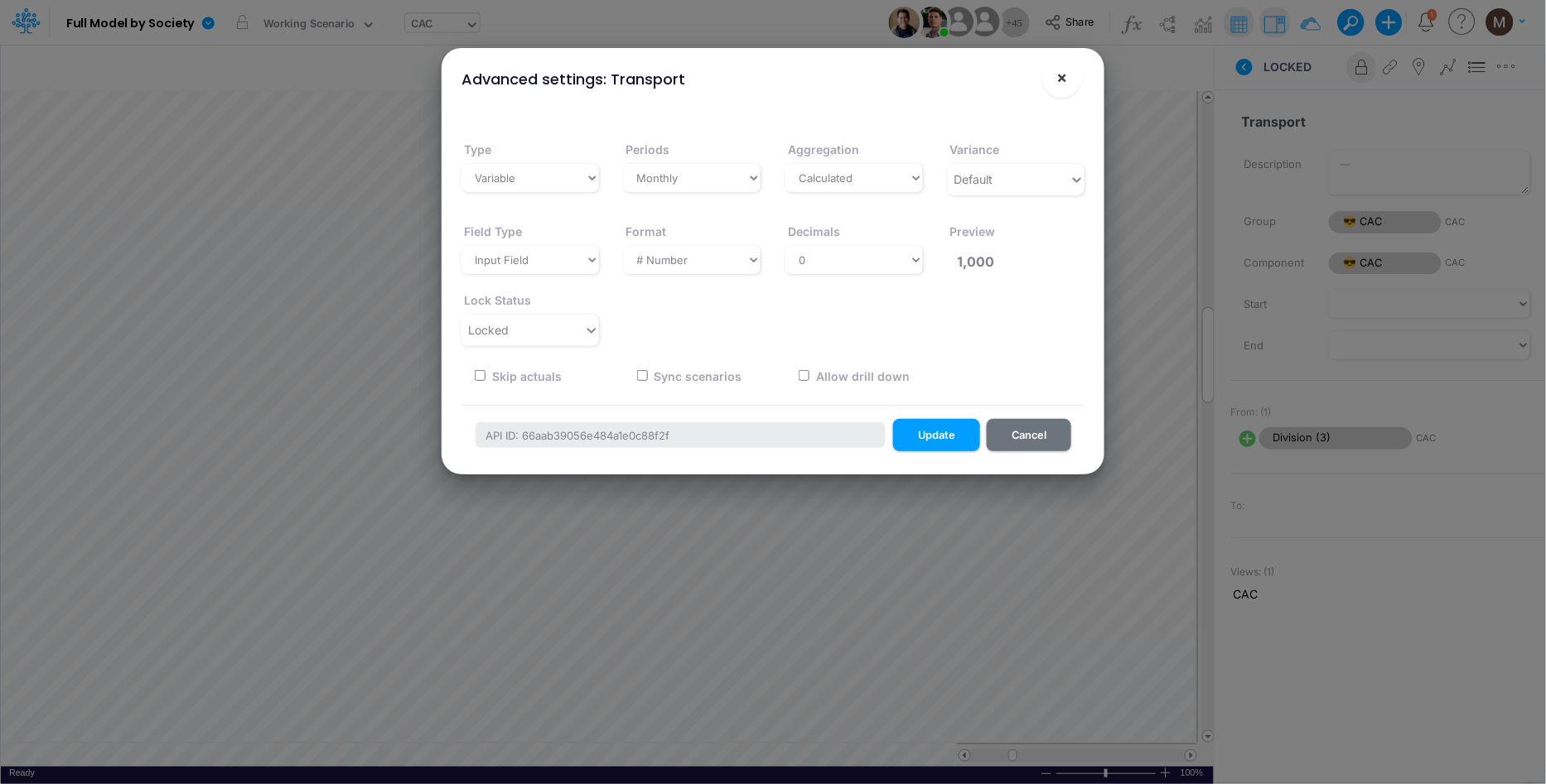
click at [1060, 80] on span "×" at bounding box center [1062, 77] width 11 height 20
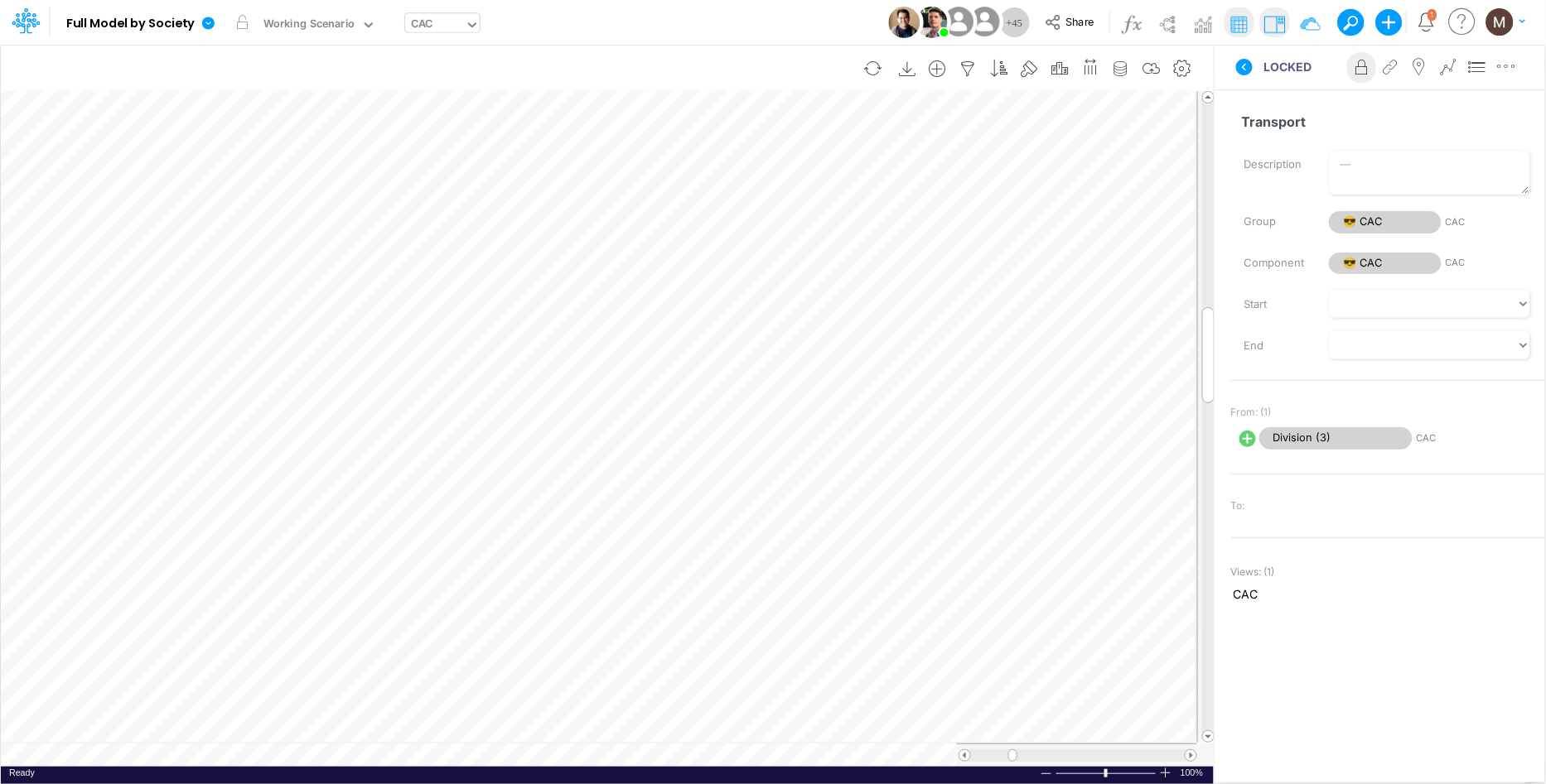
scroll to position [0, 1]
click at [962, 392] on icon "button" at bounding box center [961, 396] width 25 height 17
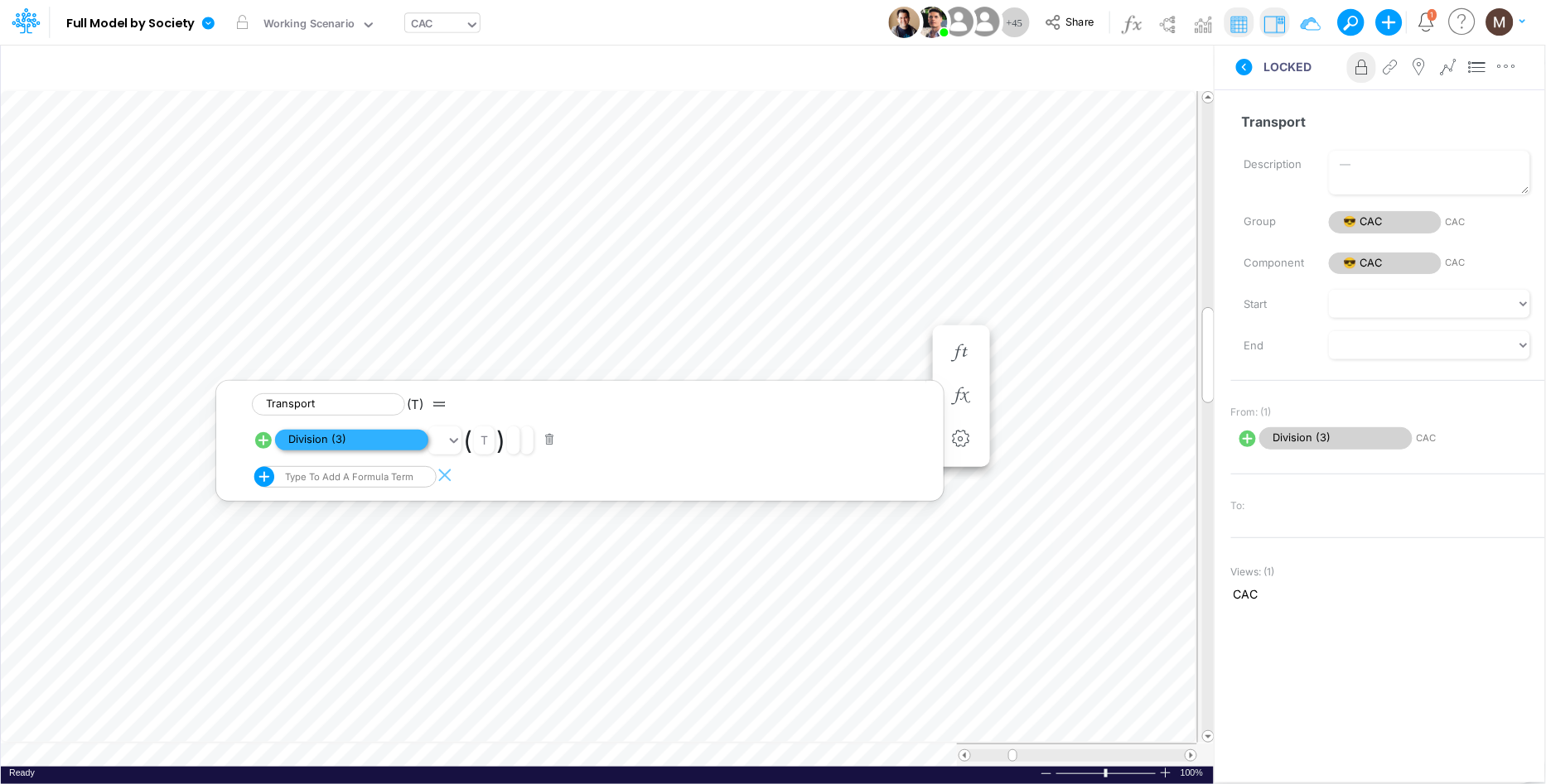
click at [349, 442] on span "Division (3)" at bounding box center [352, 440] width 154 height 21
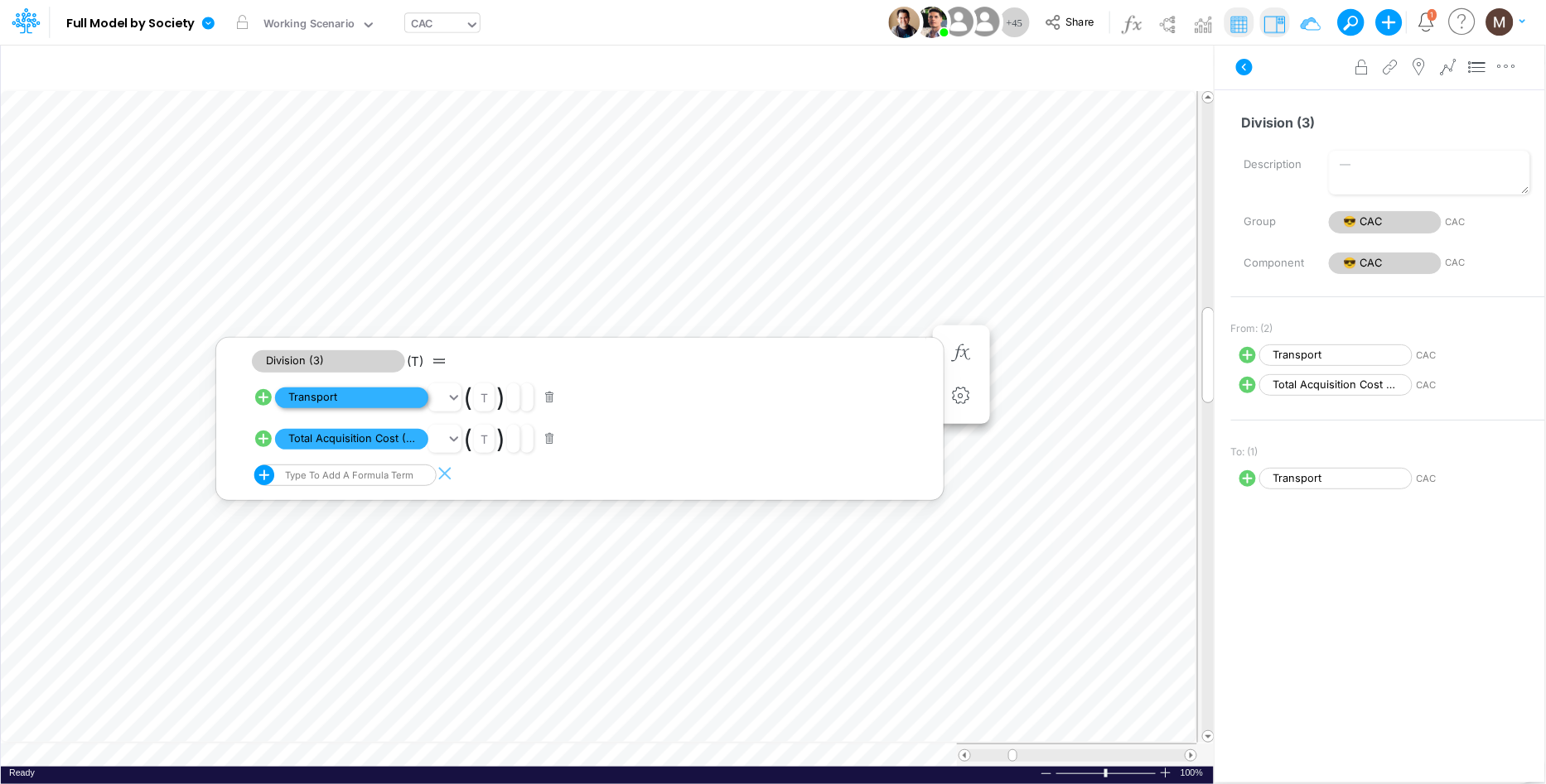
click at [362, 399] on span "Transport" at bounding box center [352, 398] width 154 height 21
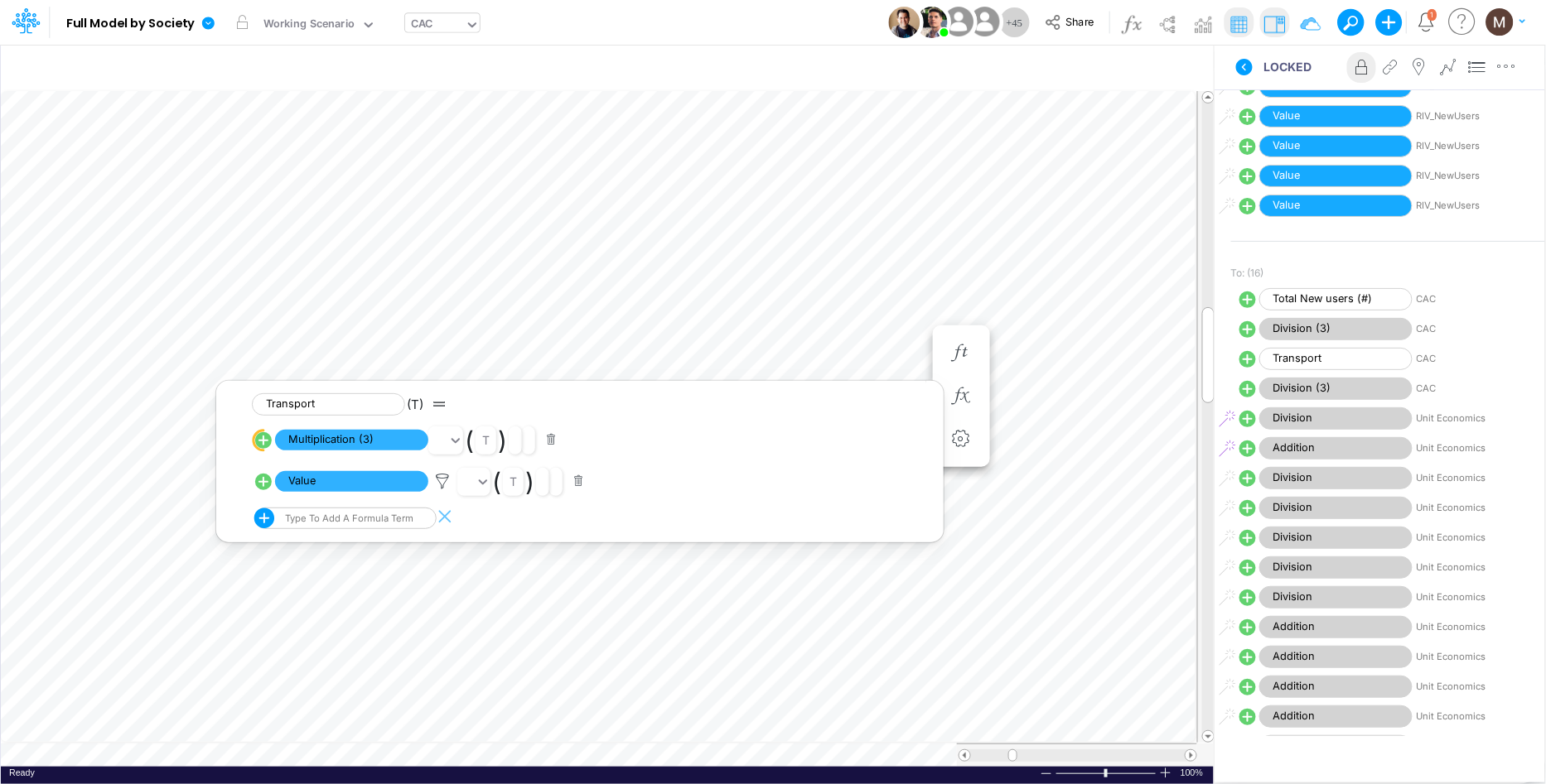
scroll to position [961, 0]
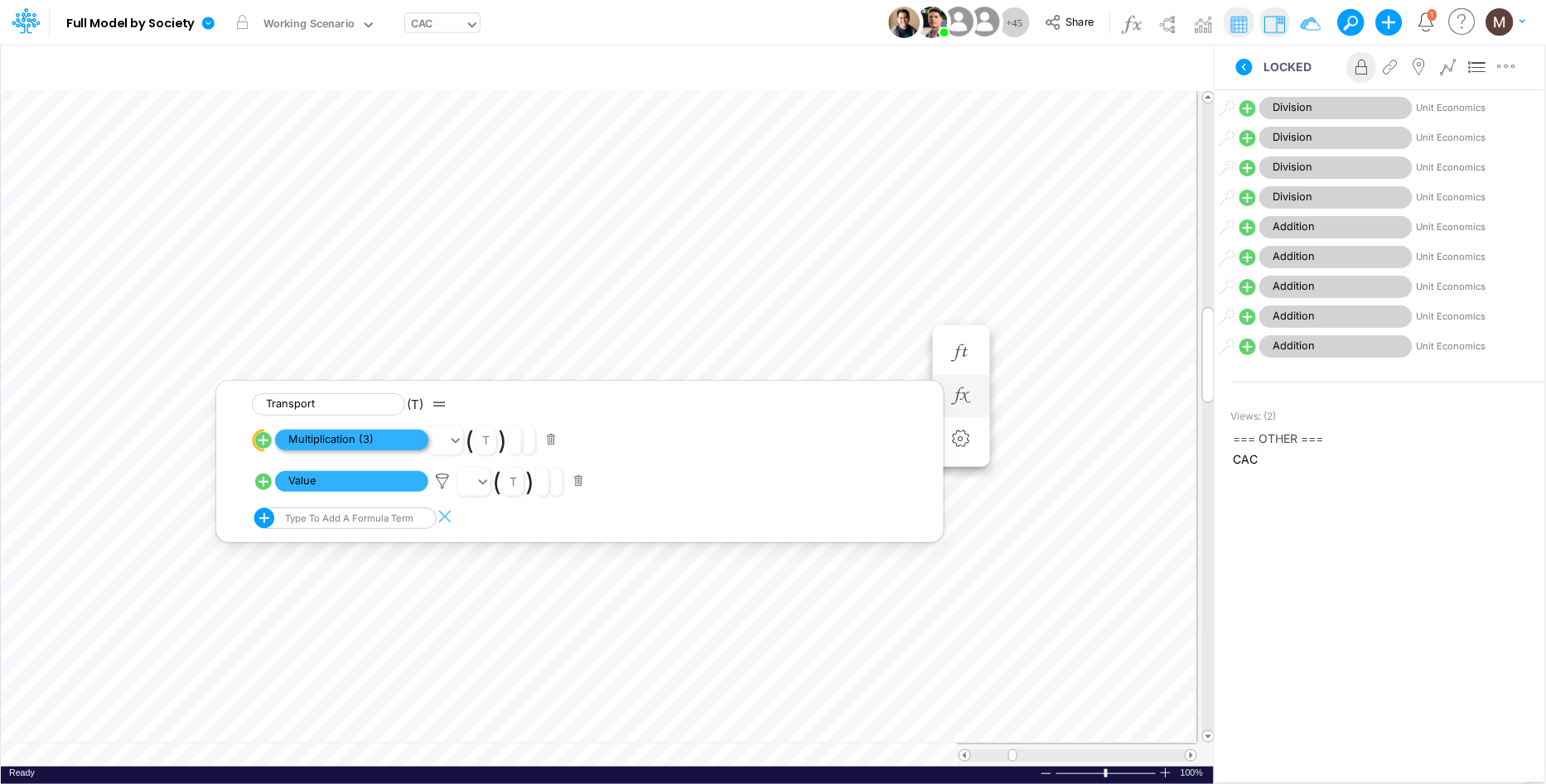
click at [353, 442] on span "Multiplication (3)" at bounding box center [352, 440] width 154 height 21
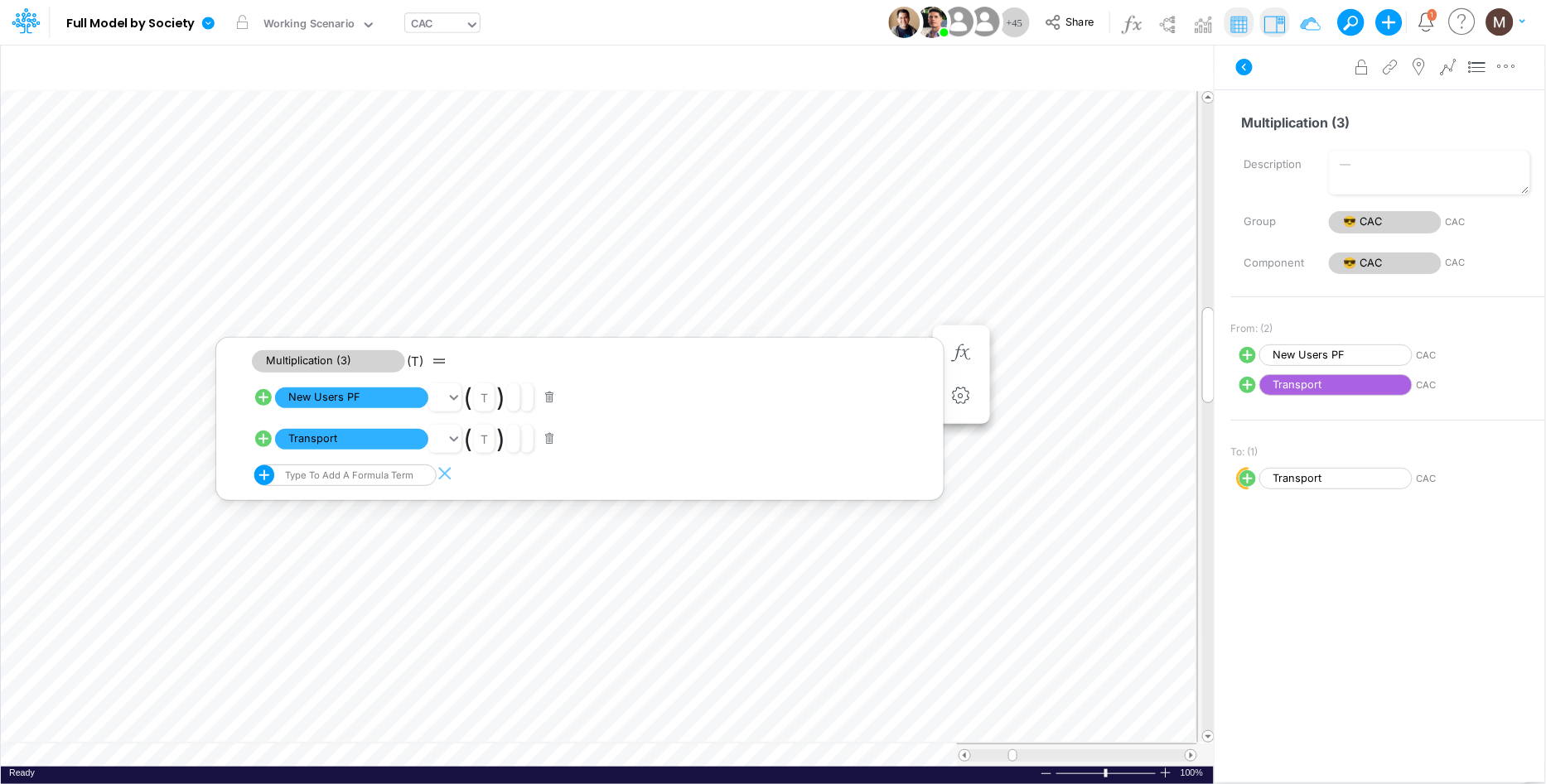
scroll to position [0, 1]
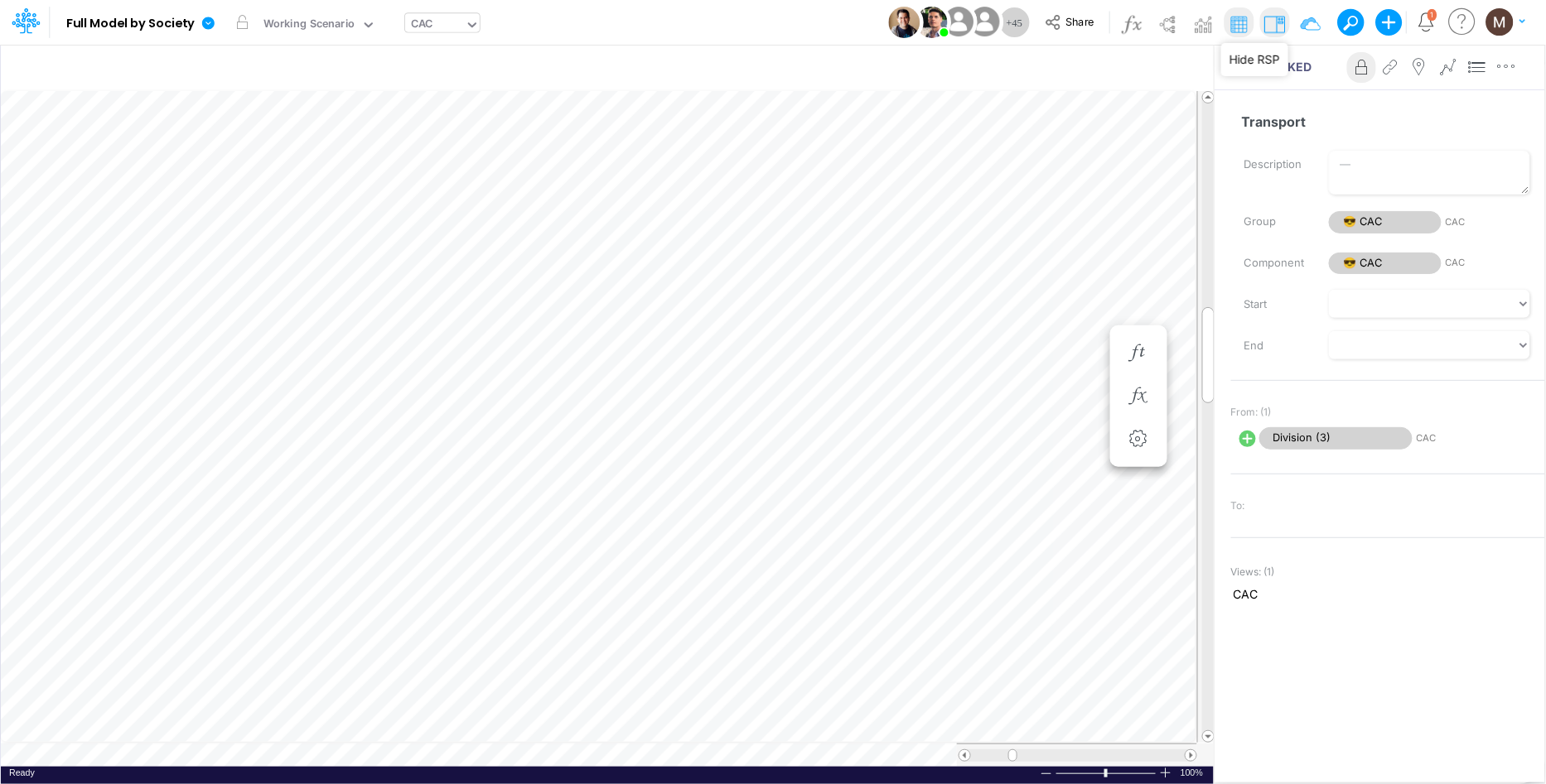
click at [1272, 19] on img at bounding box center [1274, 24] width 26 height 26
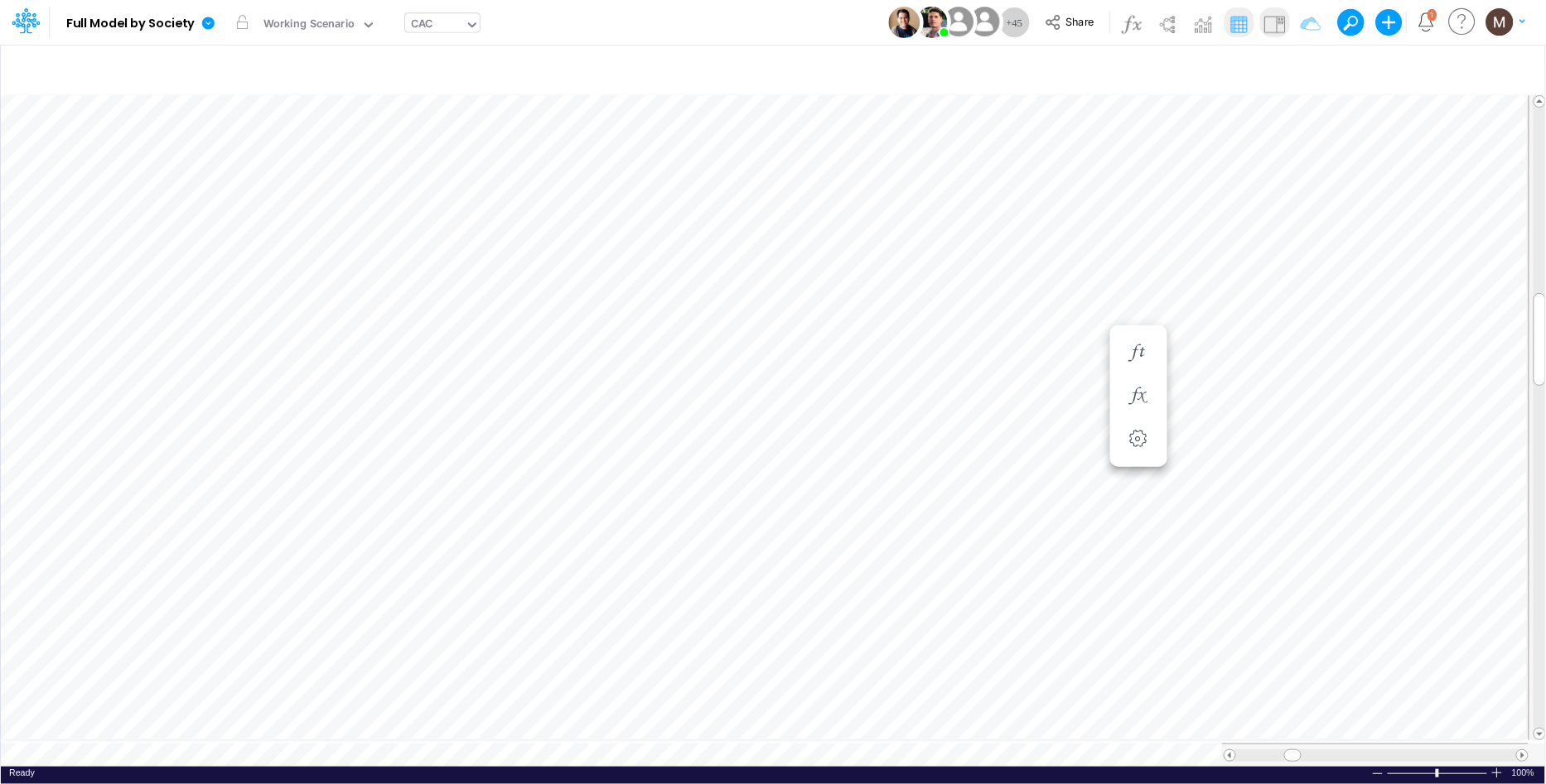
scroll to position [0, 1]
click at [966, 589] on icon "button" at bounding box center [961, 595] width 25 height 17
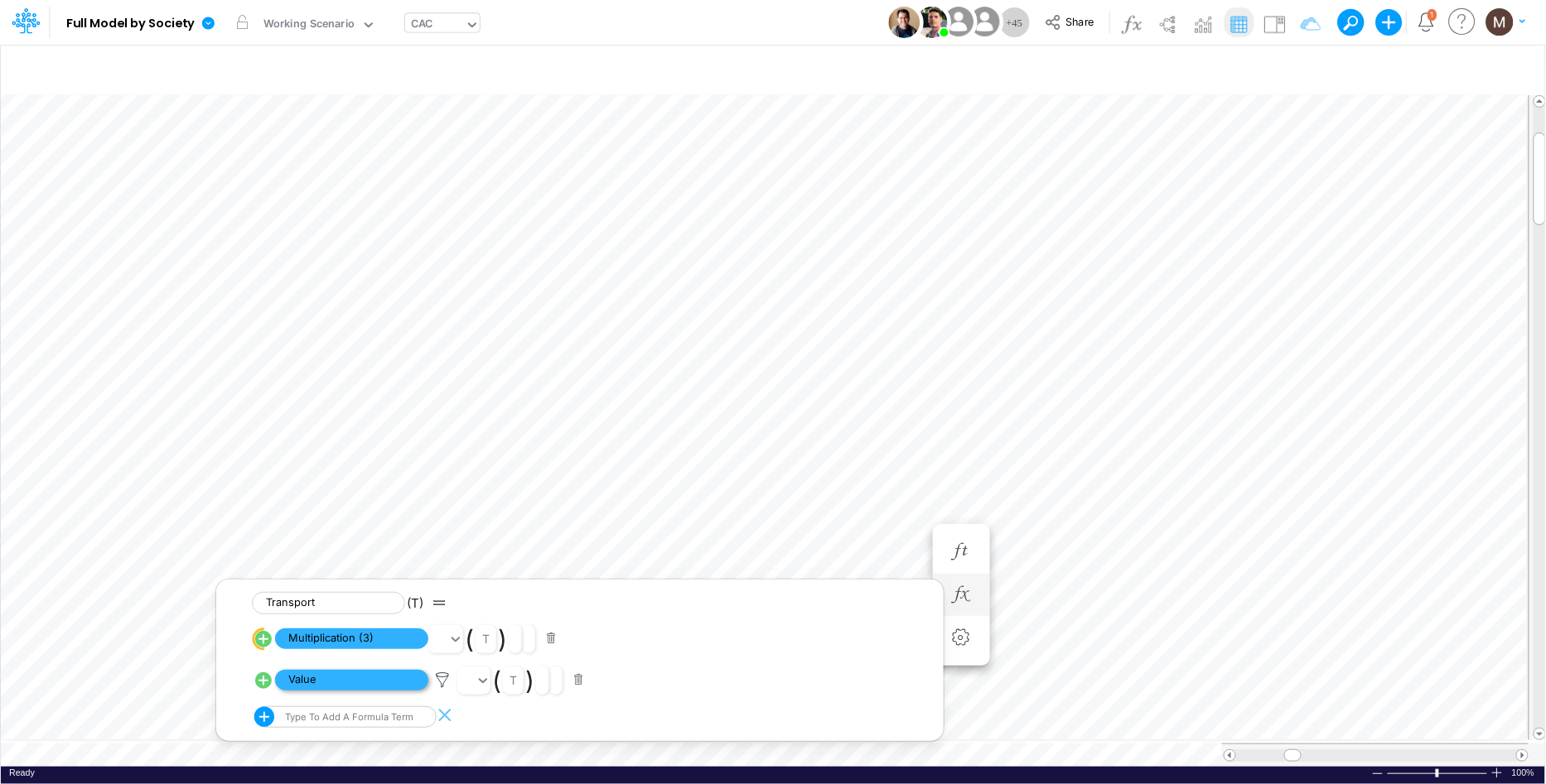
click at [404, 685] on span "Value" at bounding box center [352, 680] width 154 height 21
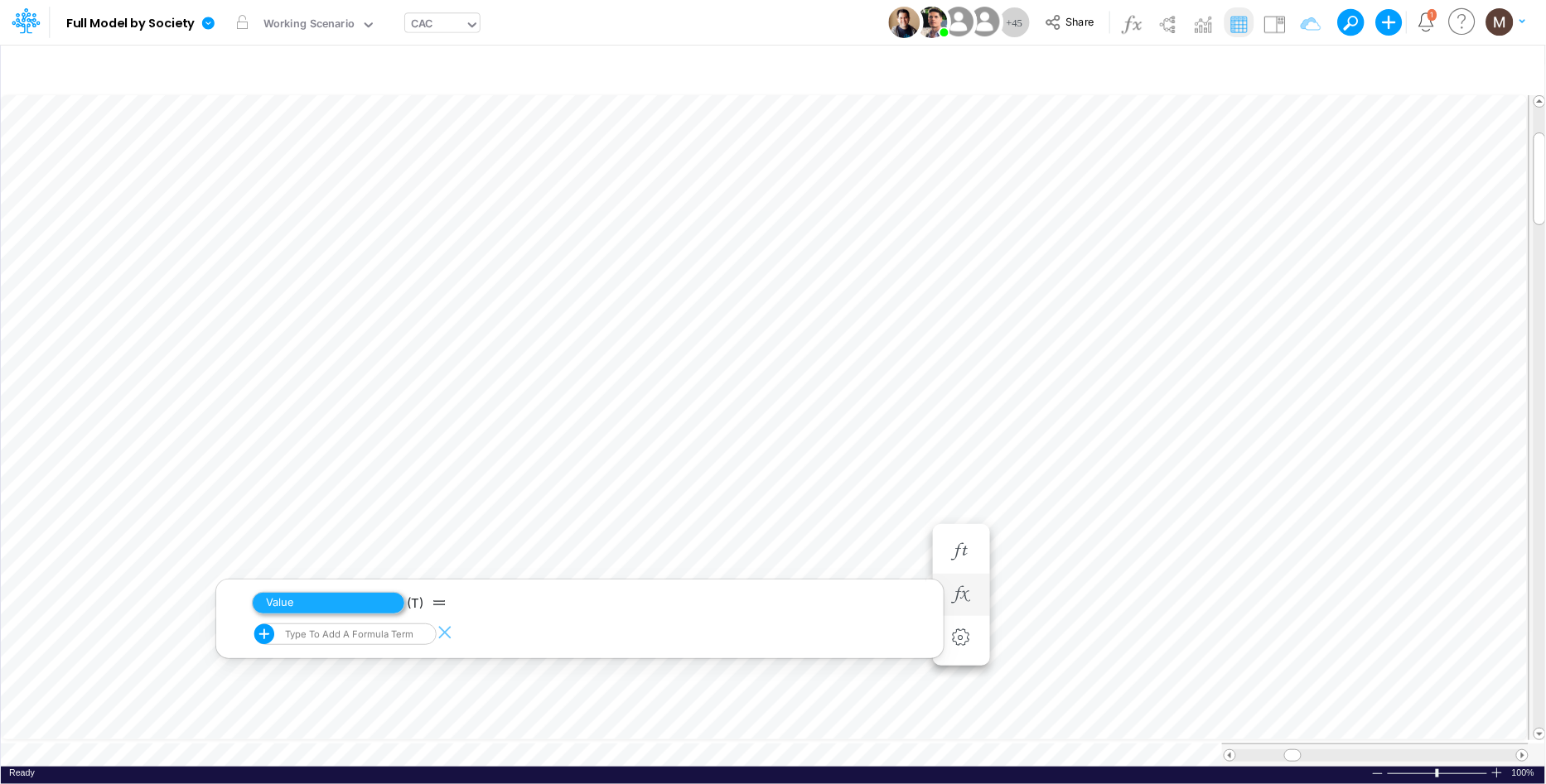
click at [334, 602] on span "Value" at bounding box center [328, 603] width 154 height 23
click at [1274, 24] on img at bounding box center [1274, 24] width 26 height 26
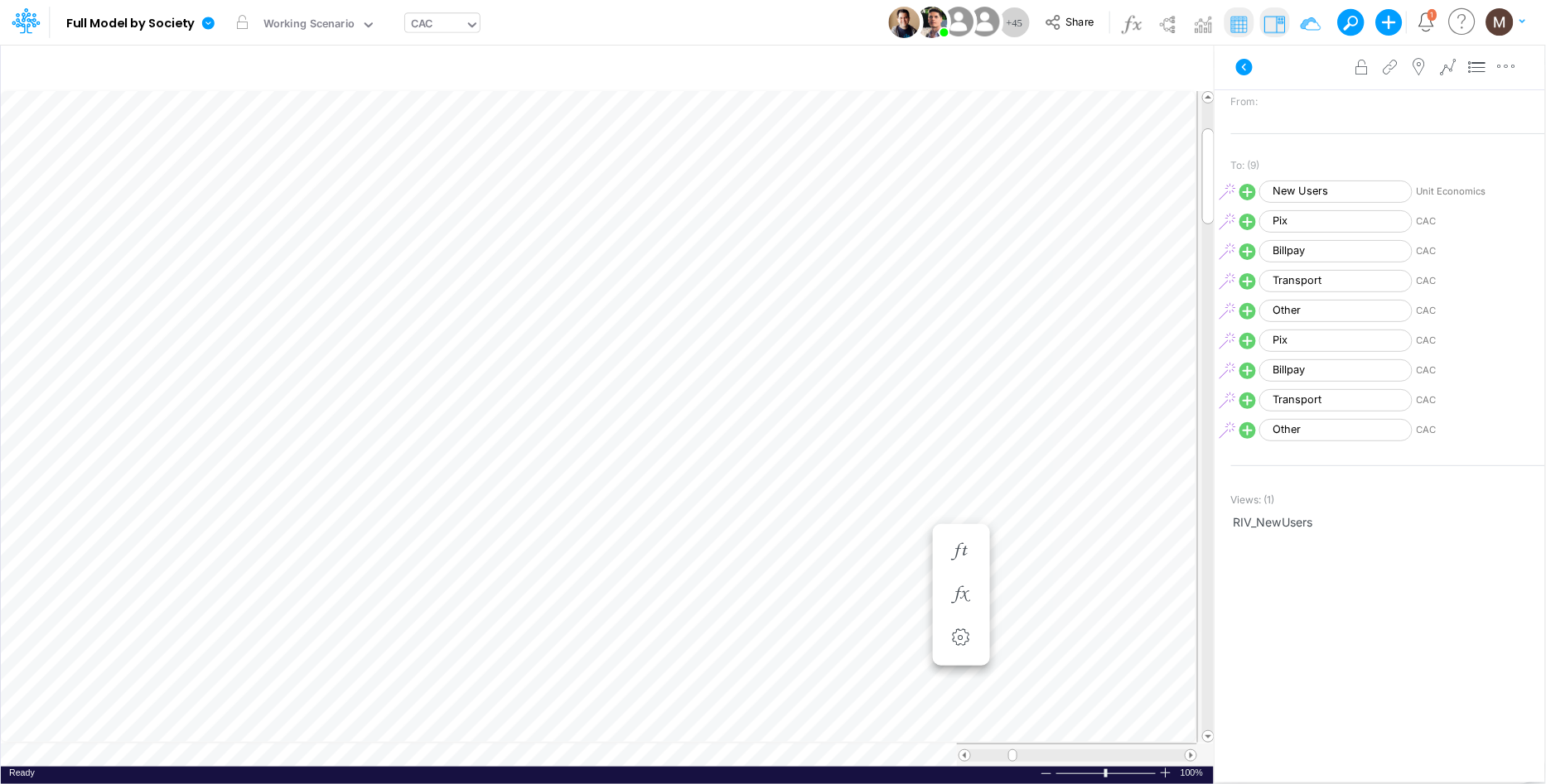
scroll to position [0, 1]
click at [958, 587] on icon "button" at bounding box center [961, 595] width 25 height 17
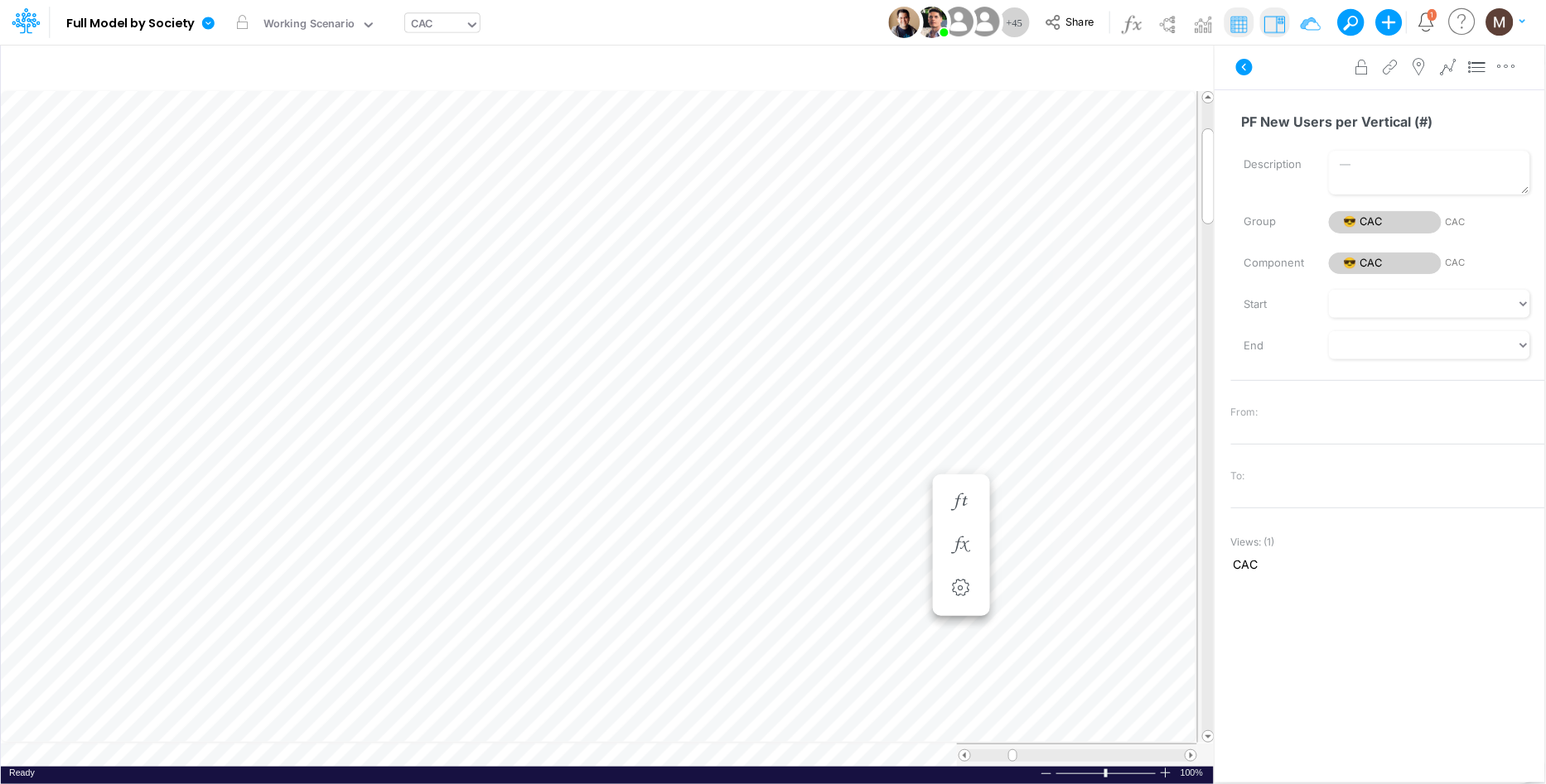
scroll to position [0, 1]
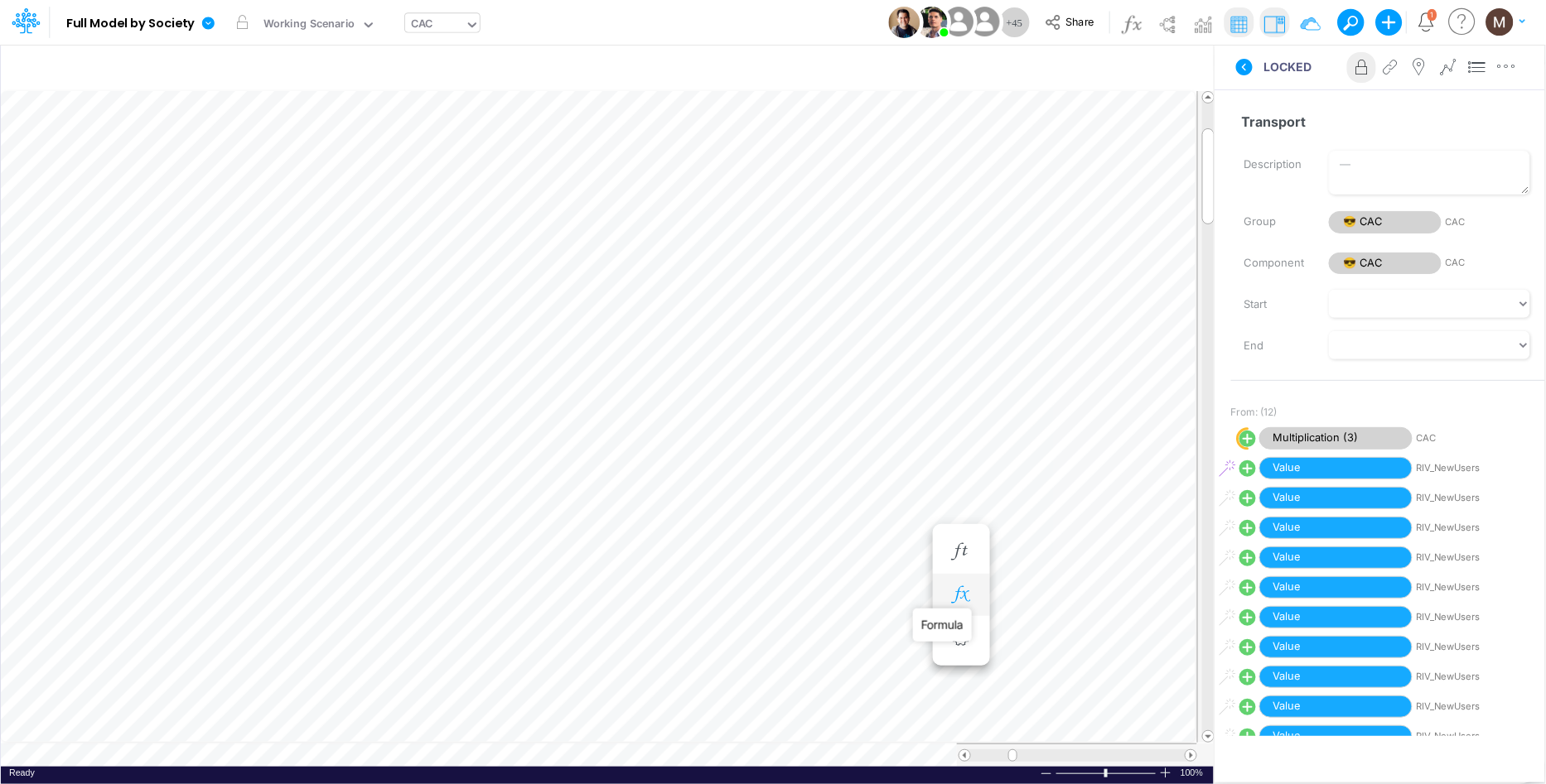
click at [962, 587] on icon "button" at bounding box center [961, 595] width 25 height 17
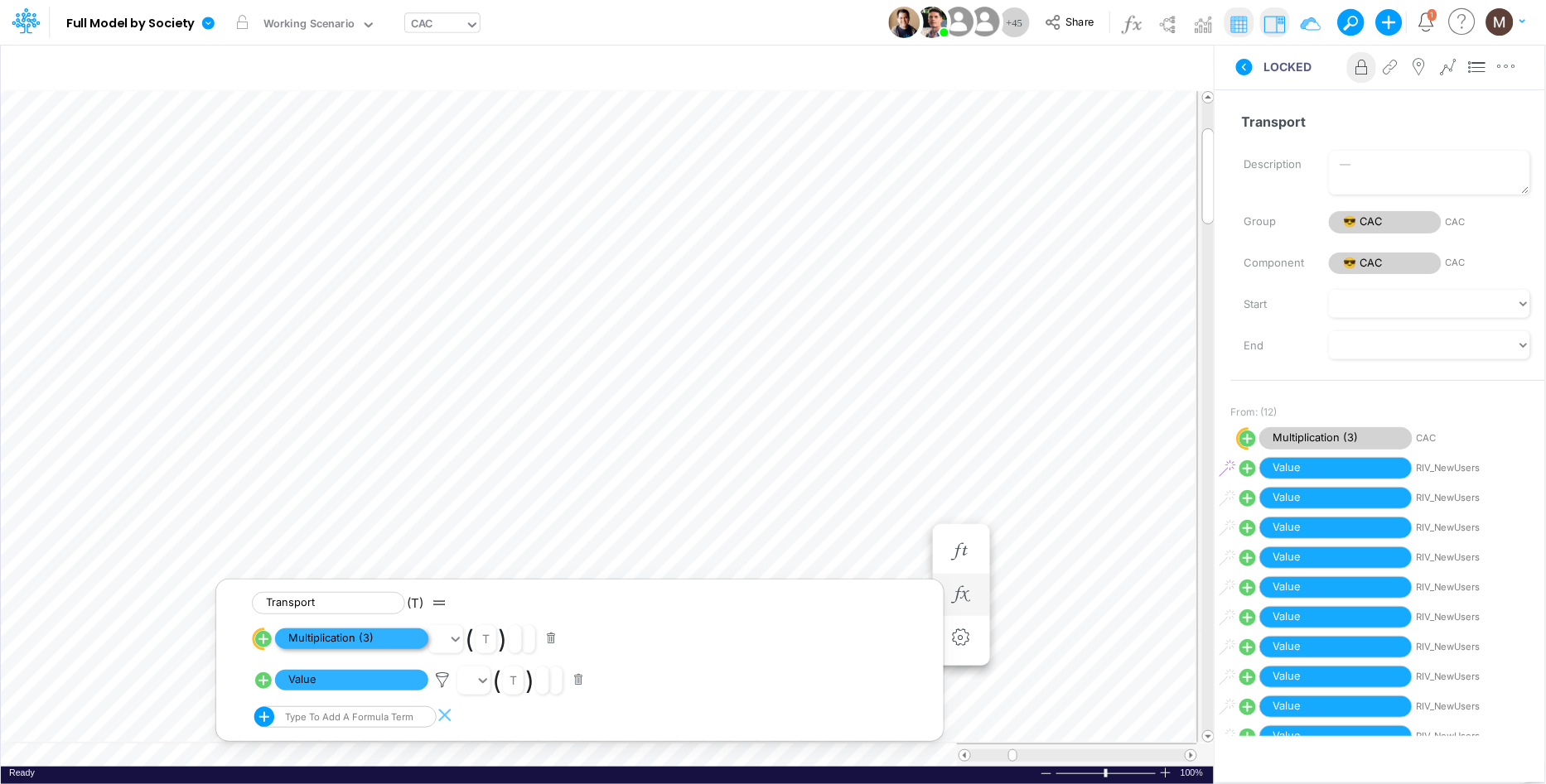
click at [351, 634] on span "Multiplication (3)" at bounding box center [352, 639] width 154 height 21
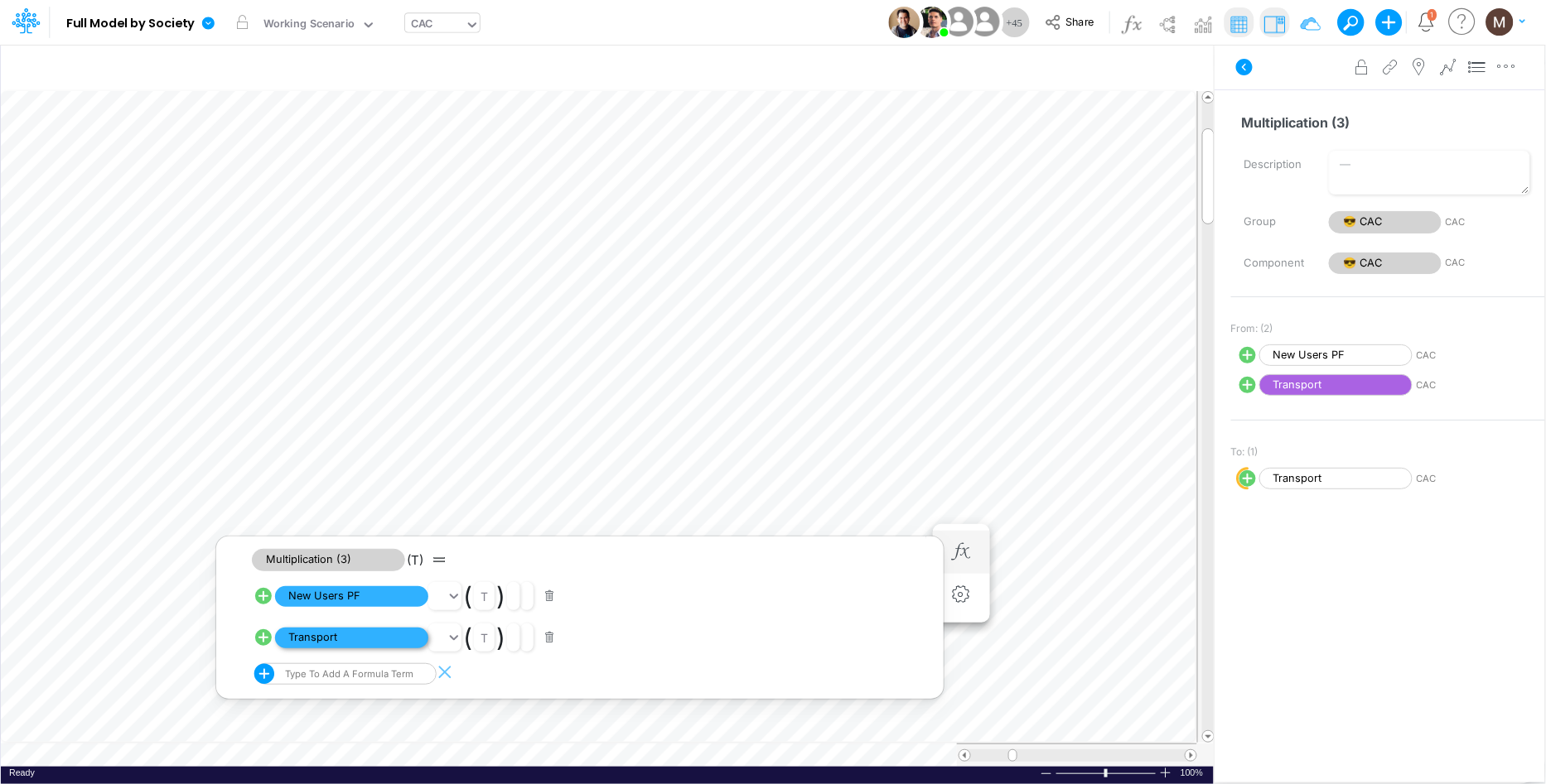
click at [339, 646] on span "Transport" at bounding box center [352, 638] width 154 height 21
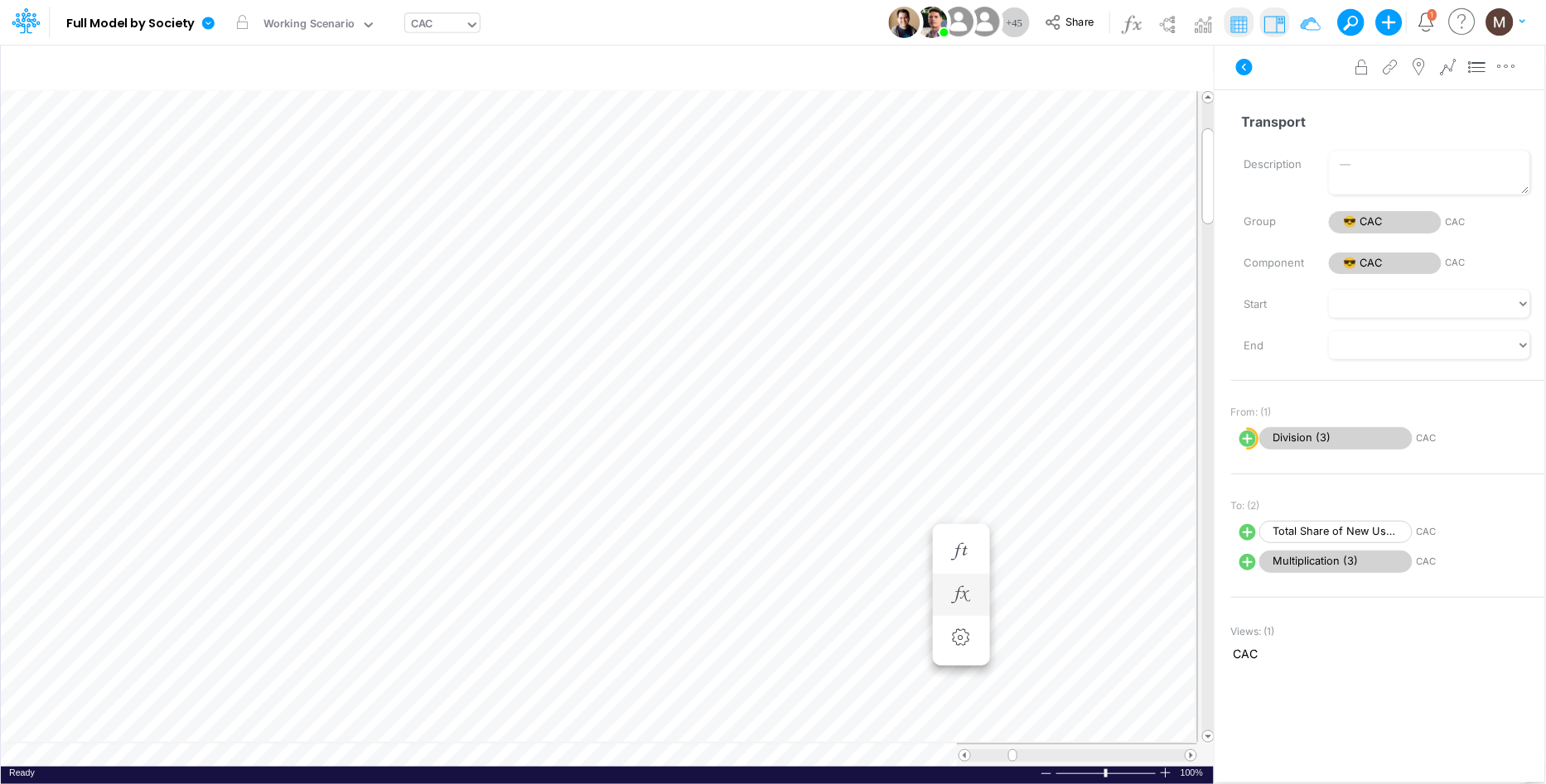
scroll to position [0, 1]
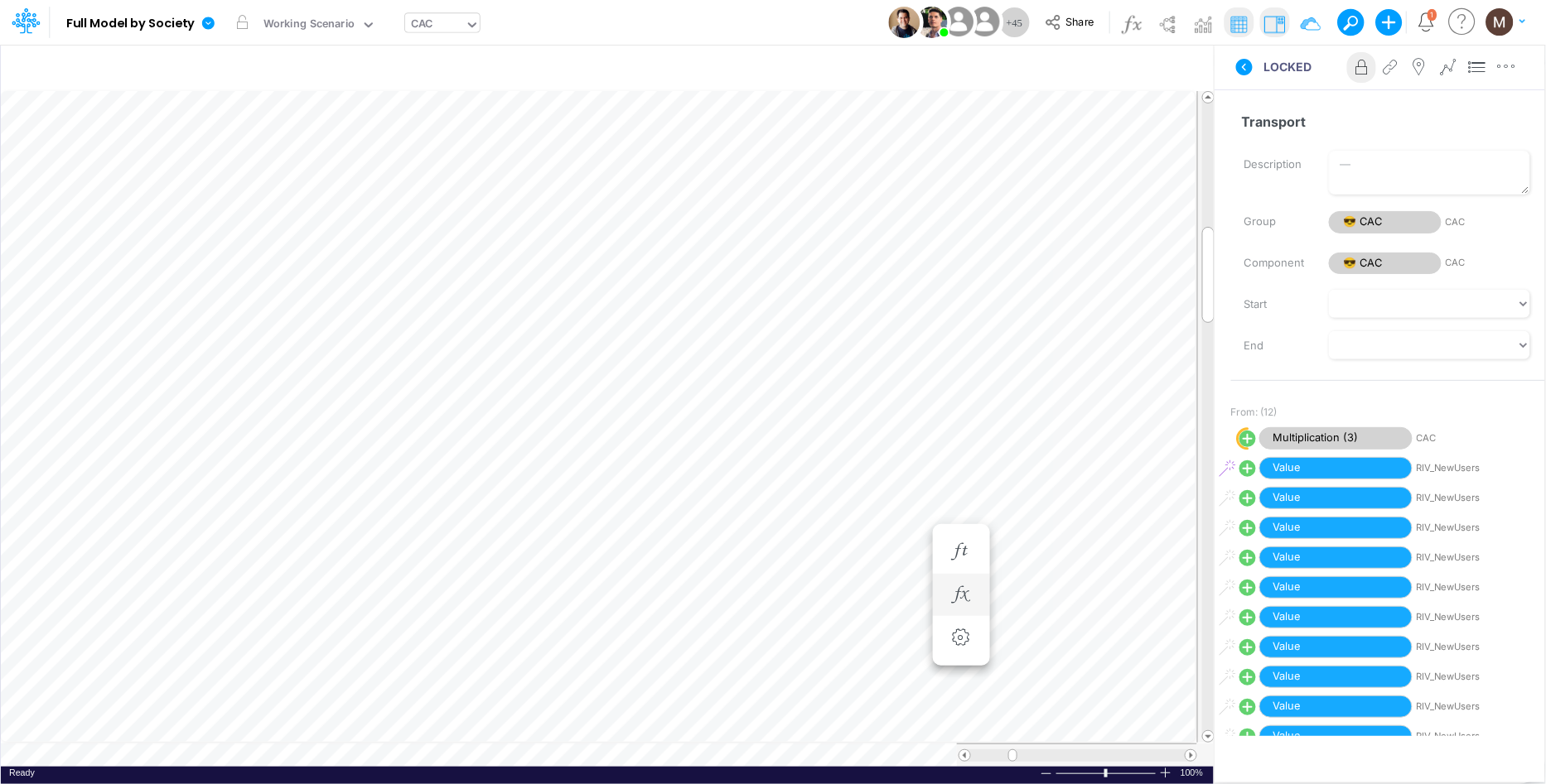
scroll to position [0, 1]
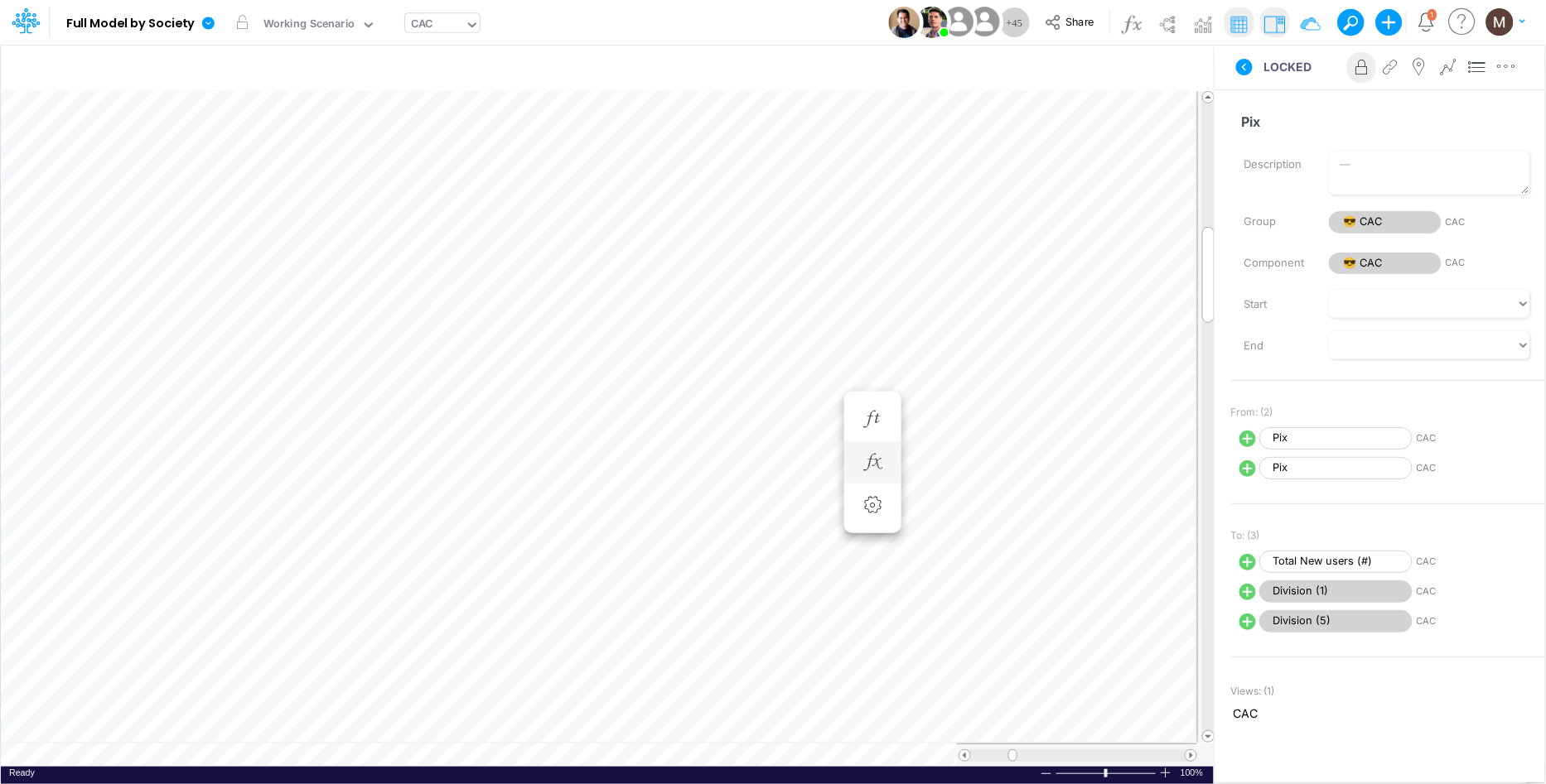
scroll to position [0, 1]
click at [874, 496] on icon "button" at bounding box center [872, 495] width 25 height 17
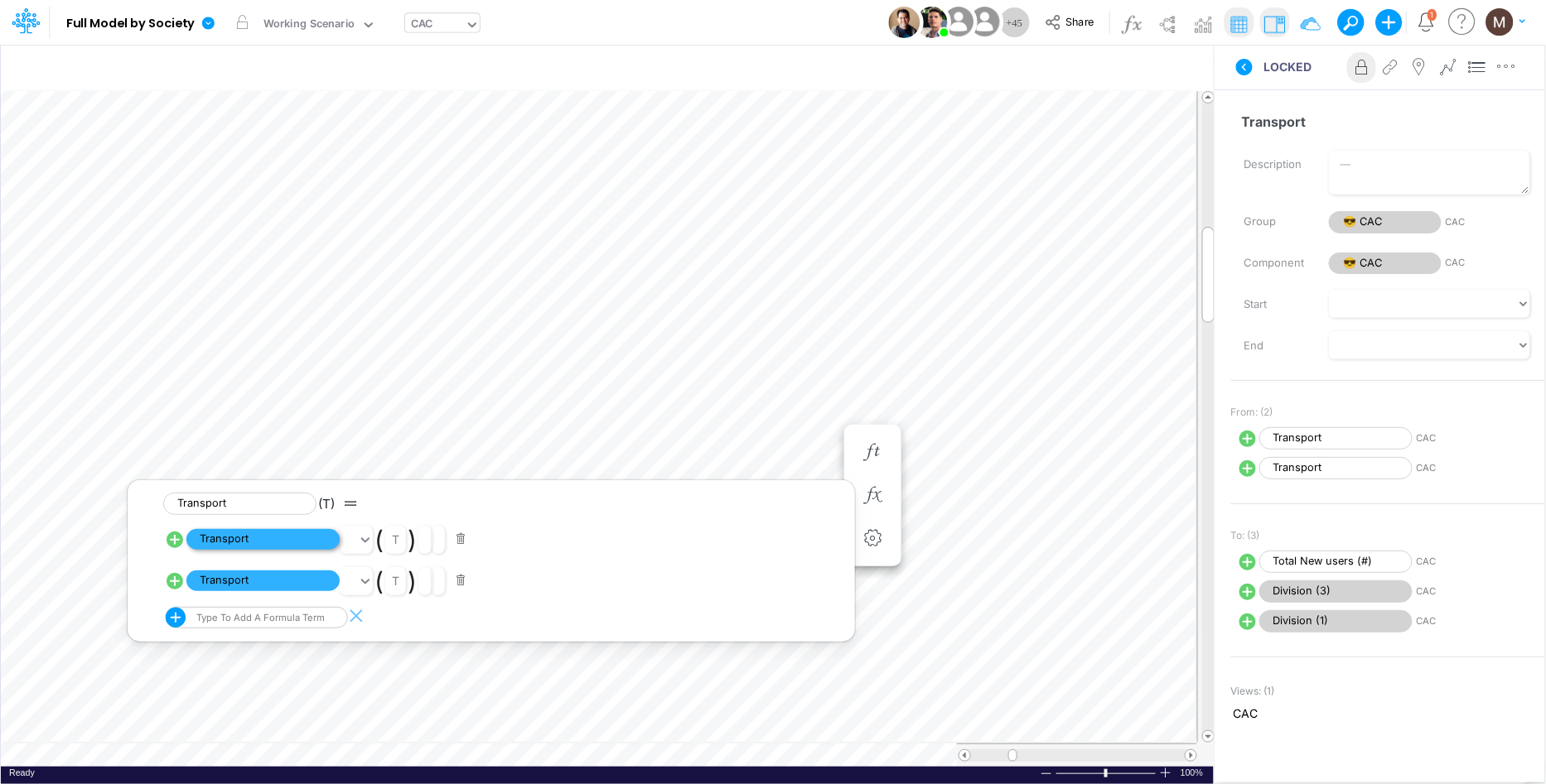
click at [276, 540] on span "Transport" at bounding box center [263, 540] width 154 height 21
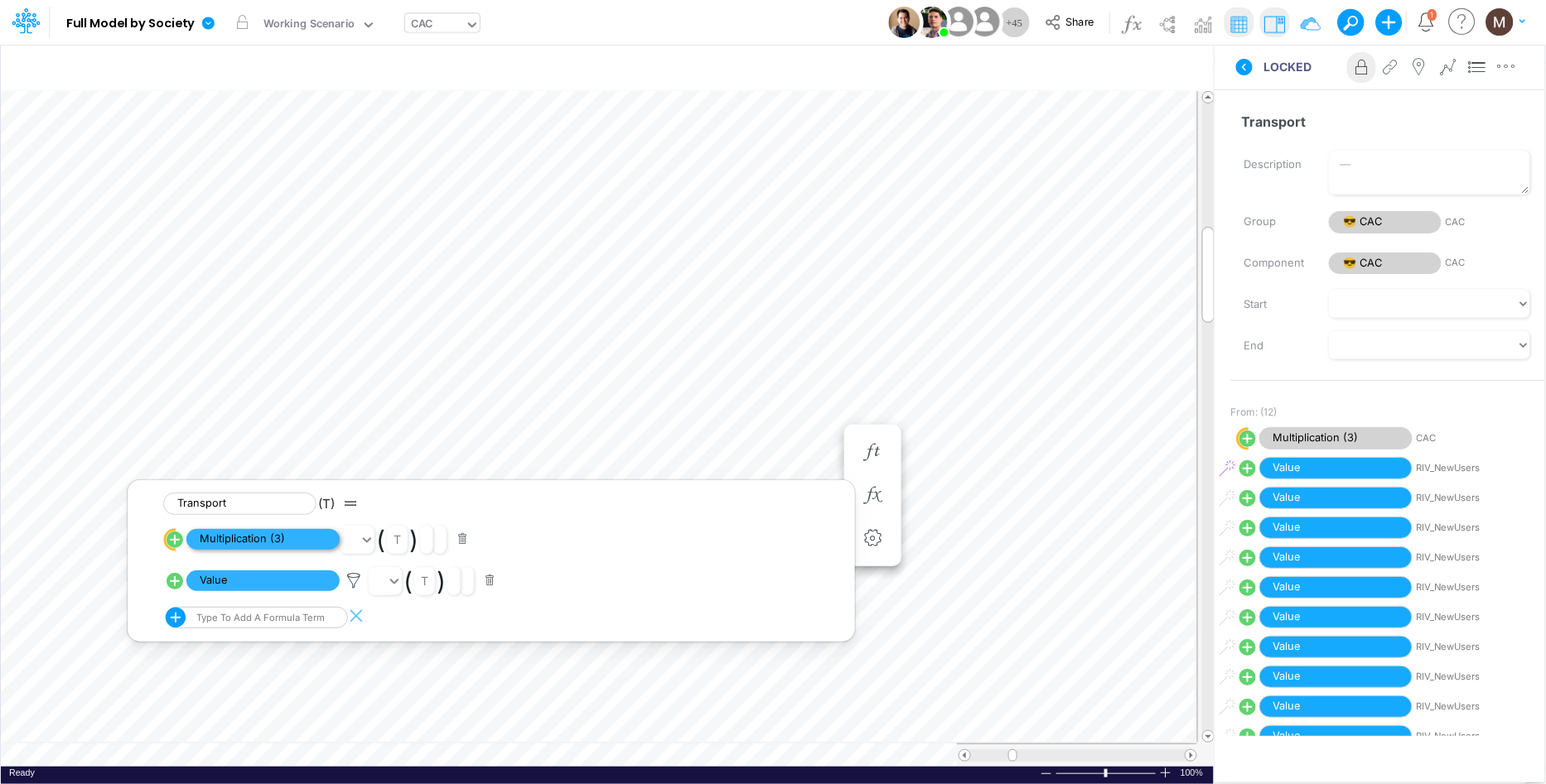
click at [275, 537] on span "Multiplication (3)" at bounding box center [263, 540] width 154 height 21
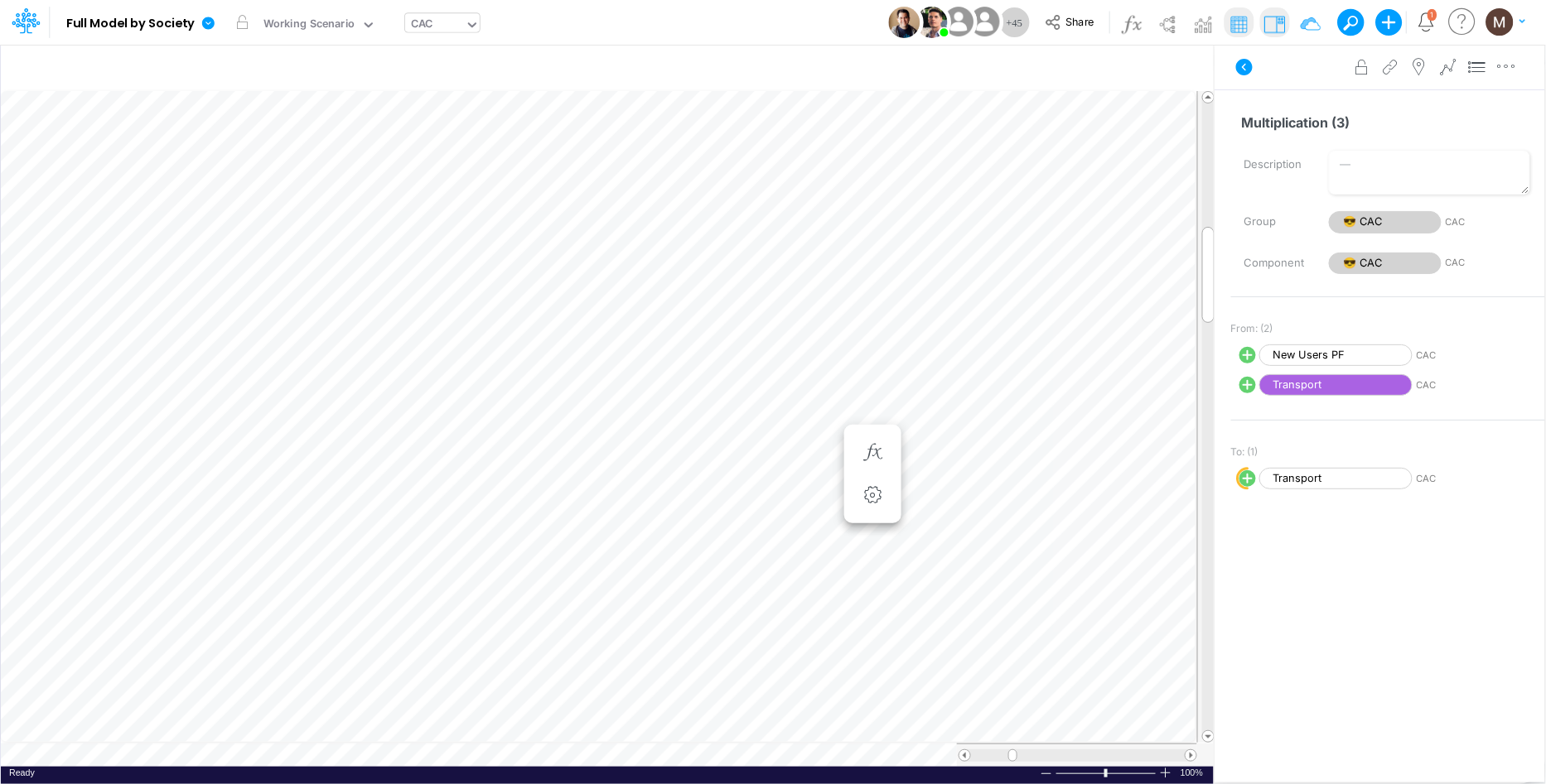
scroll to position [0, 1]
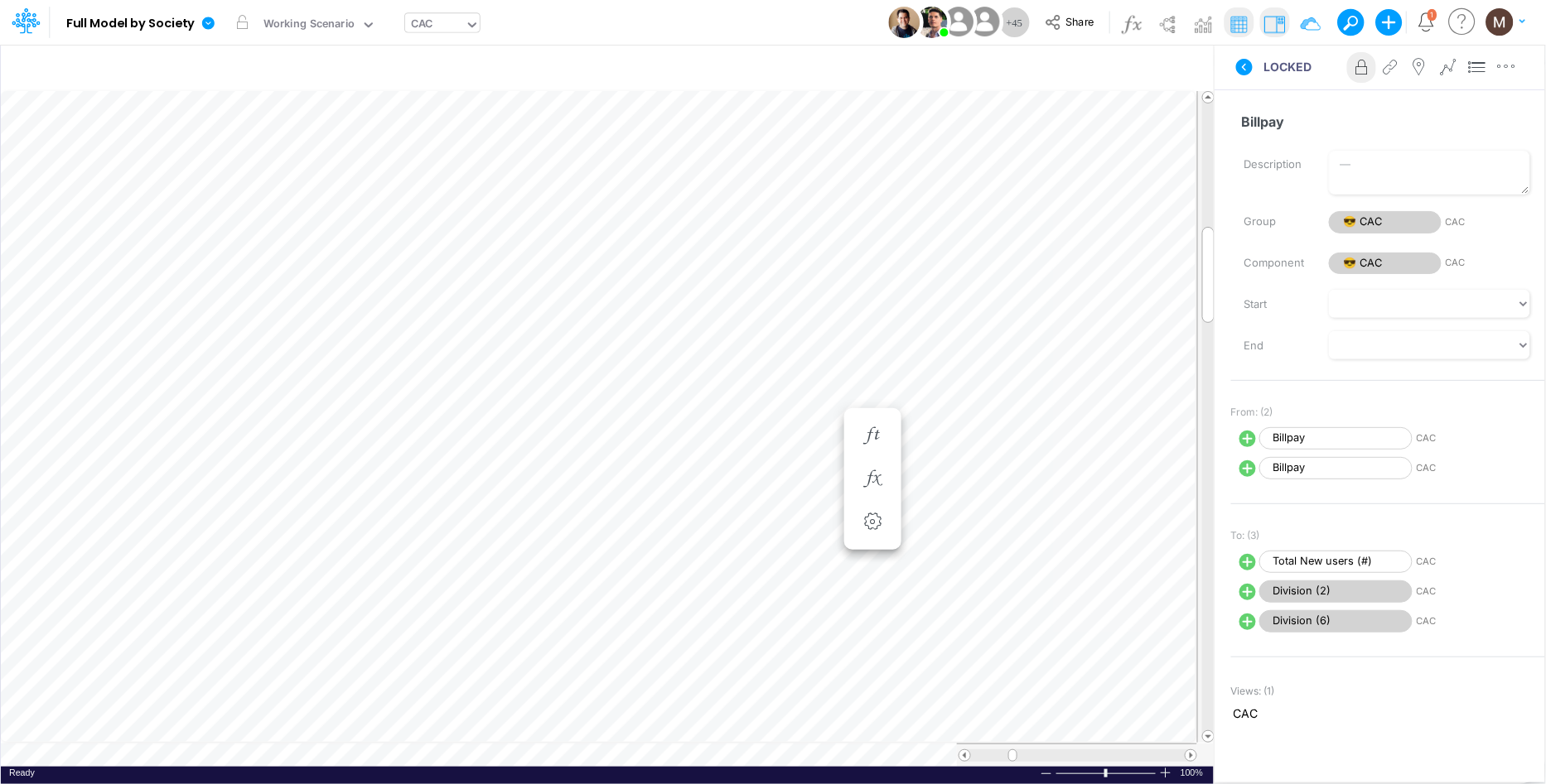
scroll to position [0, 1]
click at [882, 483] on button "button" at bounding box center [873, 496] width 31 height 33
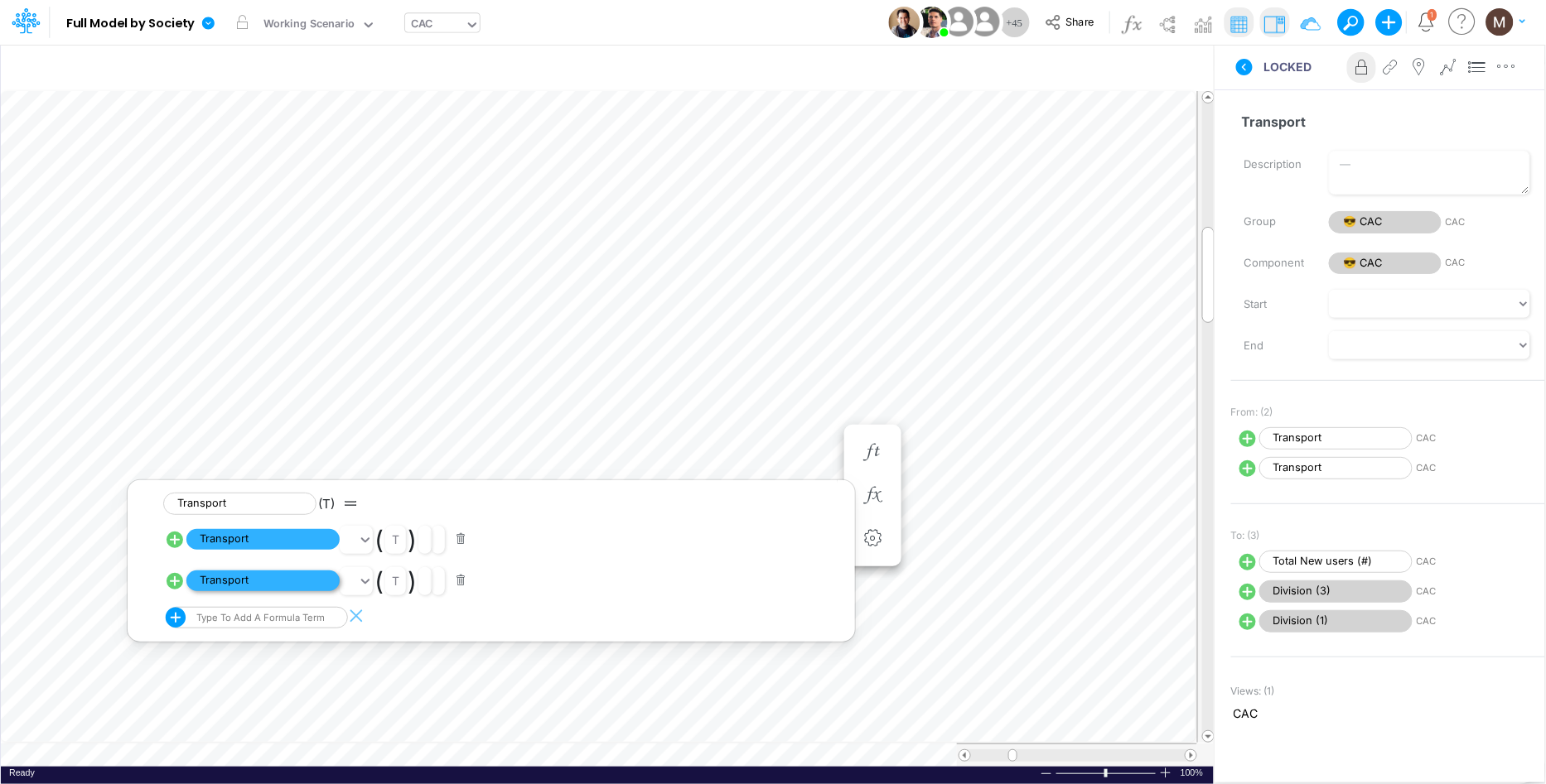
click at [249, 581] on span "Transport" at bounding box center [263, 581] width 154 height 21
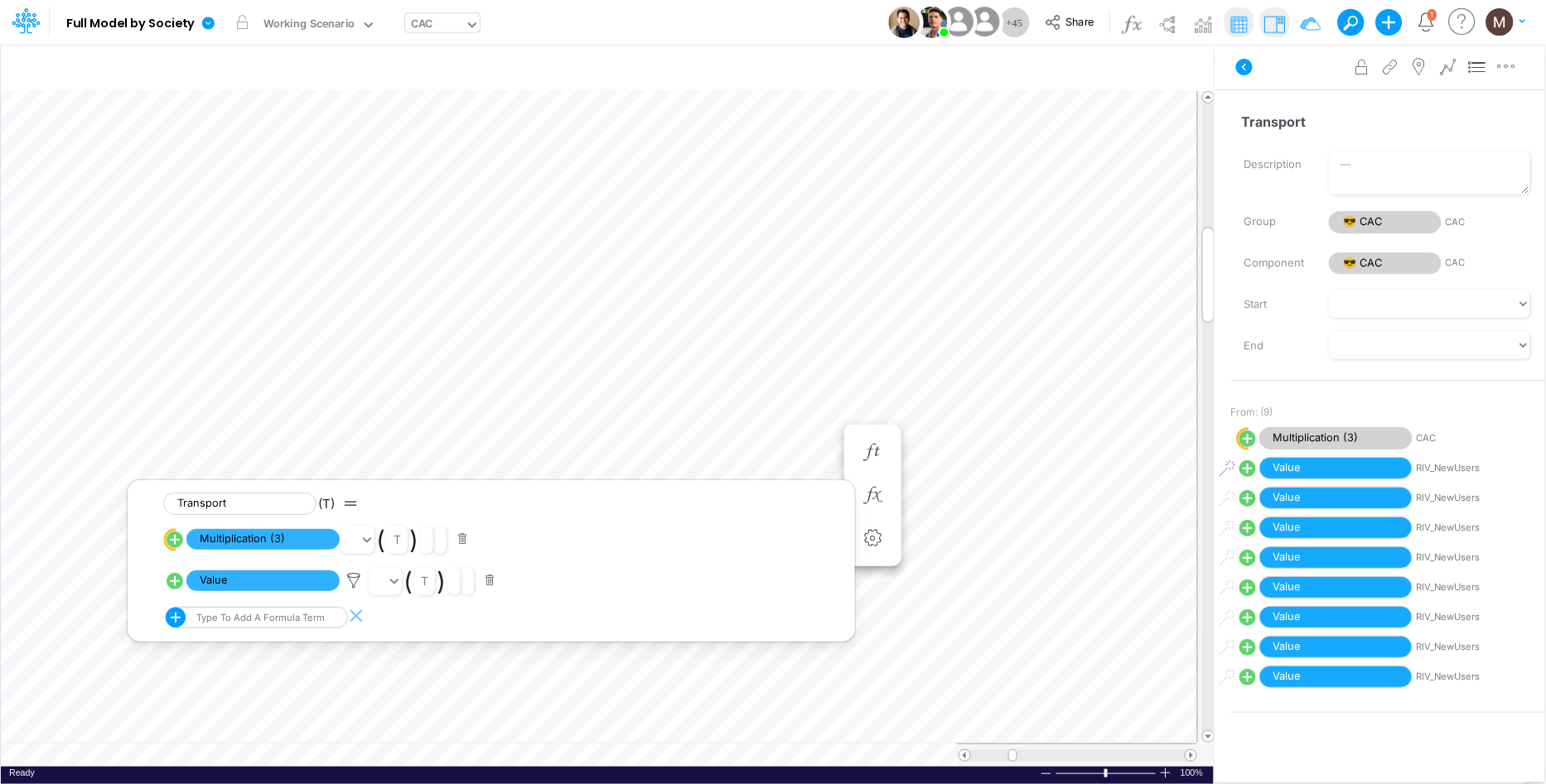
scroll to position [0, 1]
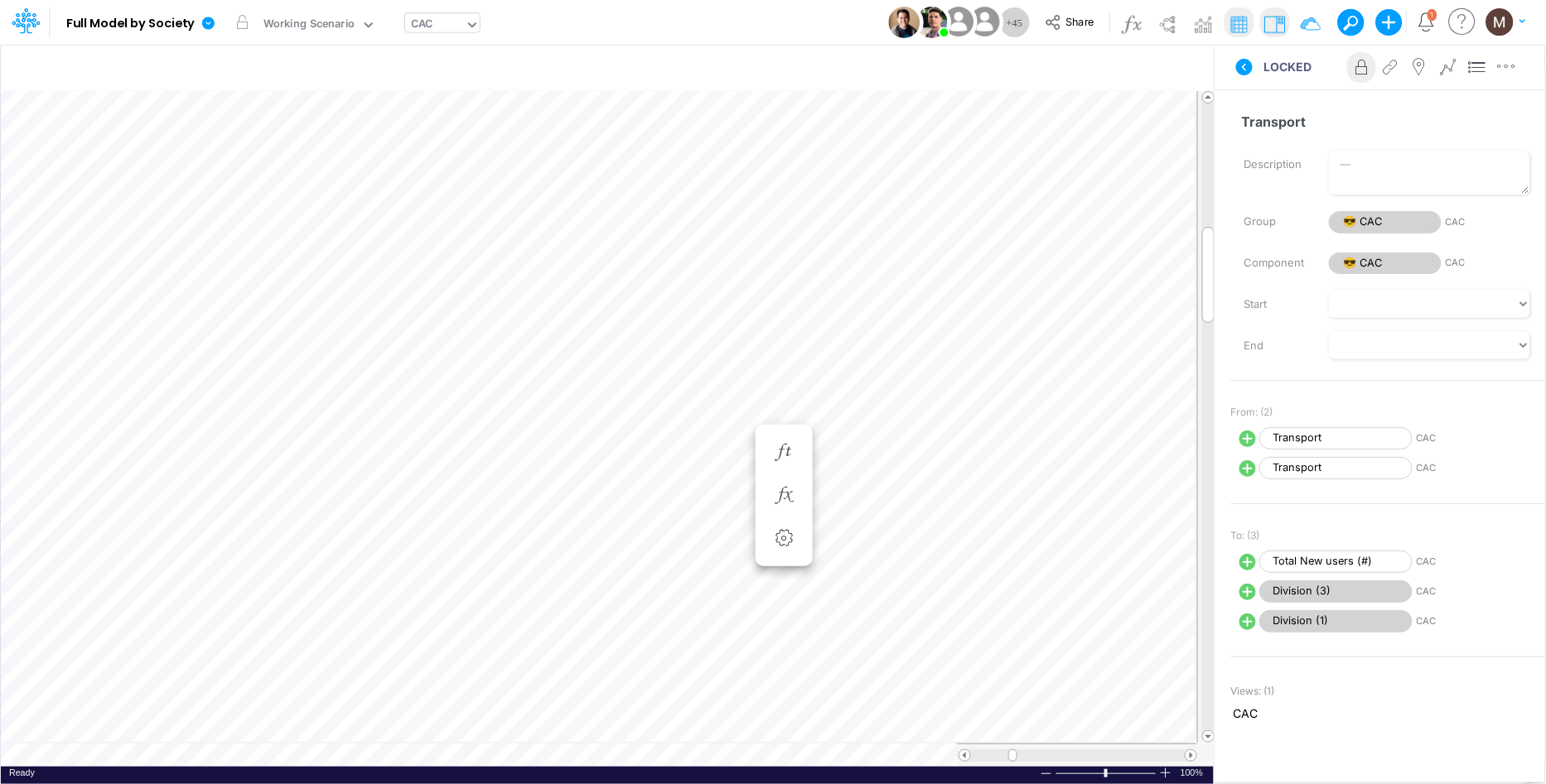
scroll to position [0, 1]
click at [870, 500] on icon "button" at bounding box center [872, 495] width 25 height 17
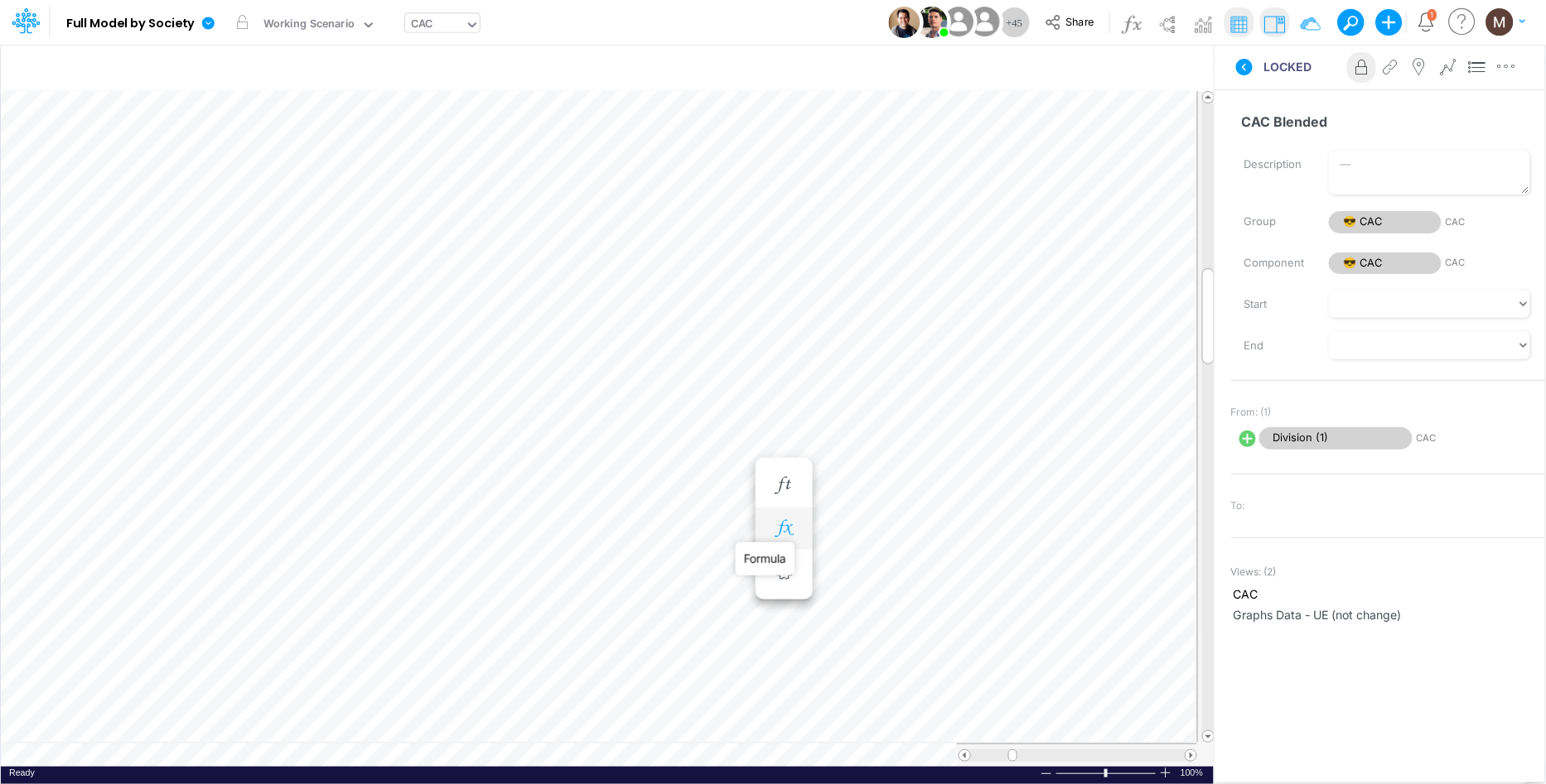
click at [782, 536] on icon "button" at bounding box center [783, 529] width 25 height 17
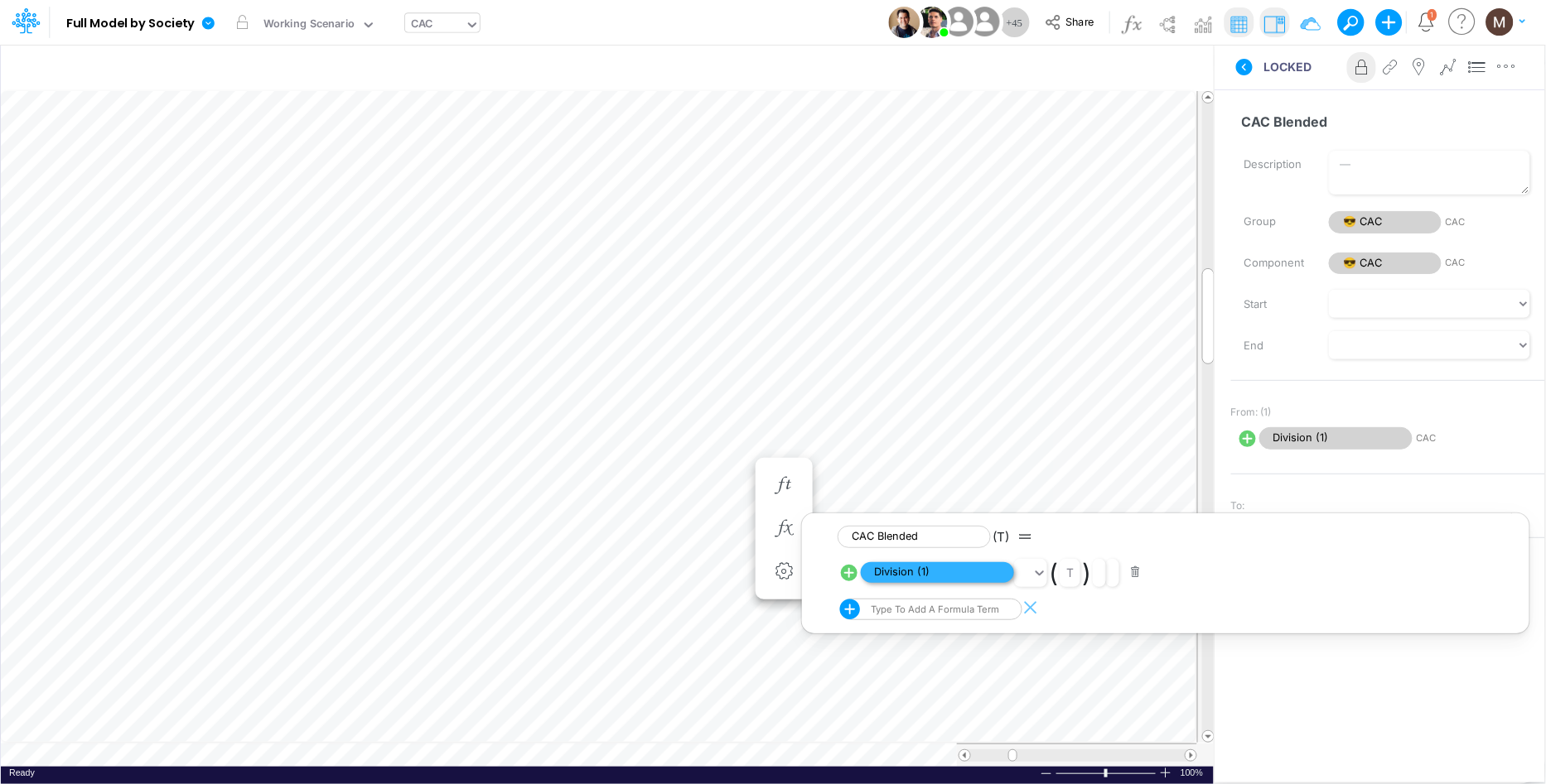
click at [887, 577] on span "Division (1)" at bounding box center [937, 572] width 154 height 21
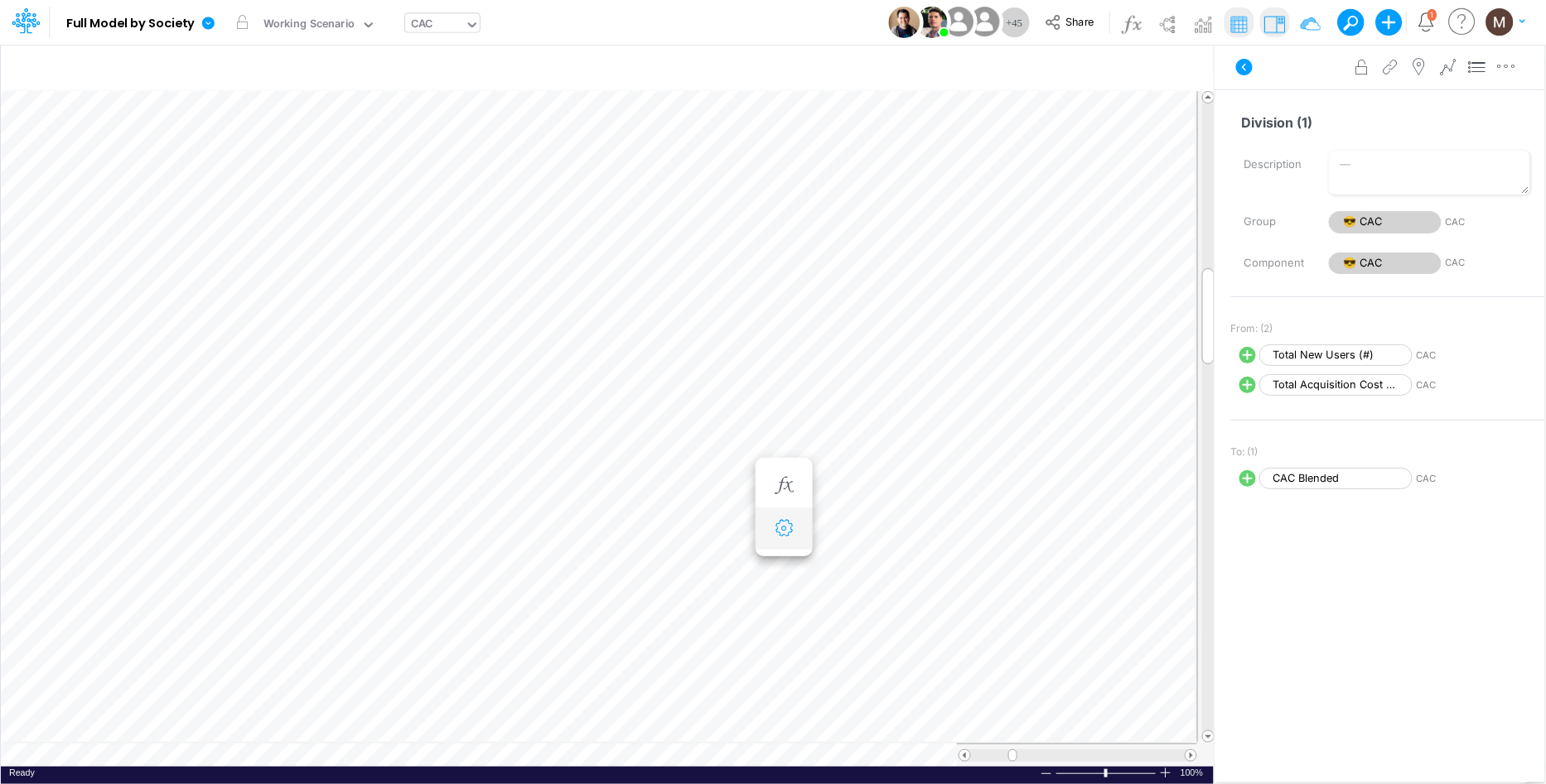
scroll to position [0, 1]
click at [1194, 762] on div at bounding box center [1192, 756] width 13 height 13
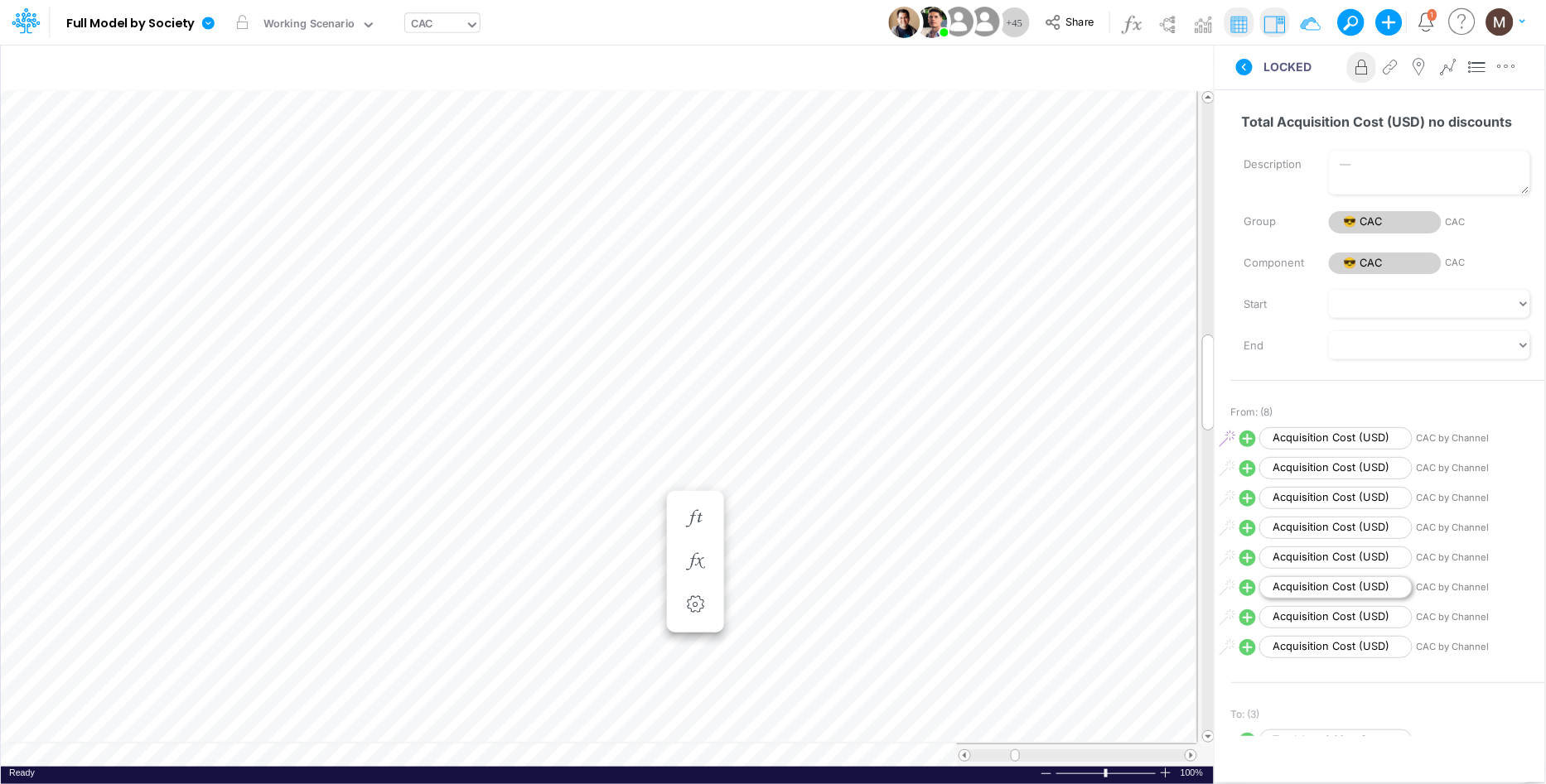
scroll to position [201, 0]
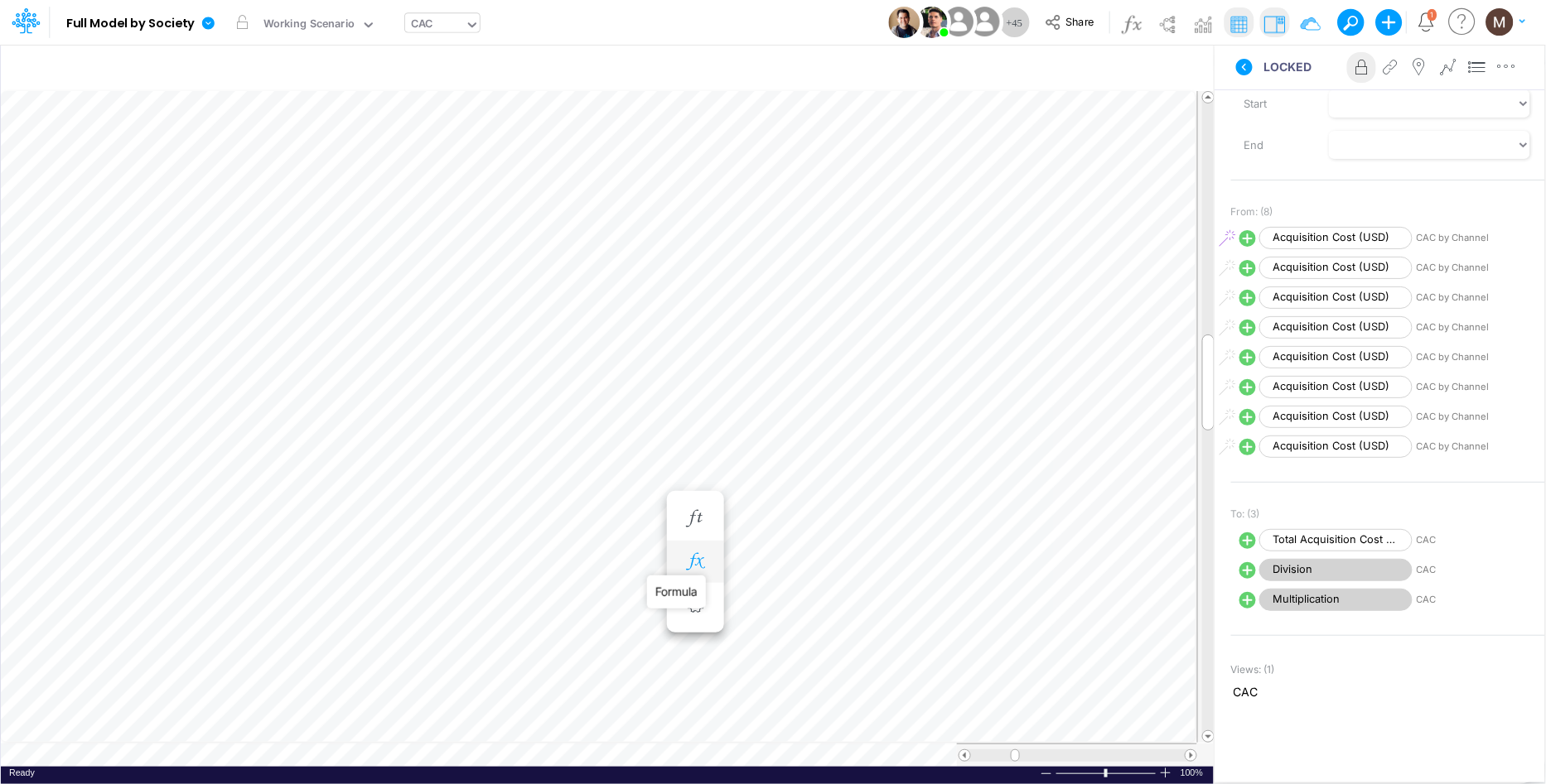
click at [693, 561] on icon "button" at bounding box center [694, 561] width 25 height 17
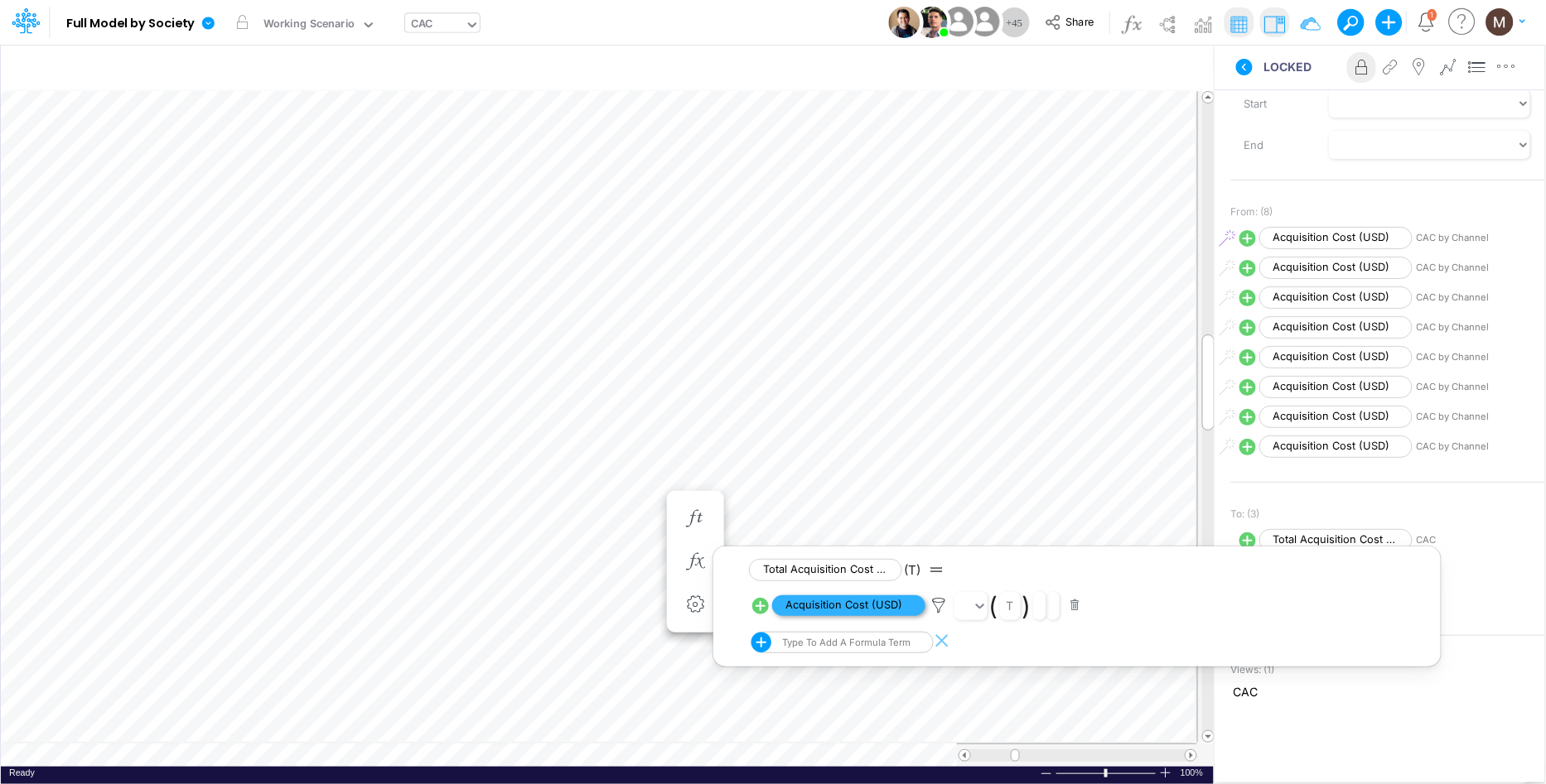
click at [824, 605] on span "Acquisition Cost (USD)" at bounding box center [849, 606] width 154 height 21
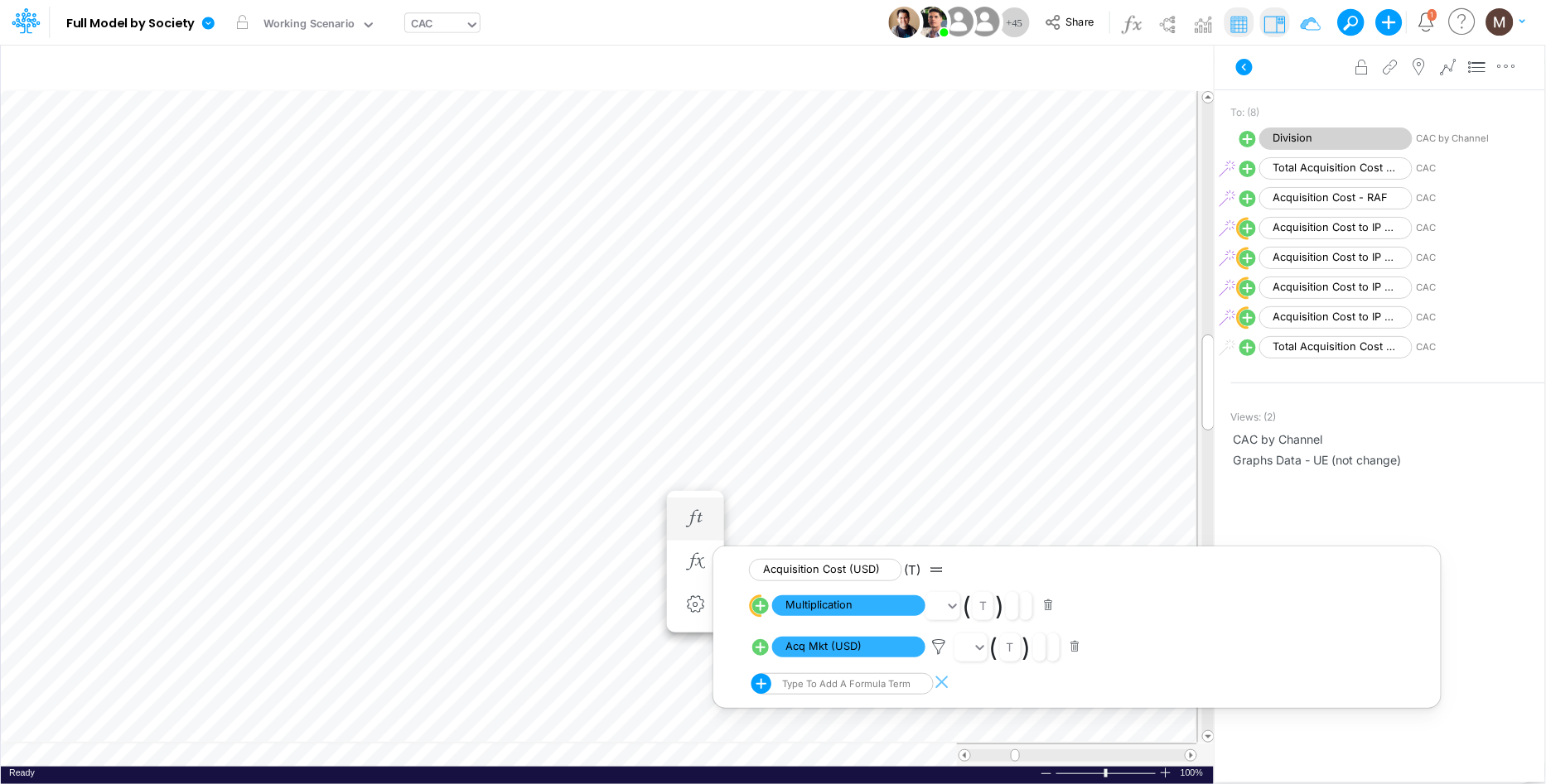
scroll to position [0, 1]
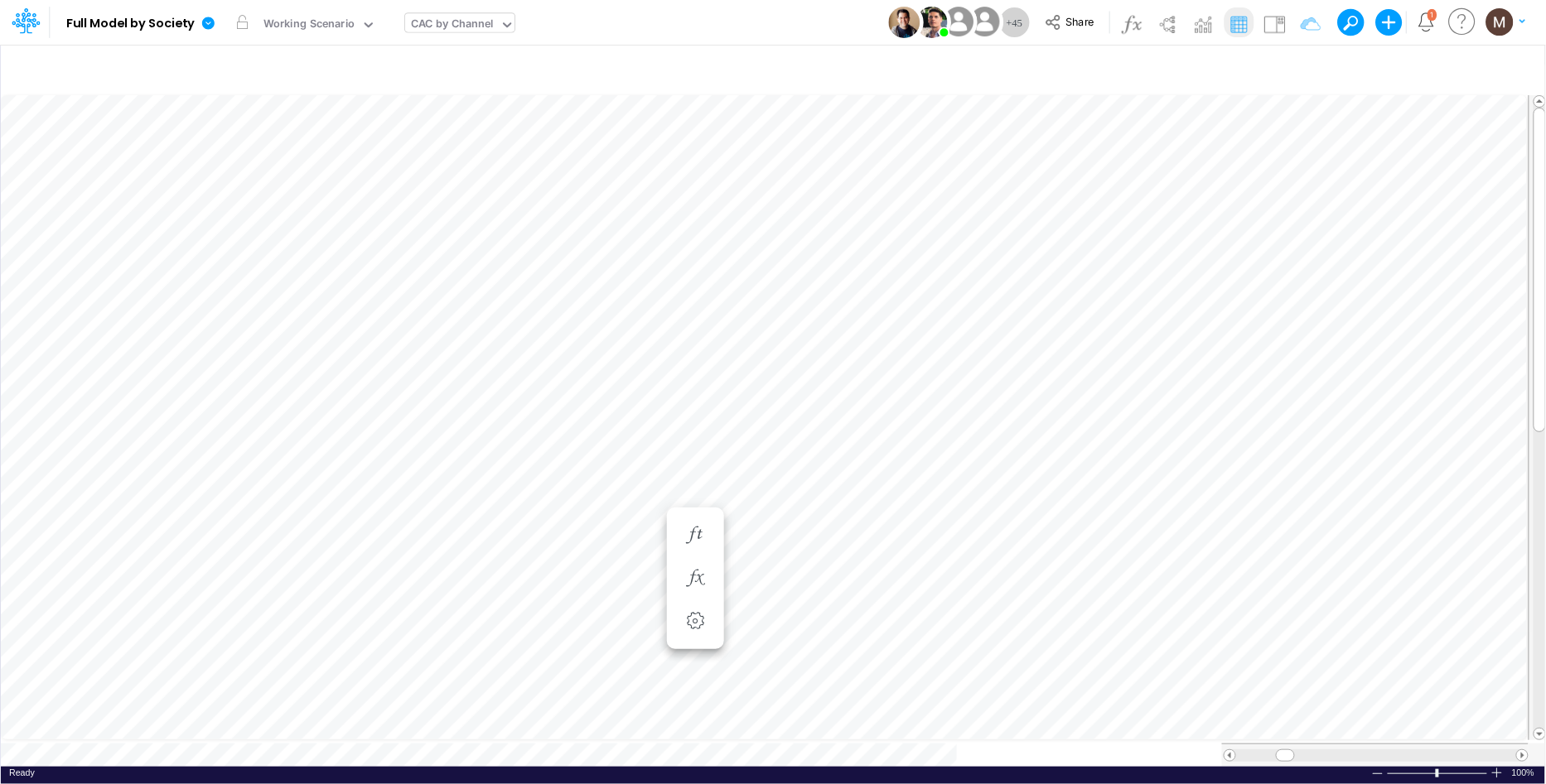
scroll to position [0, 1]
click at [1231, 751] on span at bounding box center [1231, 756] width 11 height 11
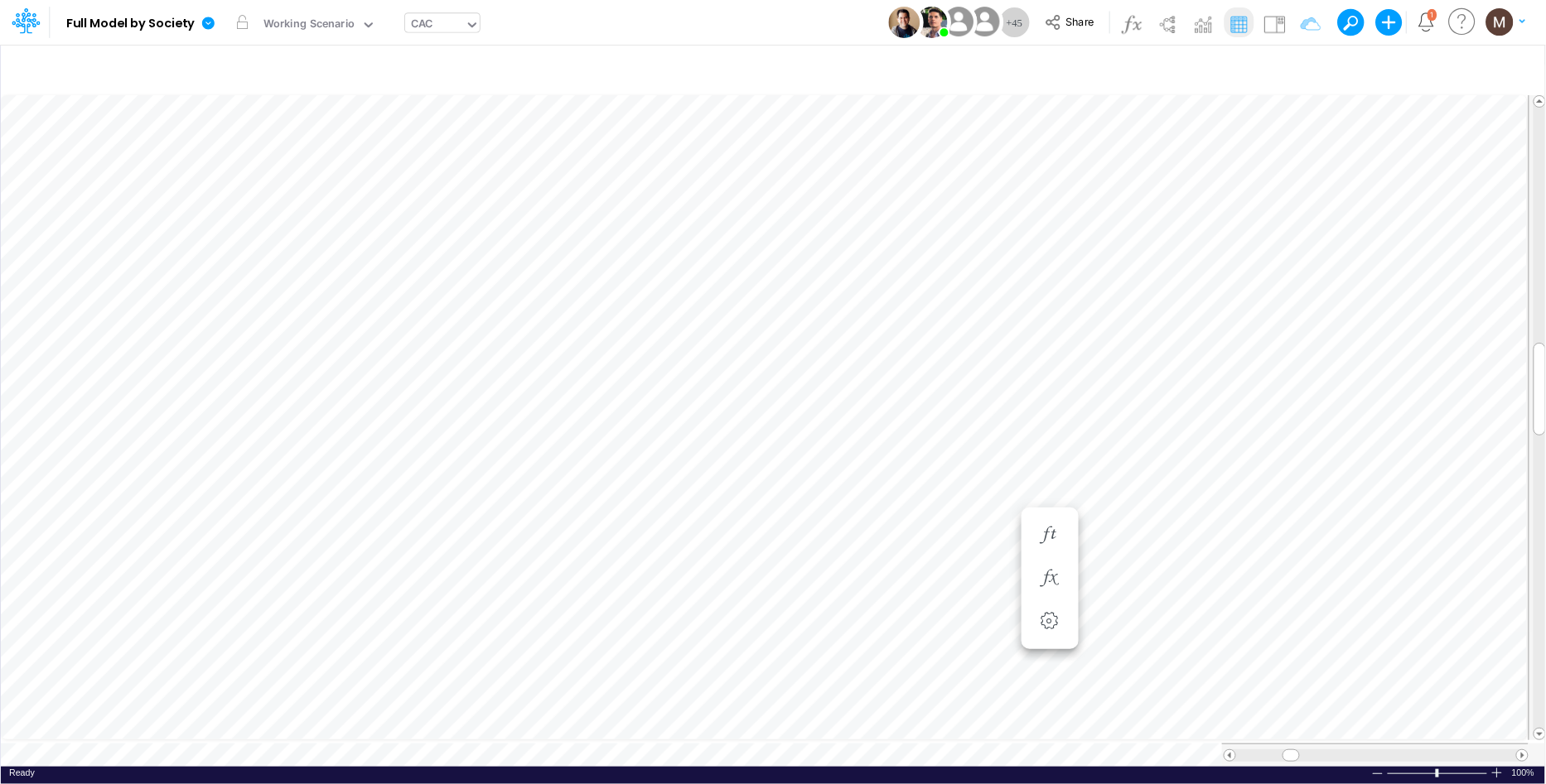
scroll to position [0, 1]
click at [956, 434] on icon "button" at bounding box center [961, 429] width 25 height 17
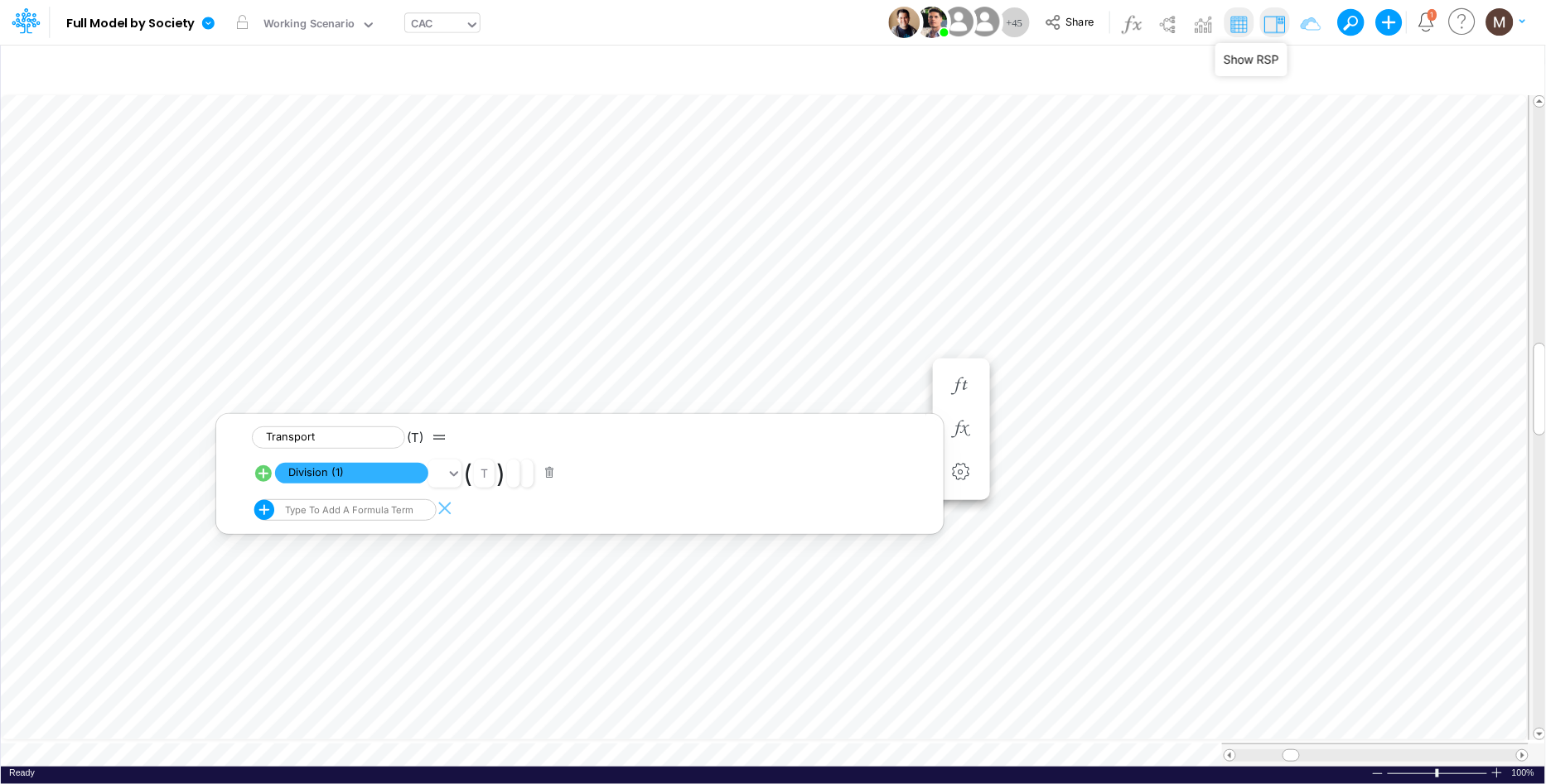
click at [1279, 31] on img at bounding box center [1274, 24] width 26 height 26
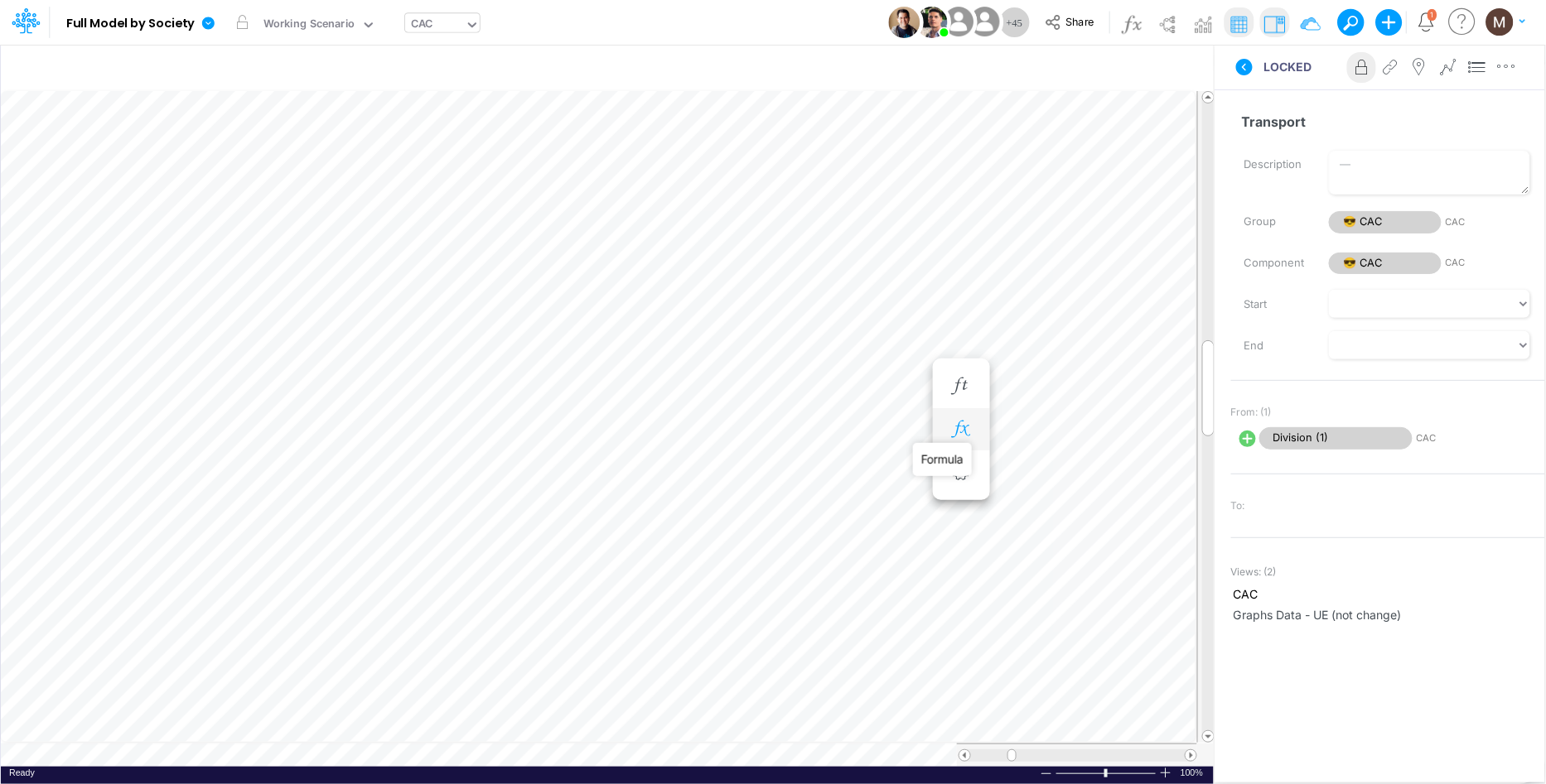
click at [959, 424] on icon "button" at bounding box center [961, 429] width 25 height 17
click at [363, 476] on span "Division (1)" at bounding box center [352, 473] width 154 height 21
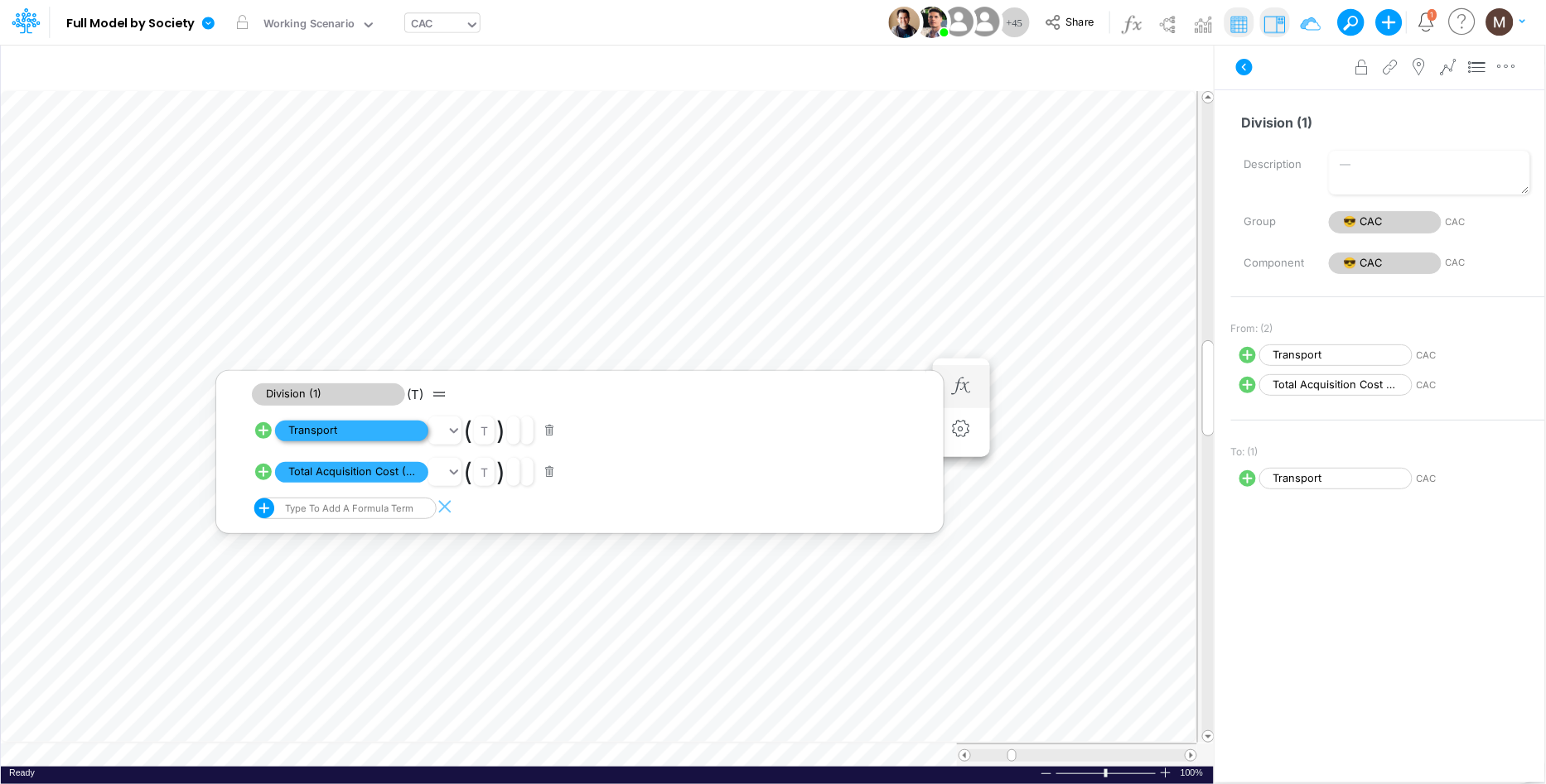
click at [364, 432] on span "Transport" at bounding box center [352, 431] width 154 height 21
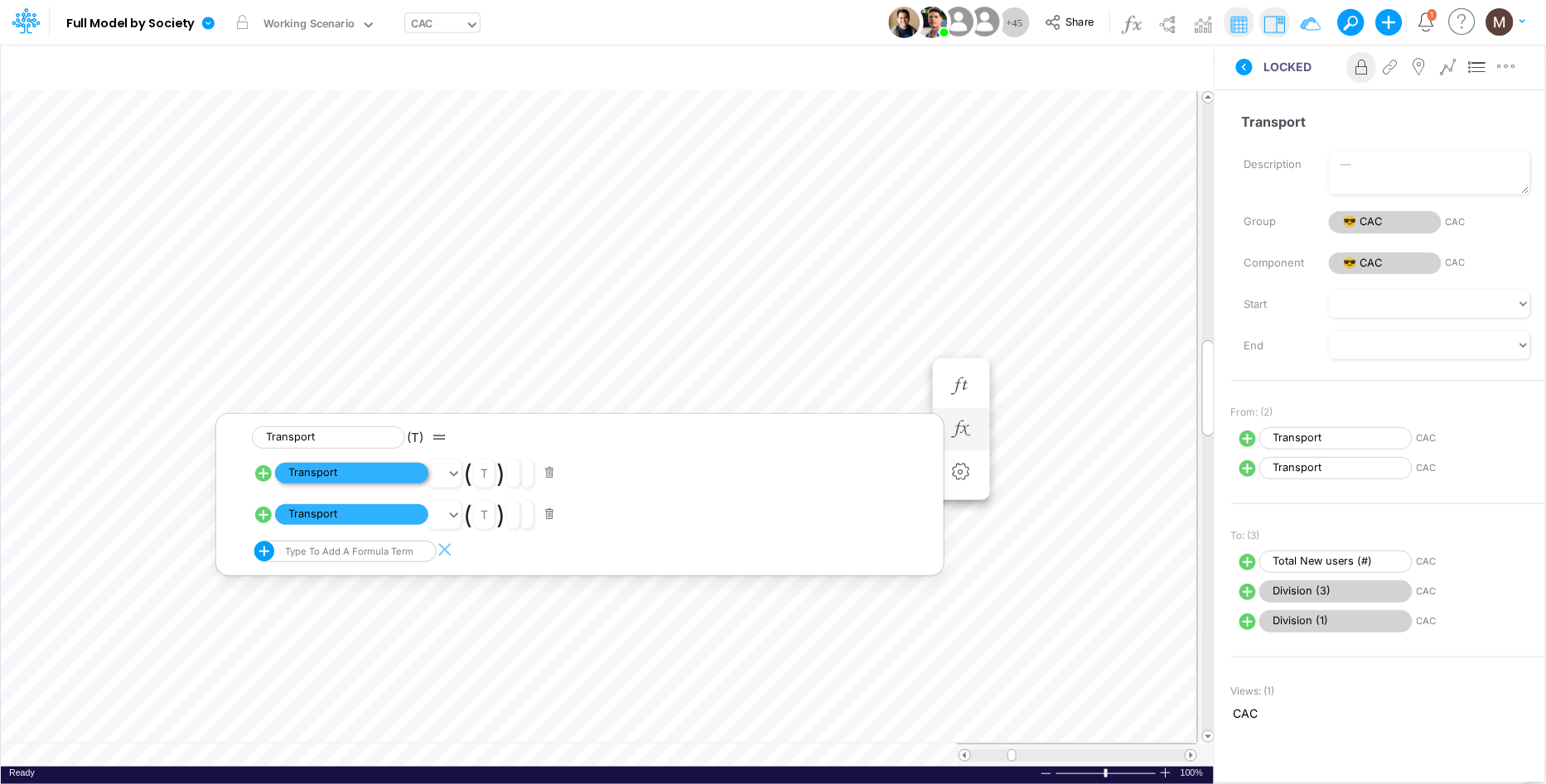
click at [365, 476] on span "Transport" at bounding box center [352, 473] width 154 height 21
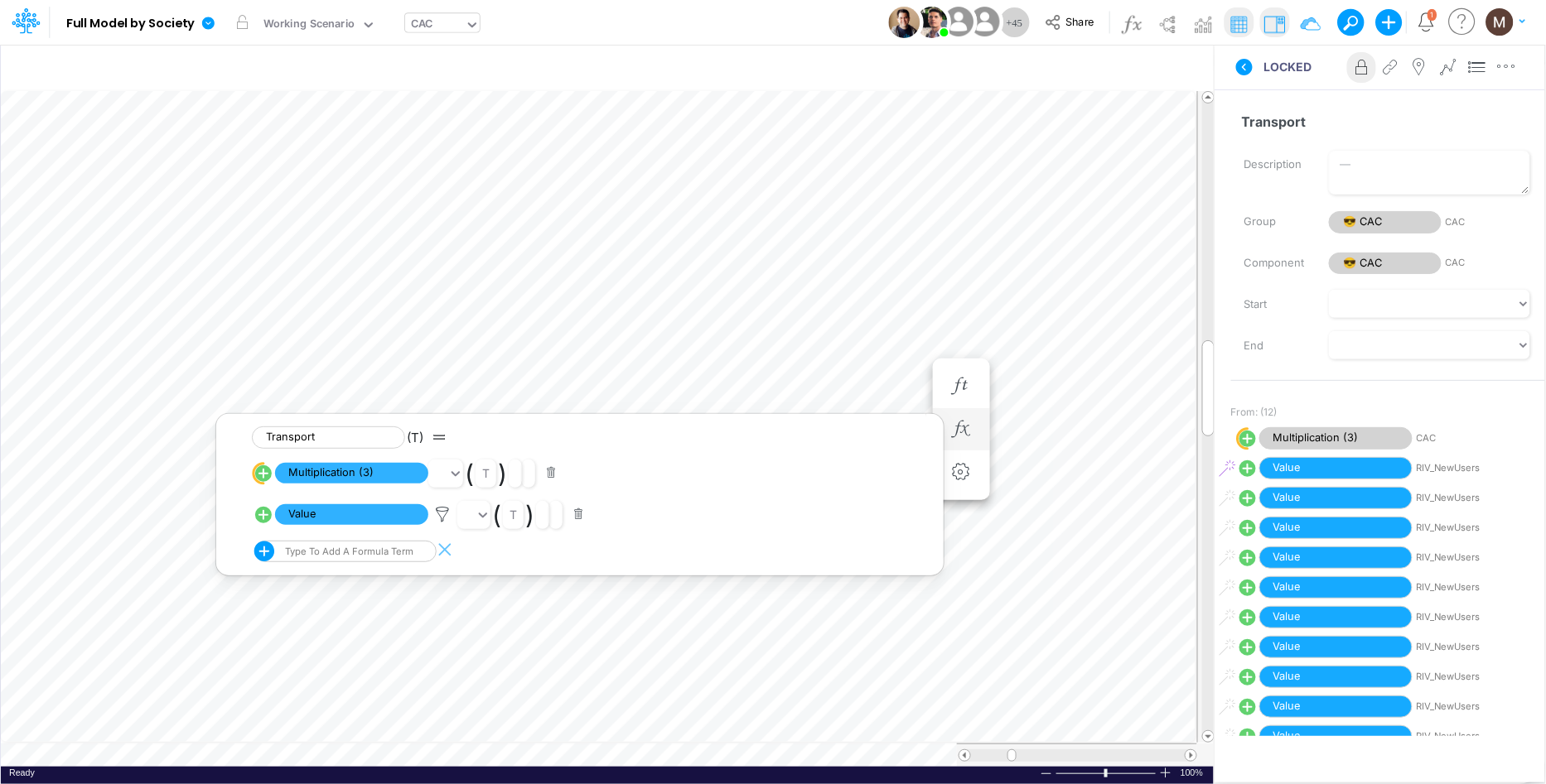
scroll to position [0, 1]
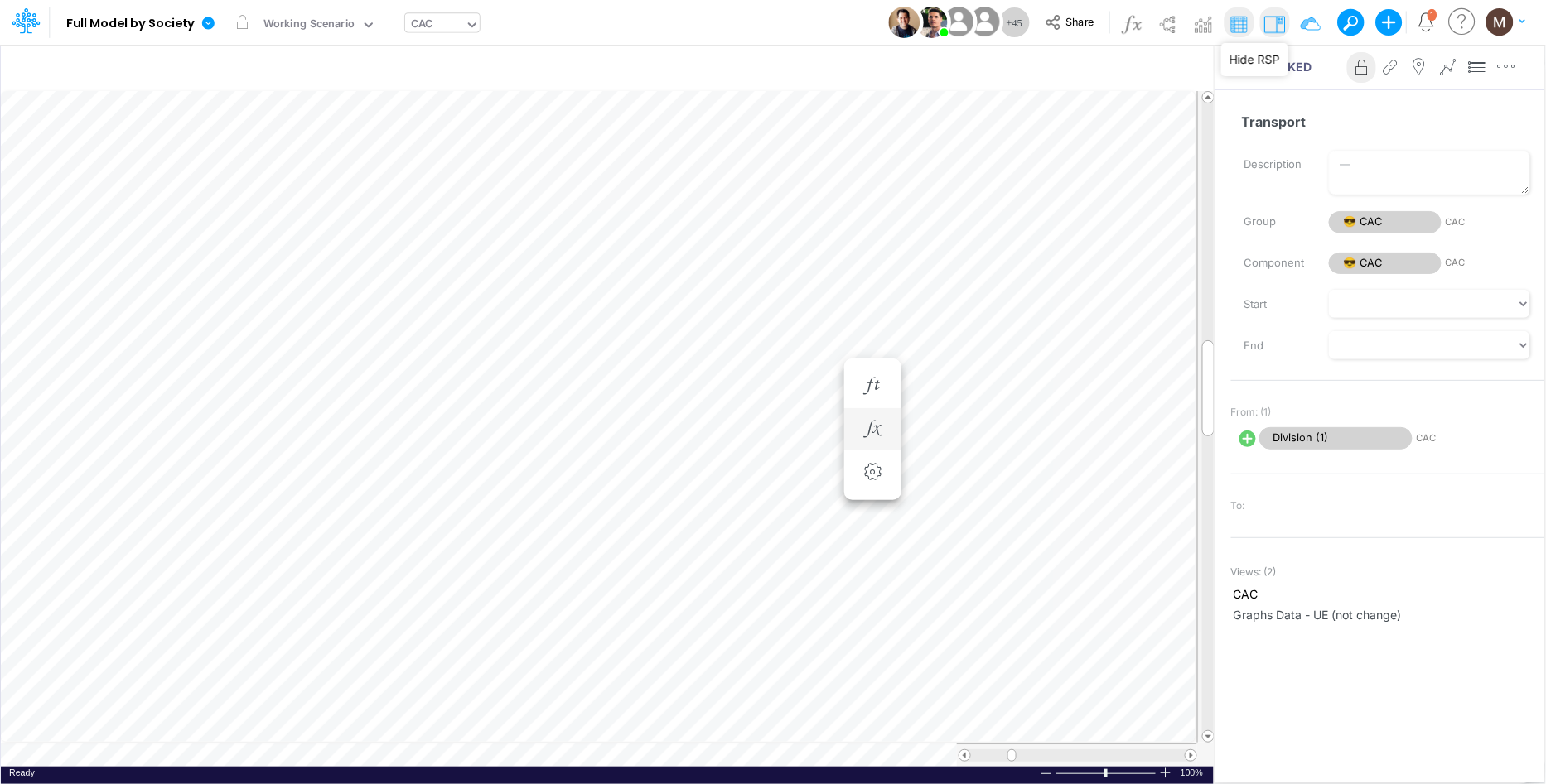
click at [1272, 22] on img at bounding box center [1274, 24] width 26 height 26
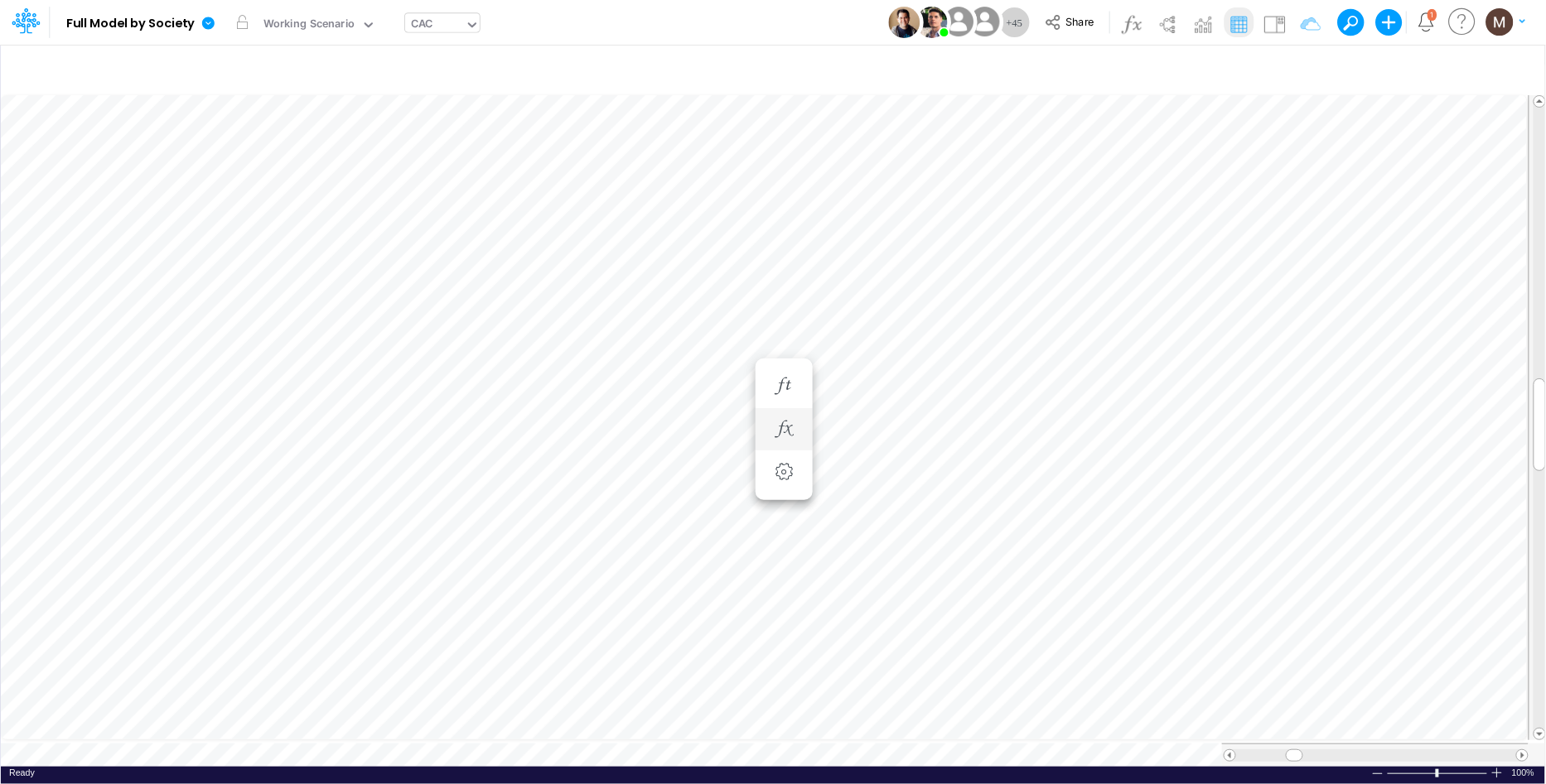
scroll to position [0, 1]
click at [601, 330] on icon "button" at bounding box center [612, 330] width 25 height 17
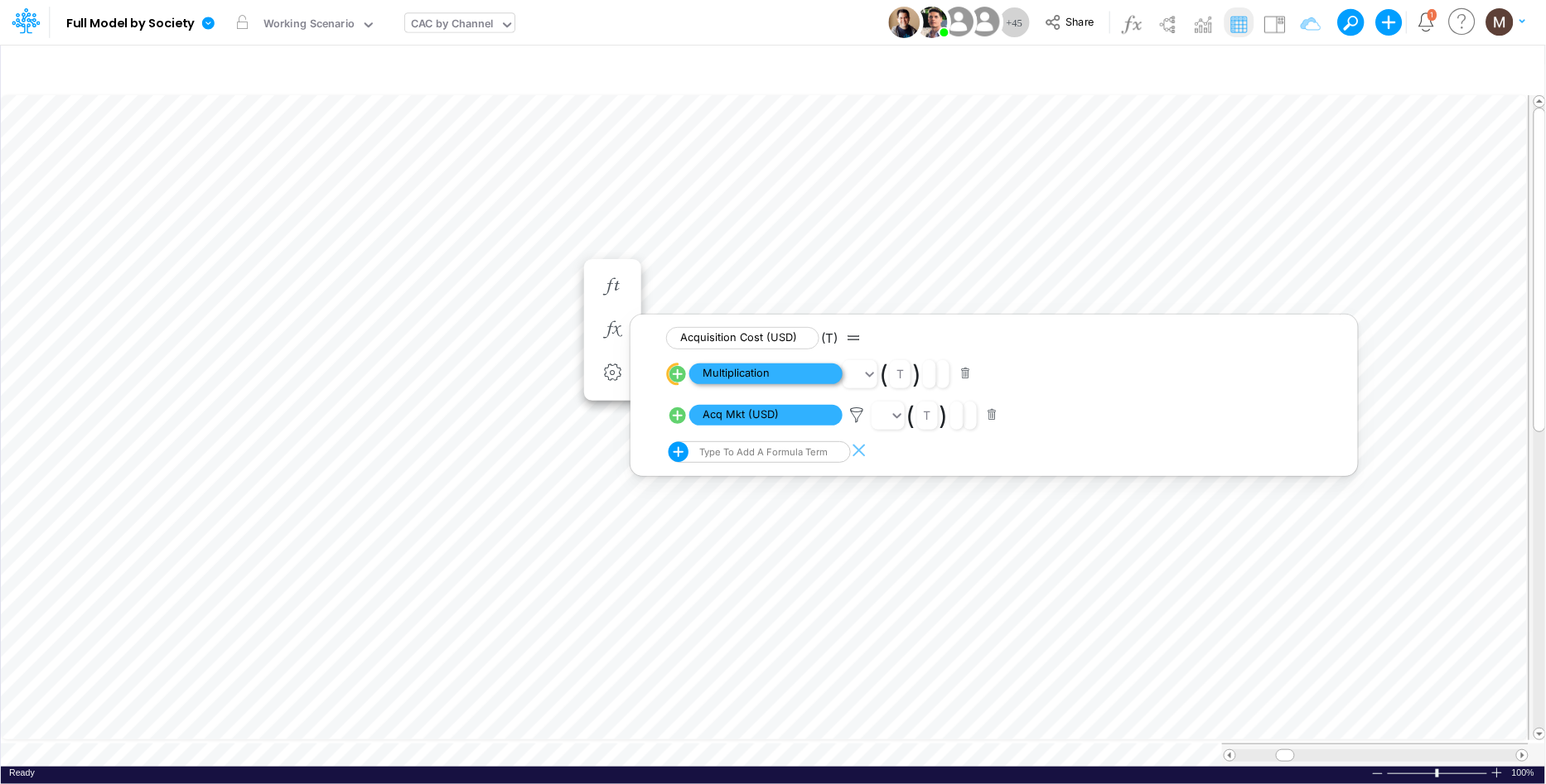
click at [739, 375] on span "Multiplication" at bounding box center [766, 373] width 154 height 21
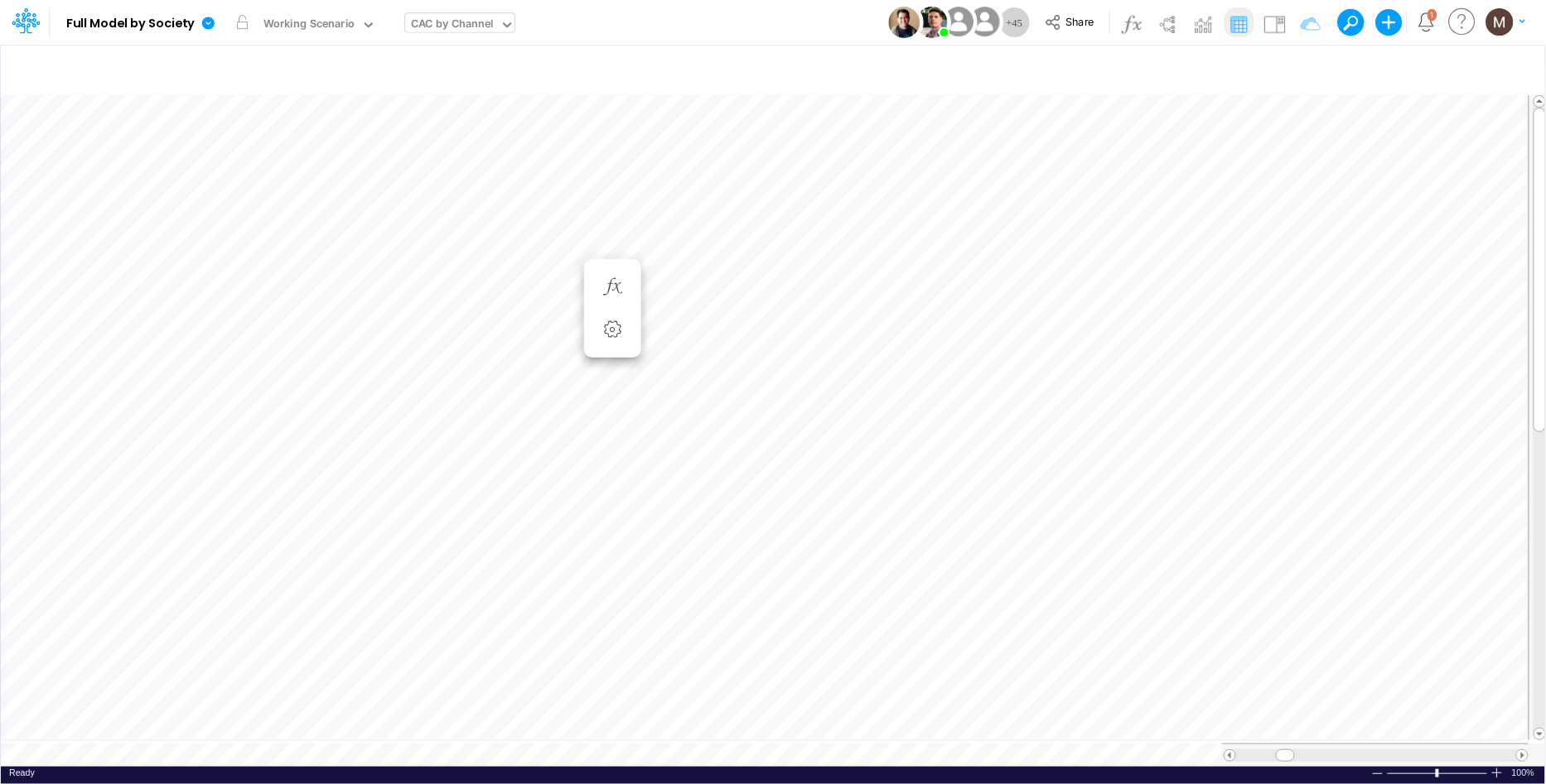
scroll to position [0, 1]
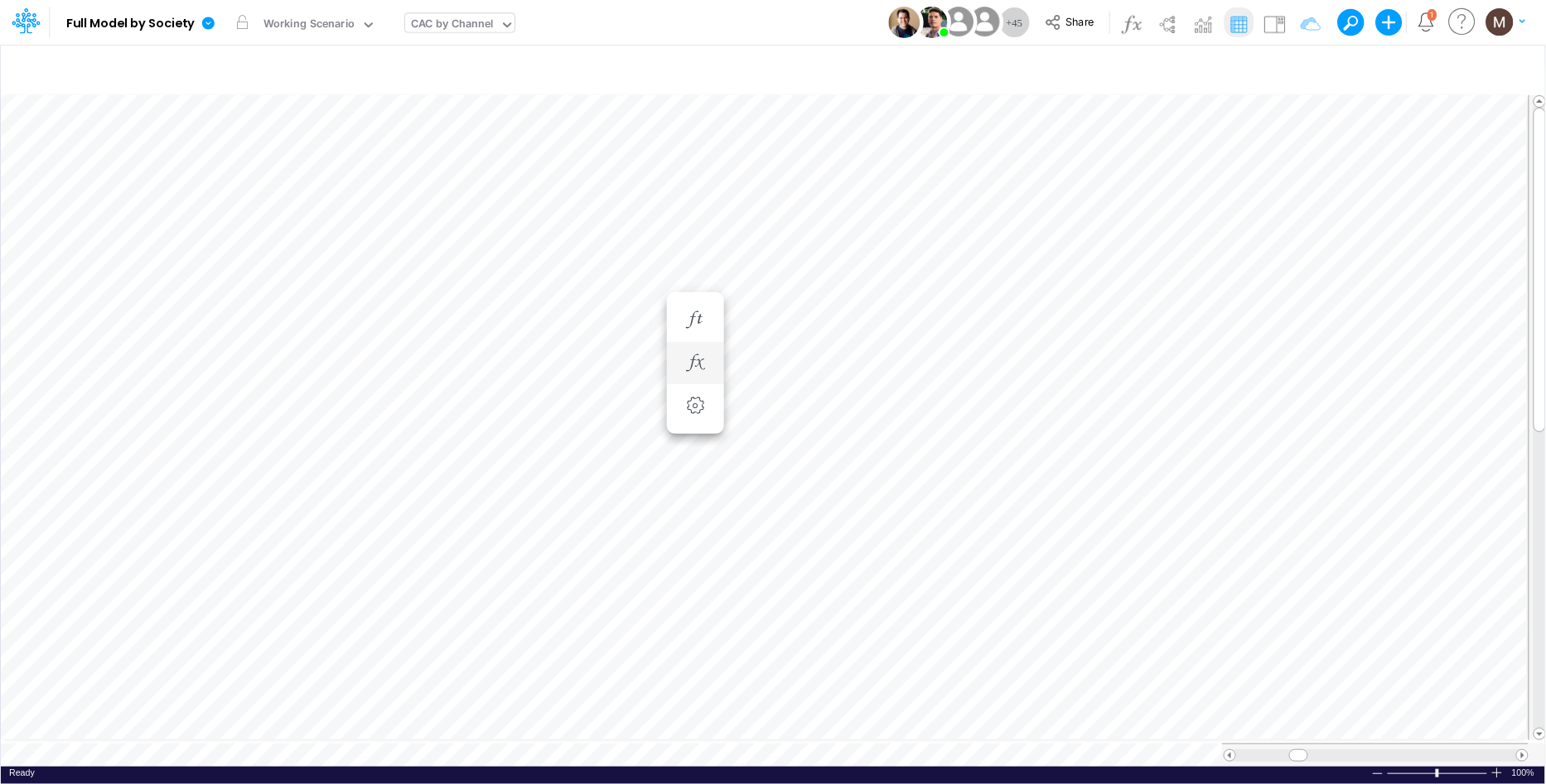
scroll to position [0, 1]
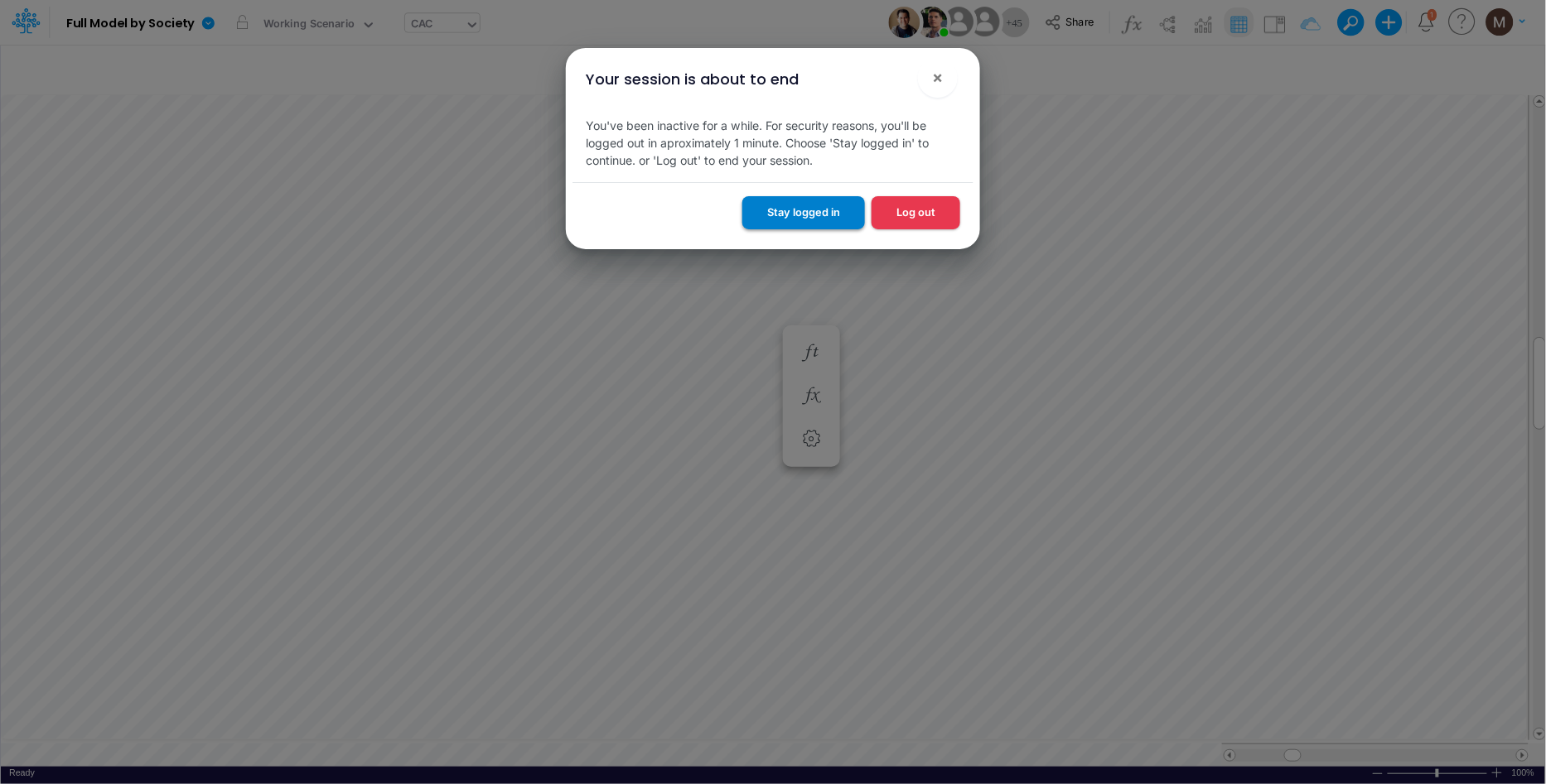
click at [826, 228] on button "Stay logged in" at bounding box center [803, 213] width 123 height 33
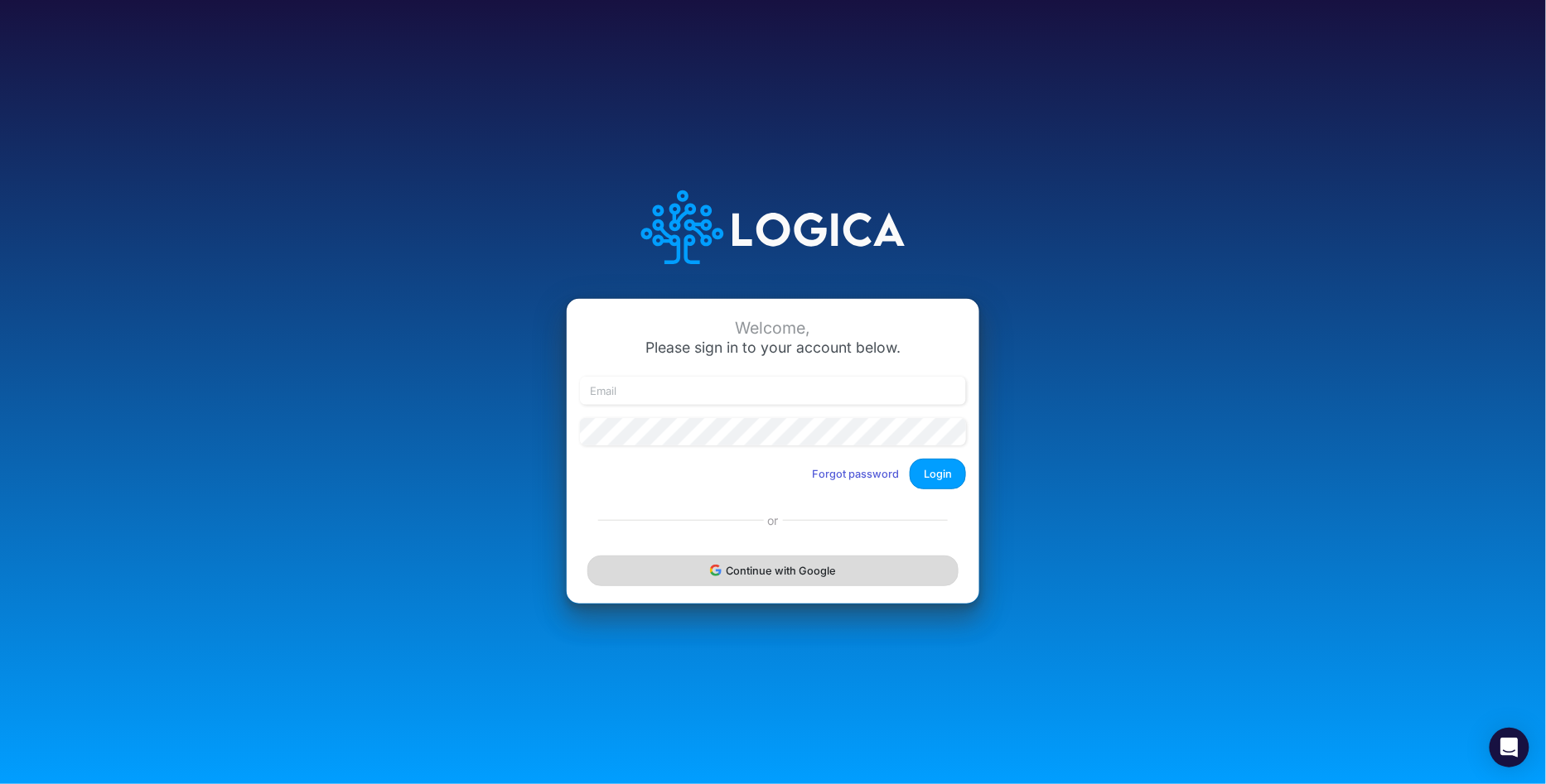
click at [861, 566] on button "Continue with Google" at bounding box center [773, 571] width 371 height 31
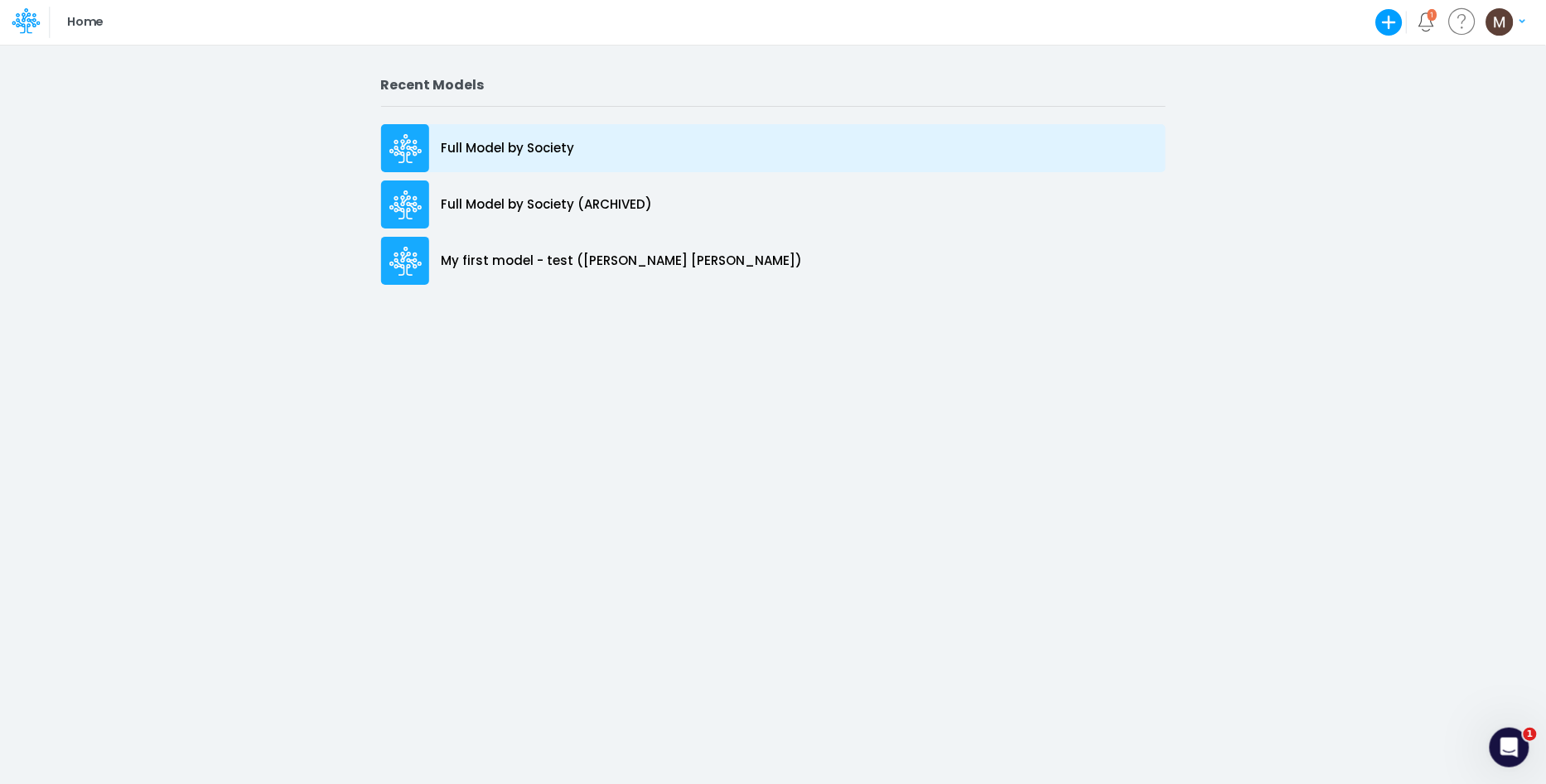
click at [509, 145] on p "Full Model by Society" at bounding box center [508, 148] width 134 height 19
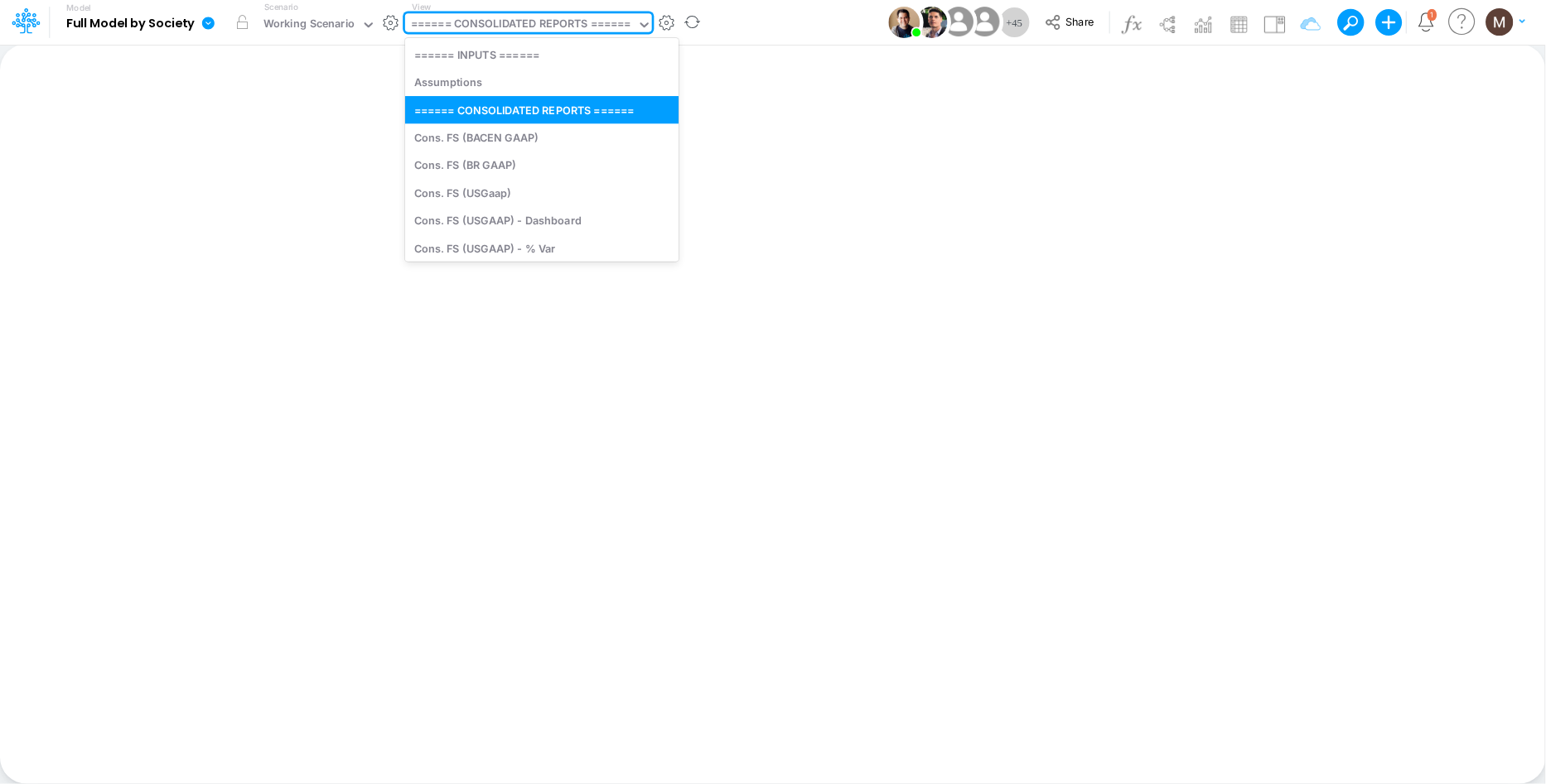
click at [513, 25] on div "====== CONSOLIDATED REPORTS ======" at bounding box center [521, 25] width 221 height 19
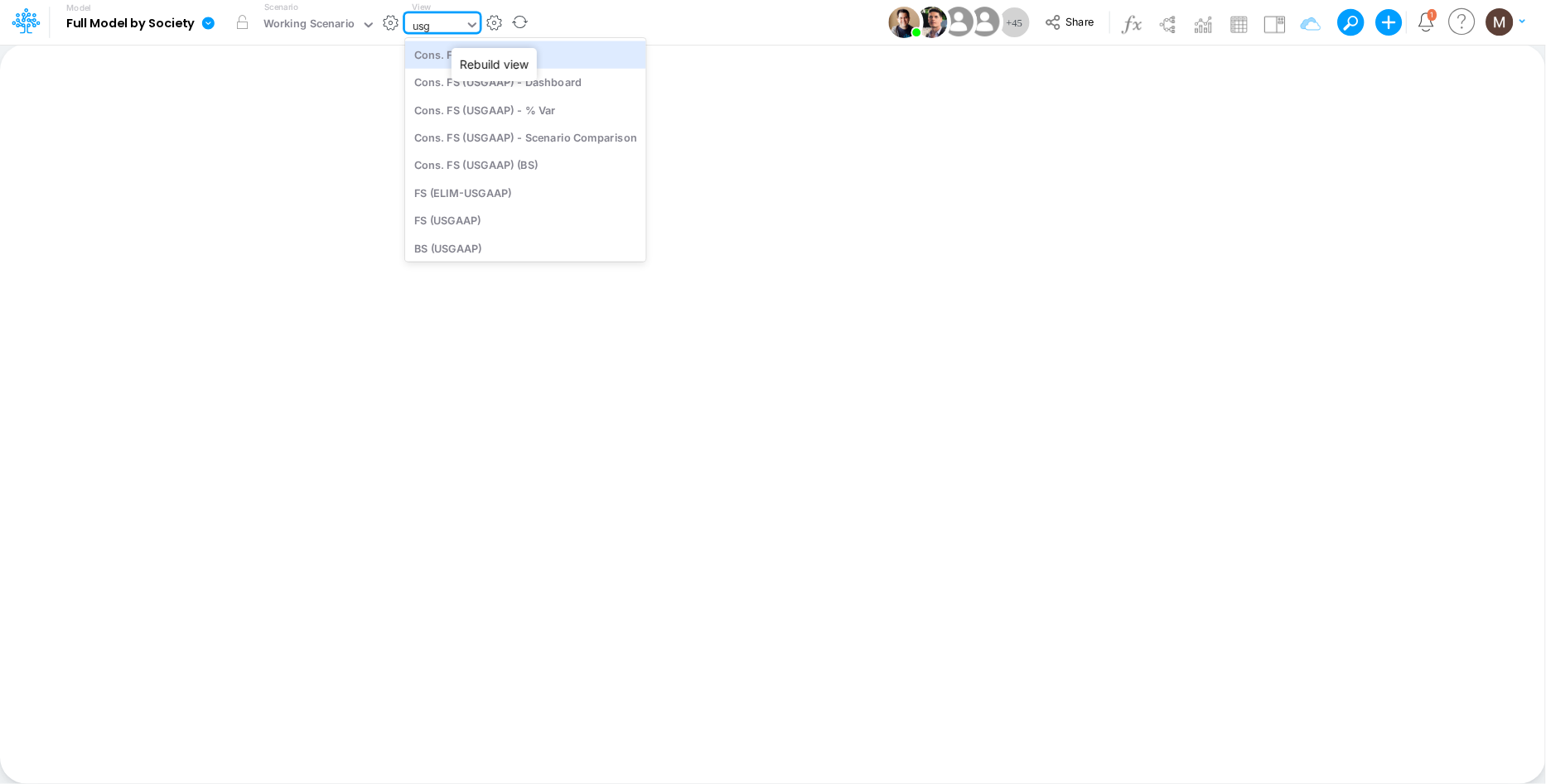
type input "usga"
click at [462, 52] on div "Cons. FS (USGaap)" at bounding box center [525, 55] width 241 height 27
type input "Consolidated FS - USGAAP"
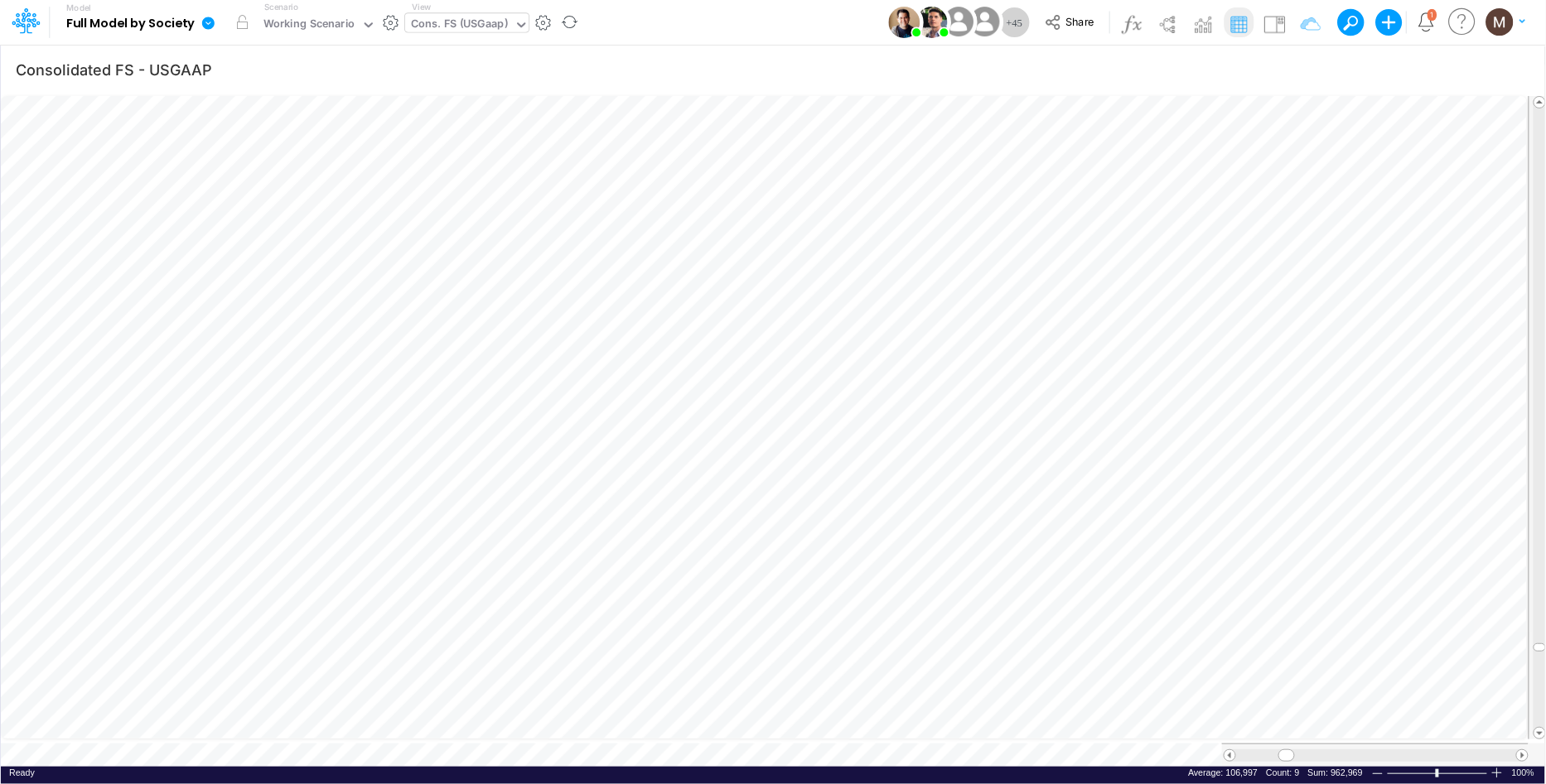
scroll to position [0, 1]
